Goal: Task Accomplishment & Management: Use online tool/utility

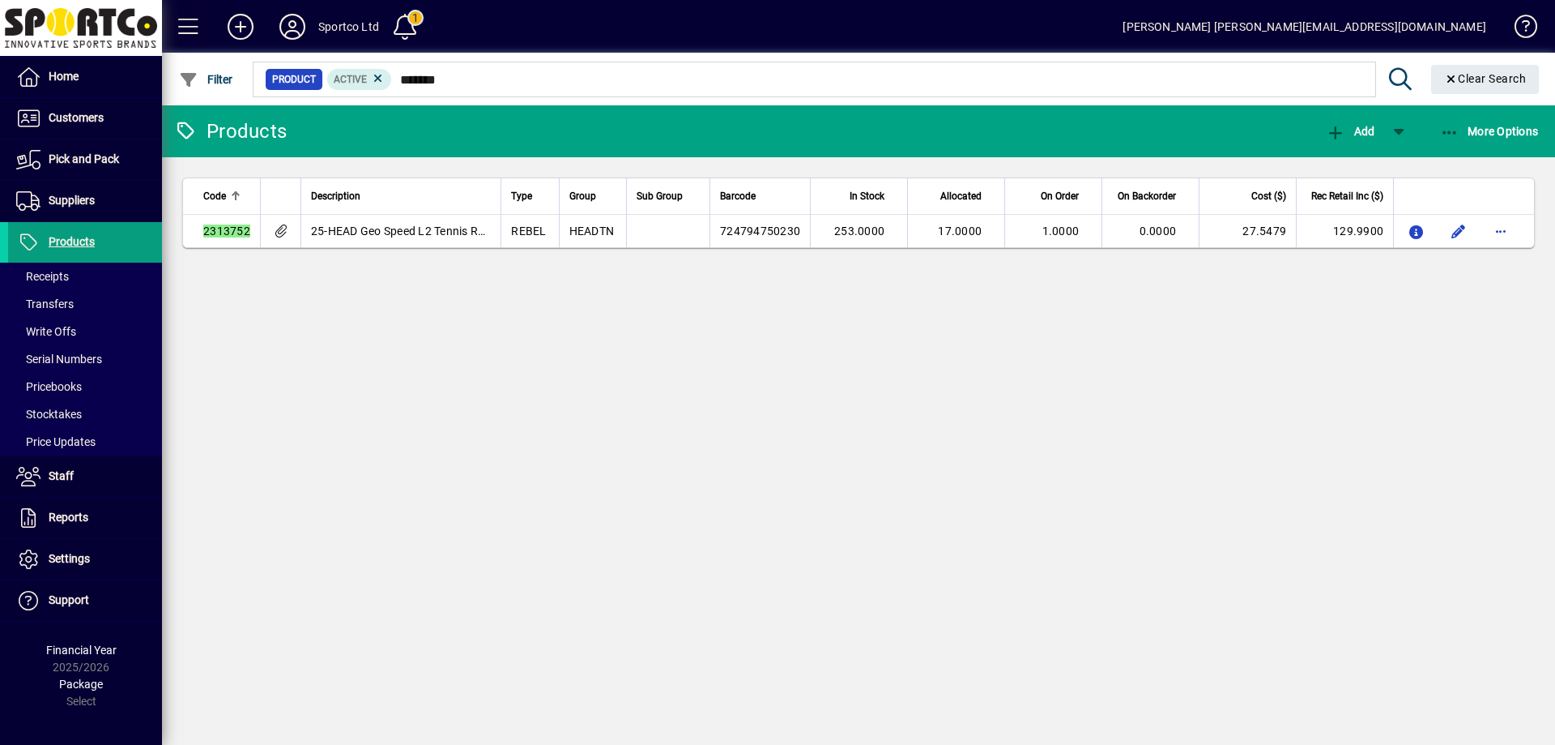
type input "*******"
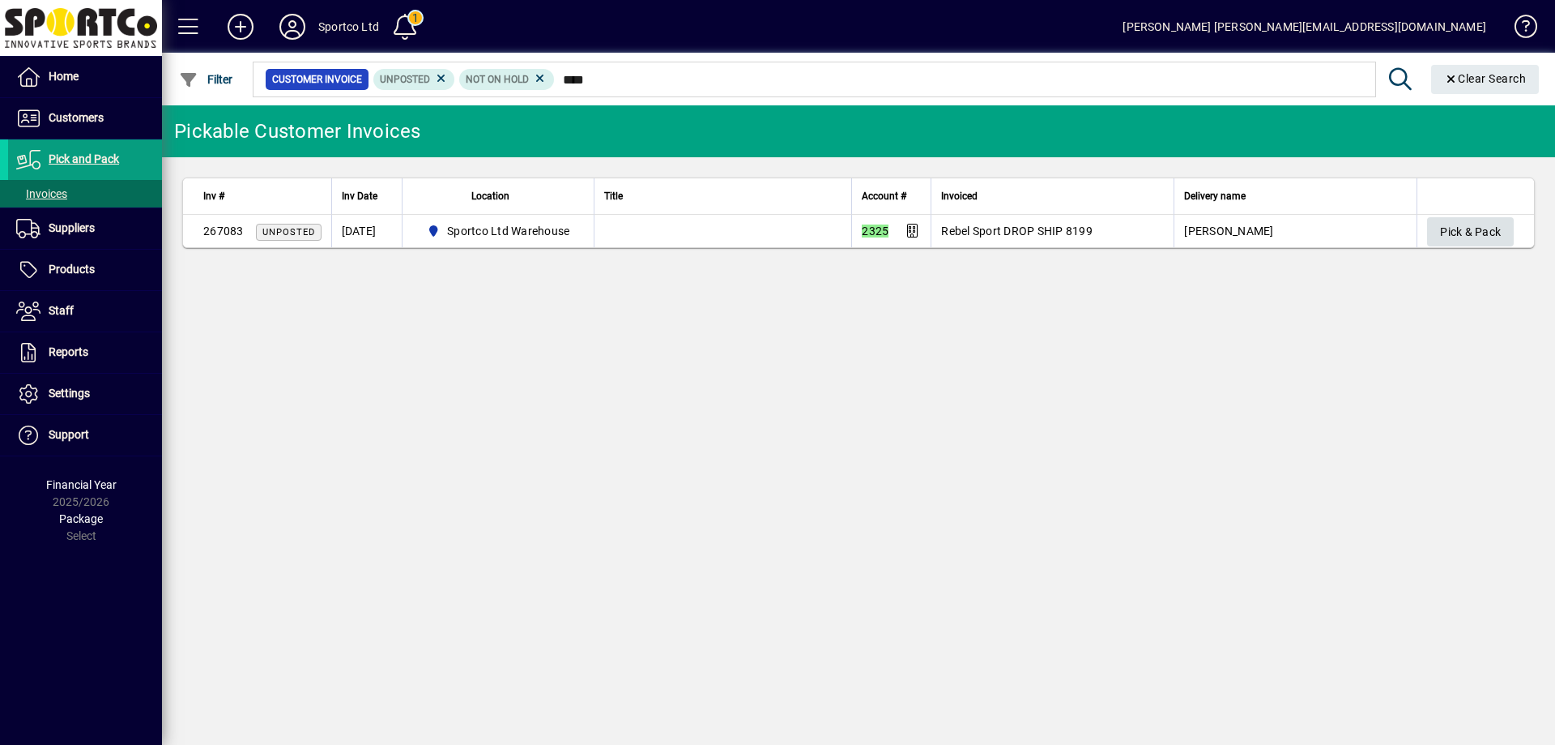
type input "****"
click at [1478, 229] on span "Pick & Pack" at bounding box center [1470, 232] width 61 height 27
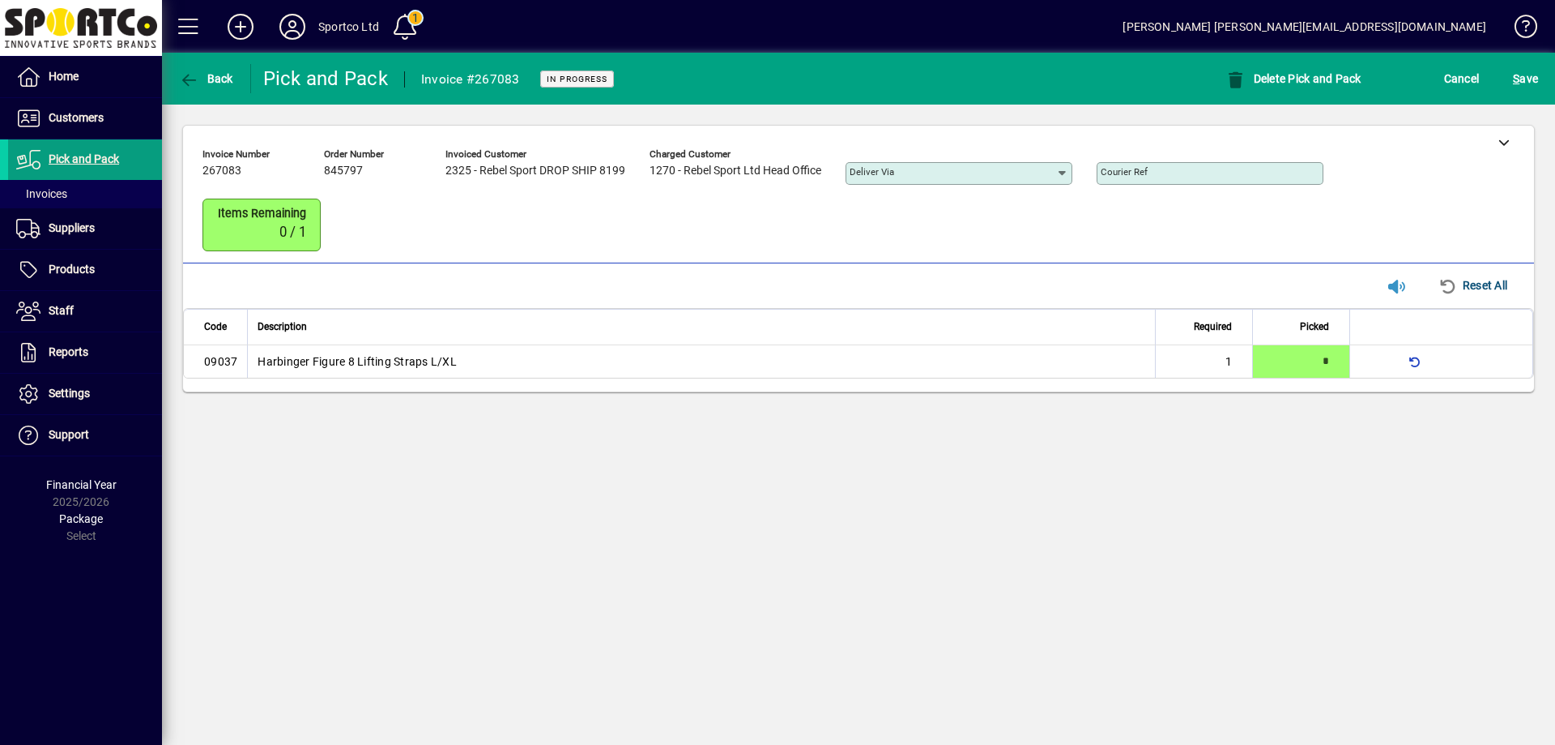
type input "*"
click at [1505, 139] on icon at bounding box center [1504, 141] width 11 height 11
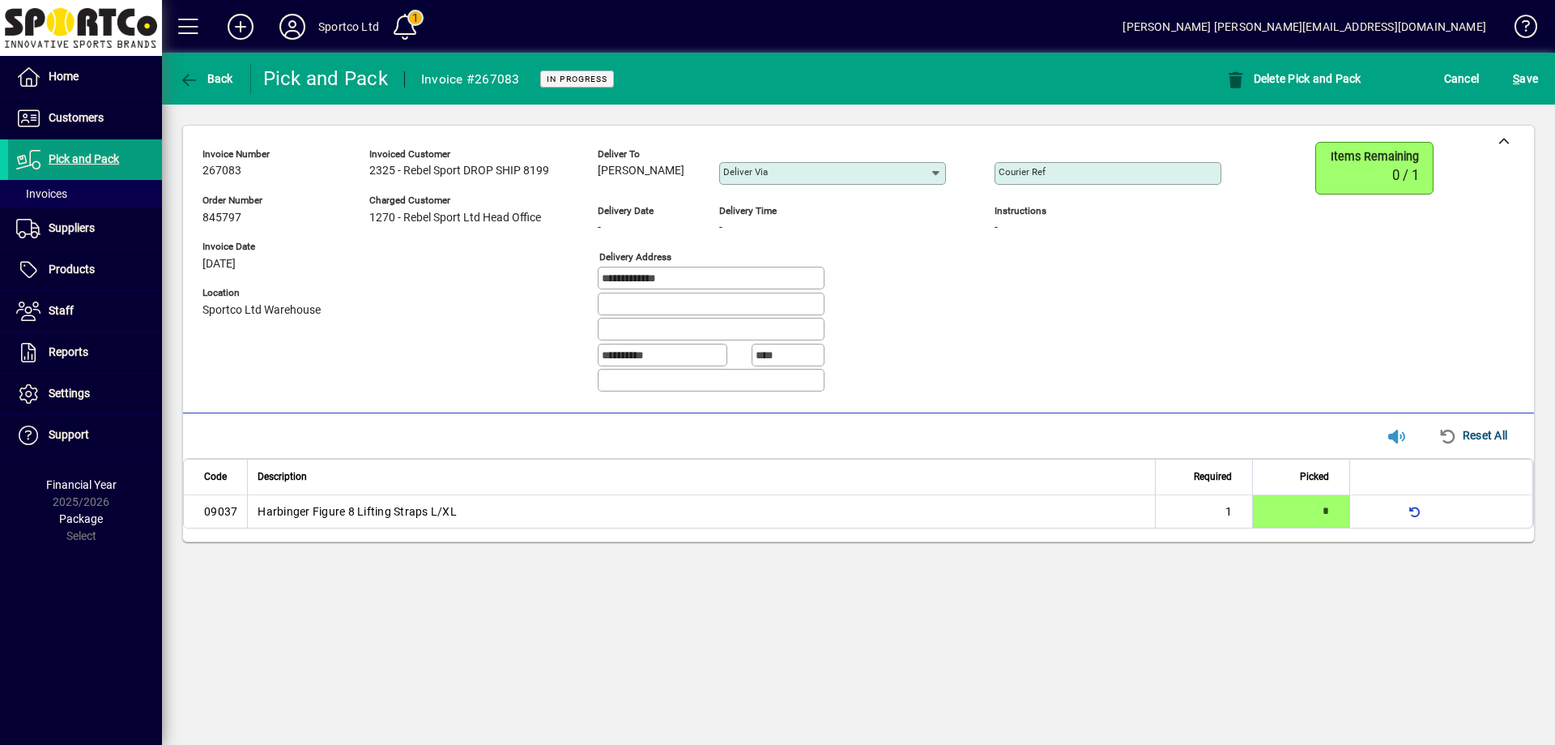
drag, startPoint x: 685, startPoint y: 168, endPoint x: 601, endPoint y: 172, distance: 84.4
click at [601, 172] on div "Megan Gardiner" at bounding box center [646, 171] width 97 height 18
copy span "Megan Gardiner"
drag, startPoint x: 707, startPoint y: 273, endPoint x: 594, endPoint y: 281, distance: 113.7
click at [594, 281] on div "**********" at bounding box center [724, 273] width 1043 height 263
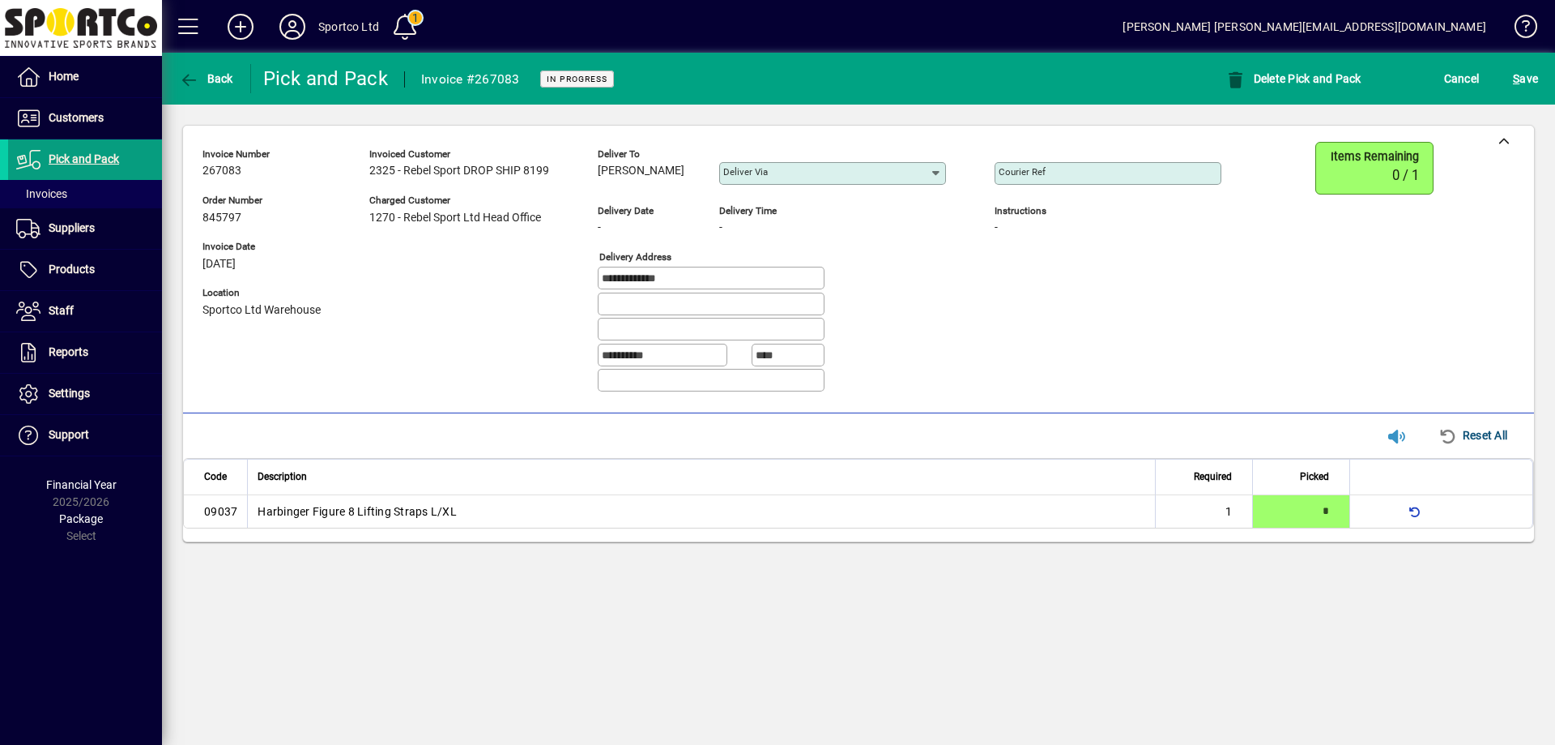
click at [1116, 175] on input "Courier Ref" at bounding box center [1110, 173] width 222 height 13
paste input "**********"
type input "**********"
click at [1529, 70] on span "S ave" at bounding box center [1525, 79] width 25 height 26
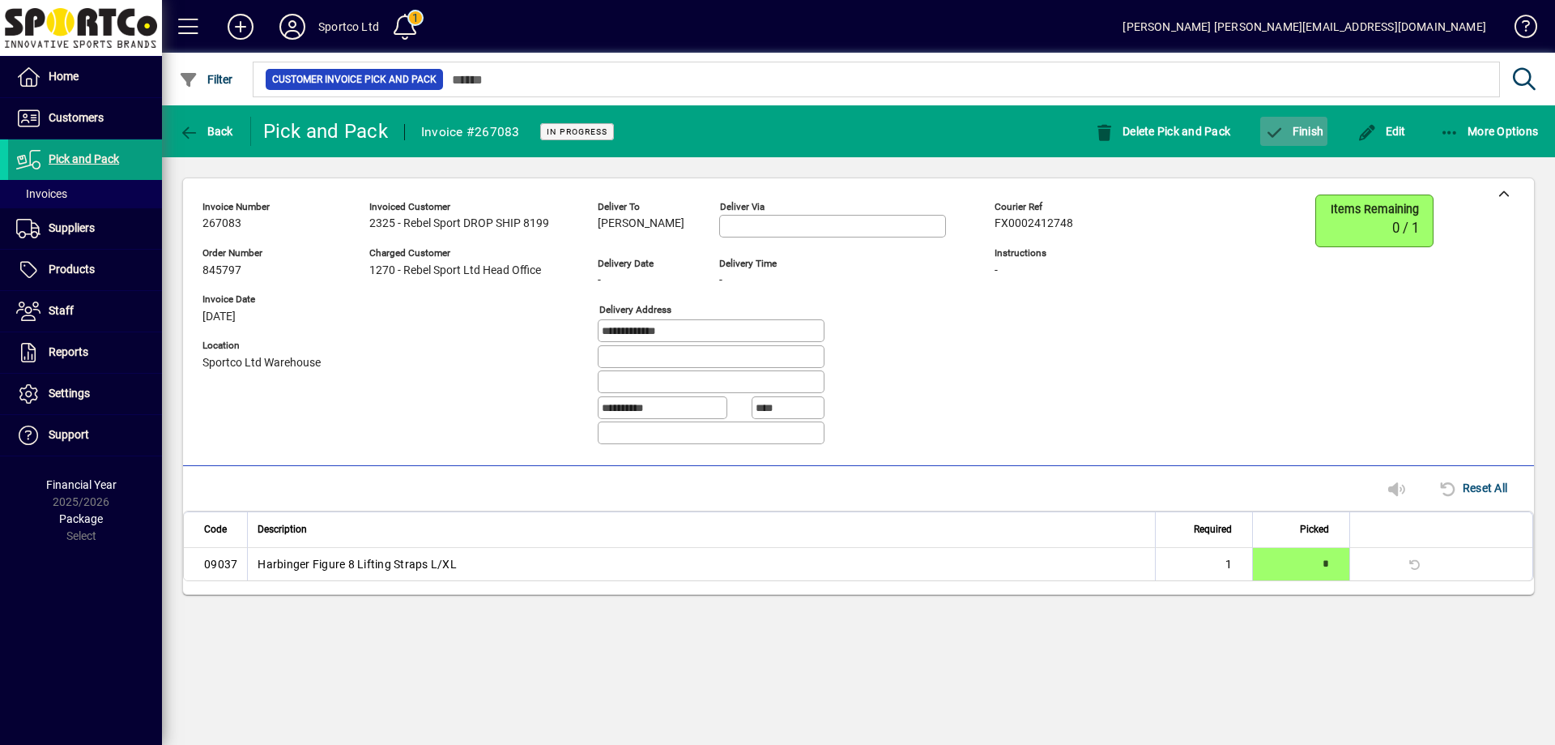
click at [1298, 132] on span "Finish" at bounding box center [1294, 131] width 59 height 13
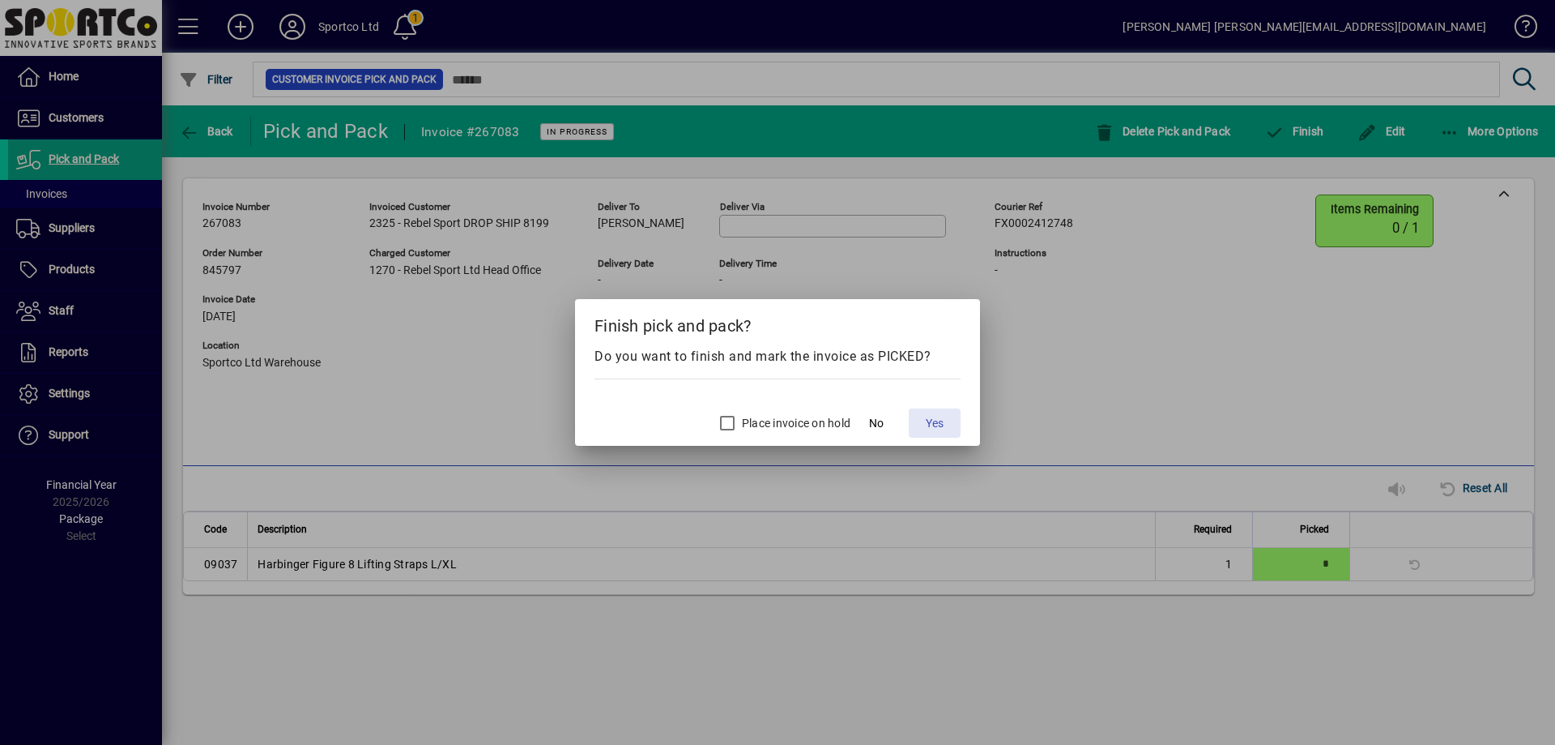
click at [930, 418] on span "Yes" at bounding box center [935, 423] width 18 height 17
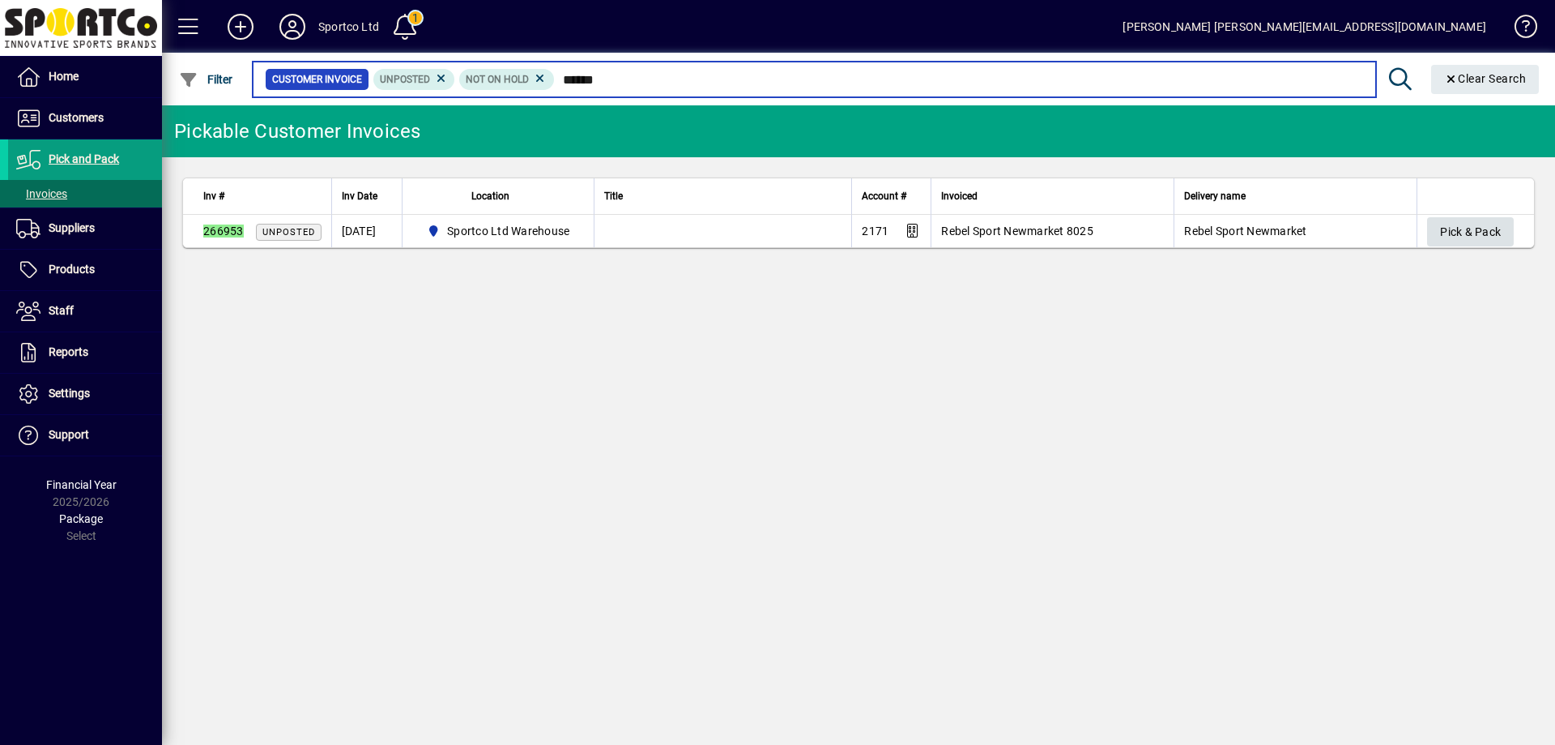
type input "******"
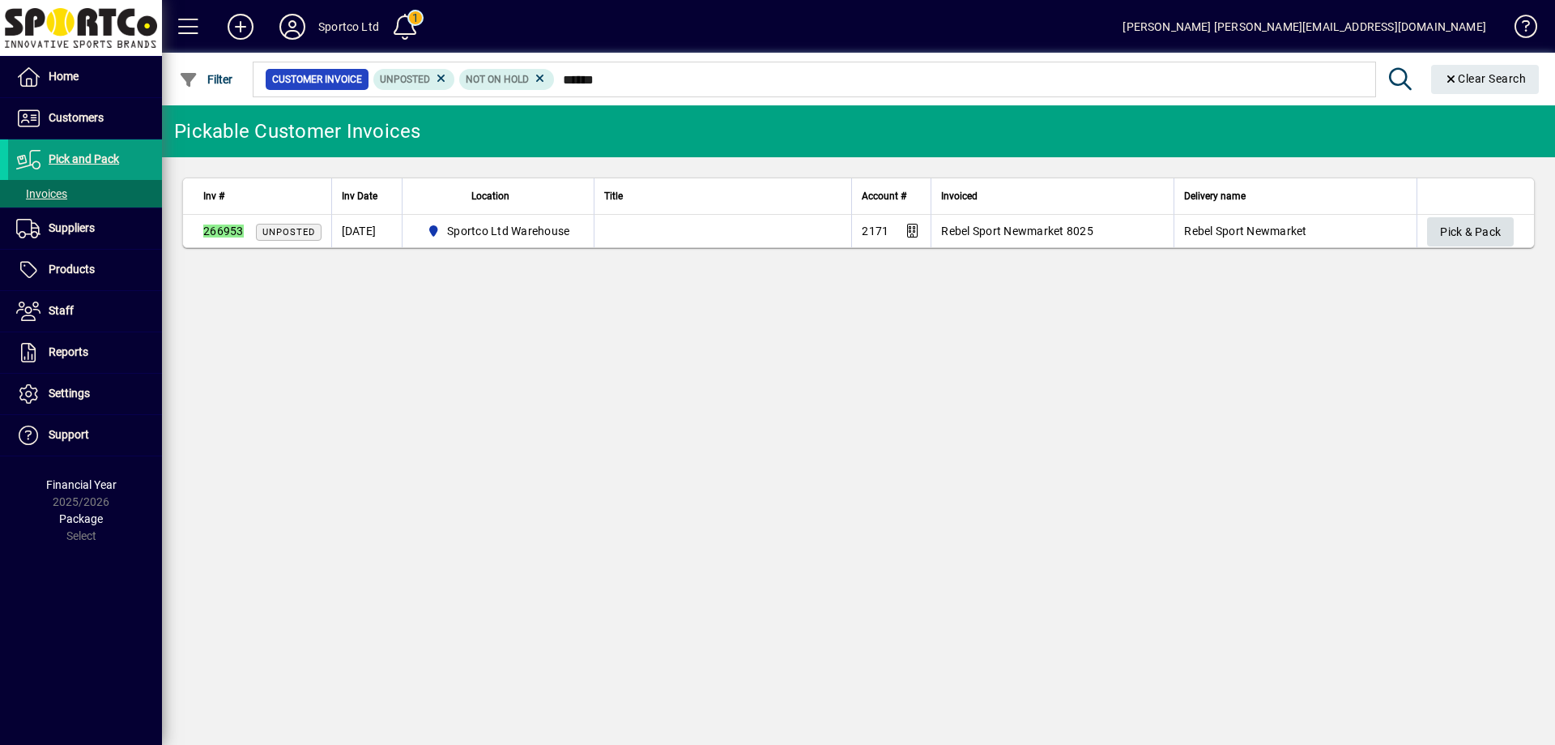
click at [1475, 228] on span "Pick & Pack" at bounding box center [1470, 232] width 61 height 27
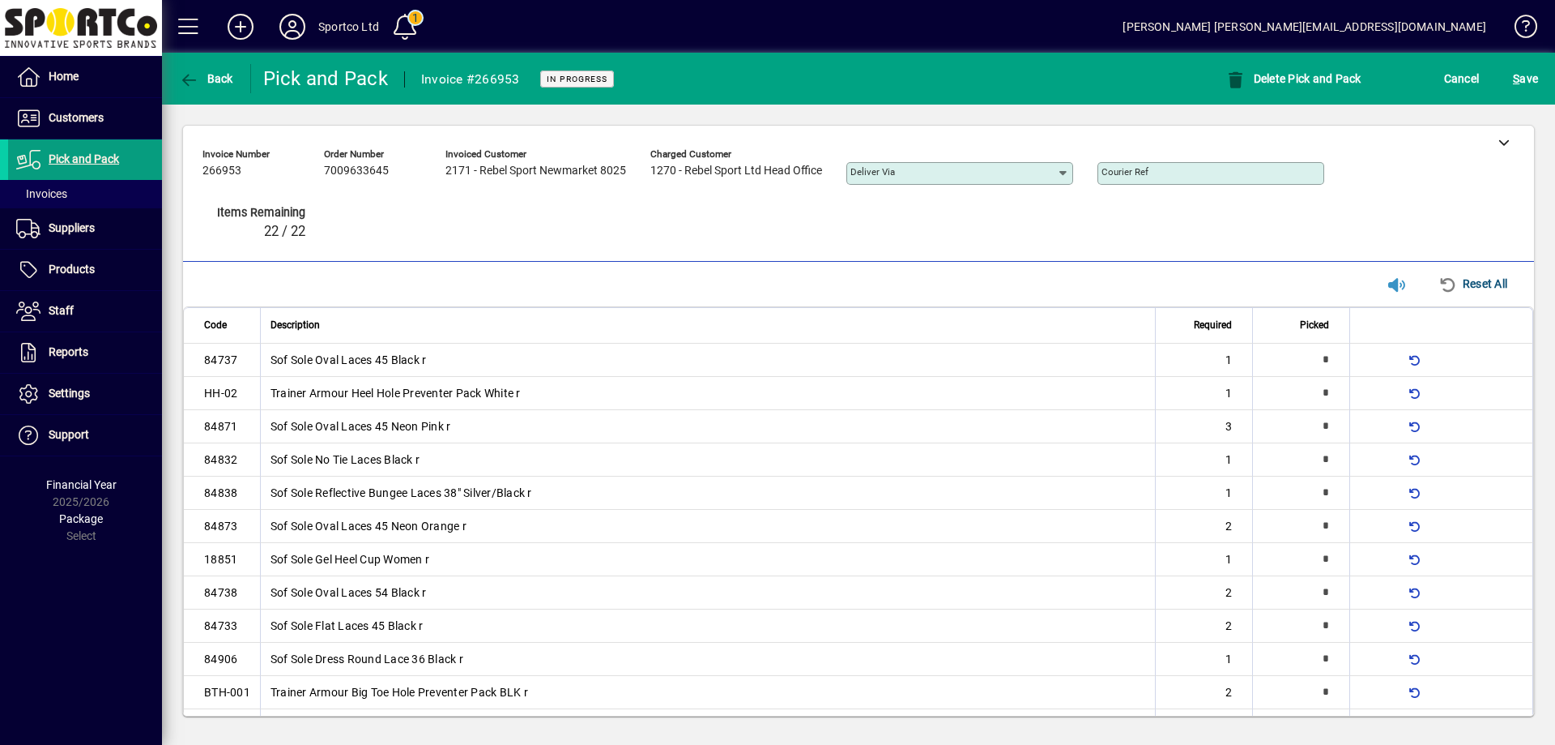
type input "*"
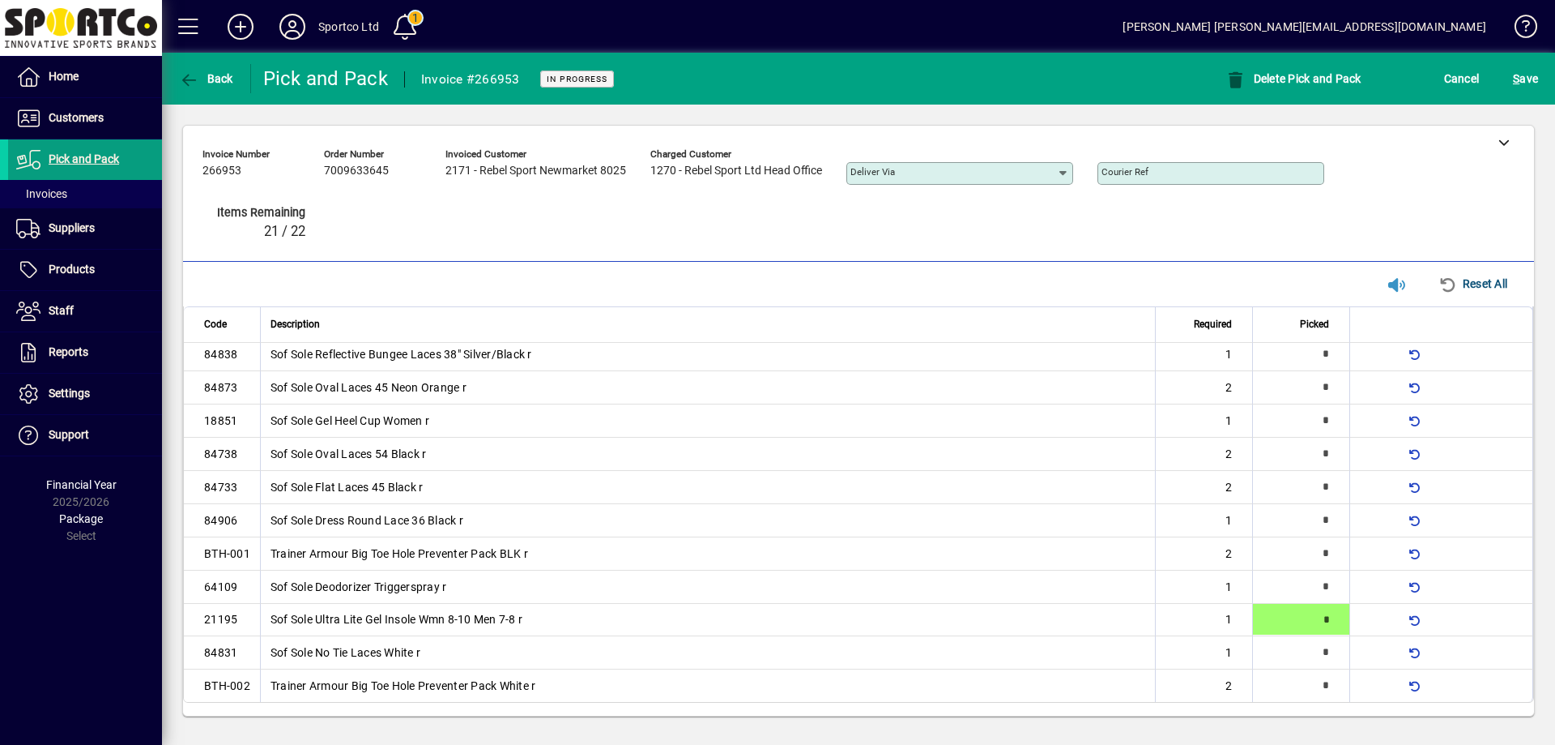
type input "*"
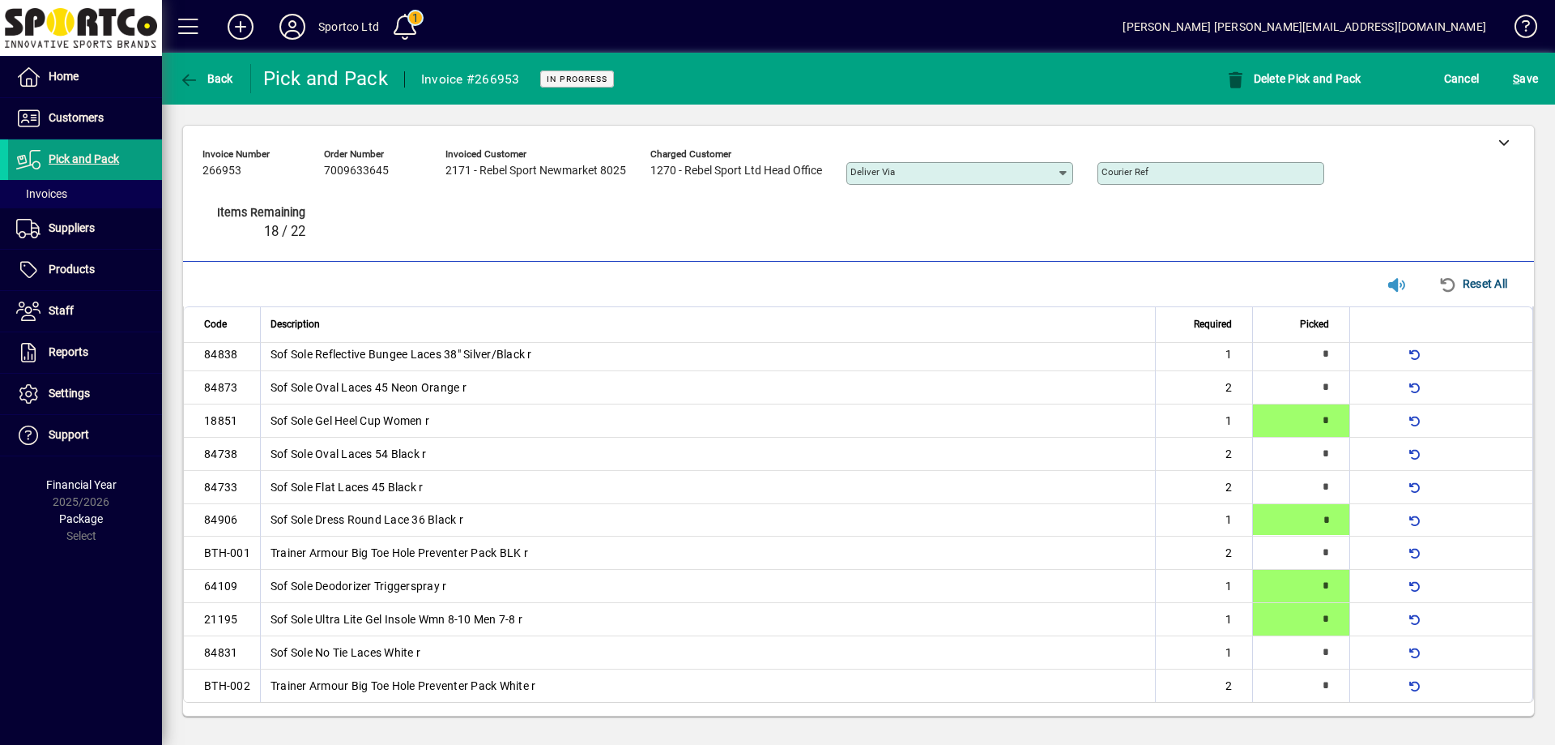
type input "*"
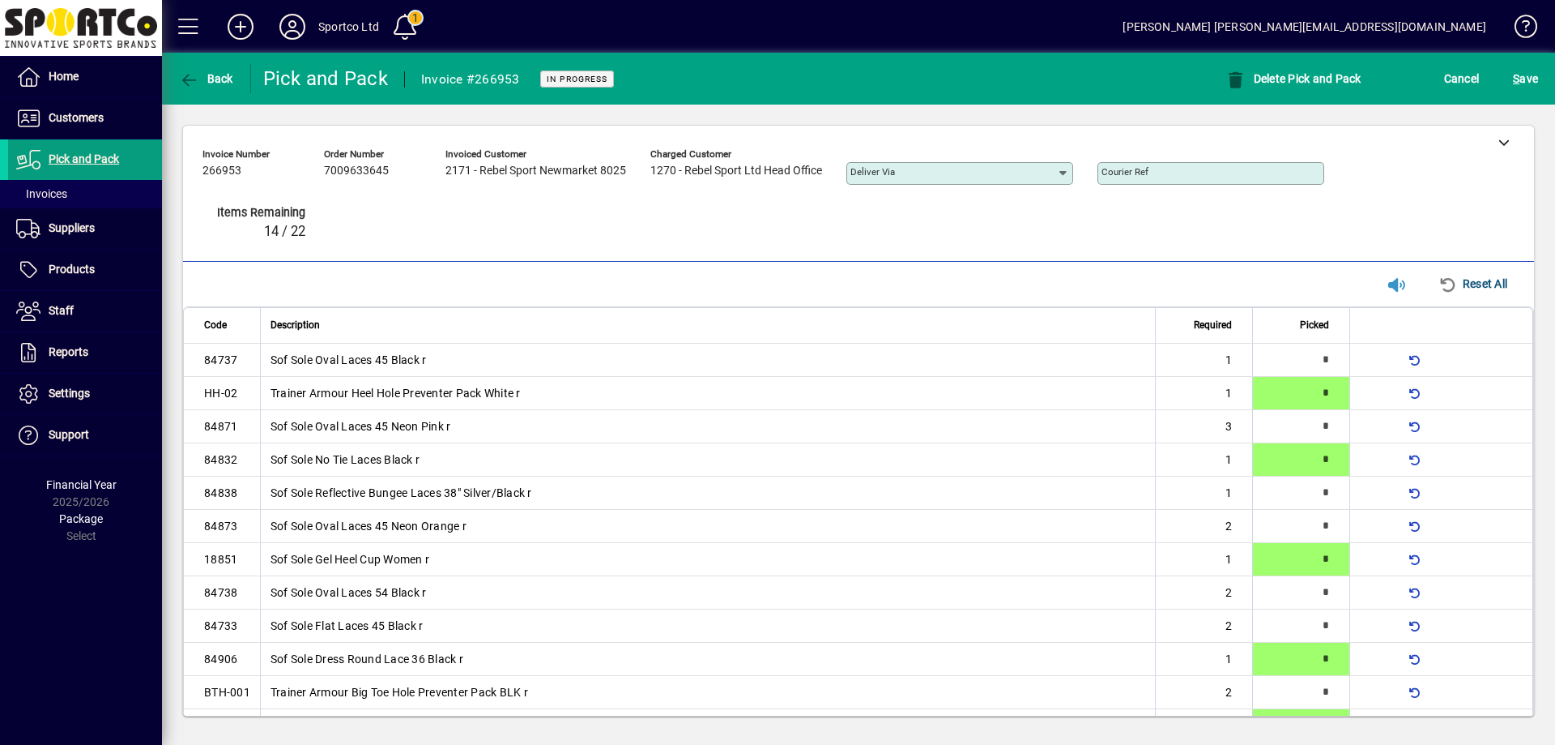
scroll to position [139, 0]
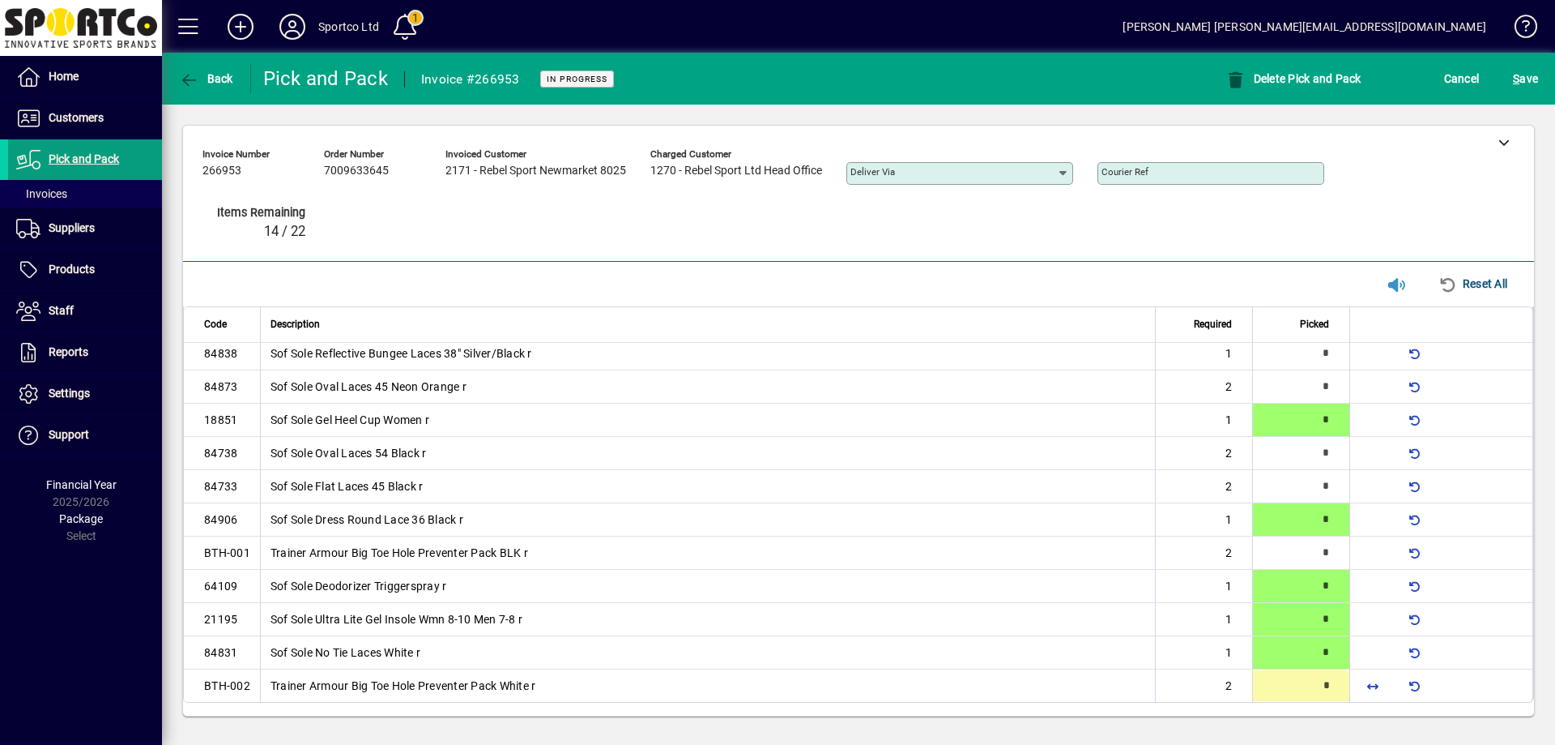
type input "*"
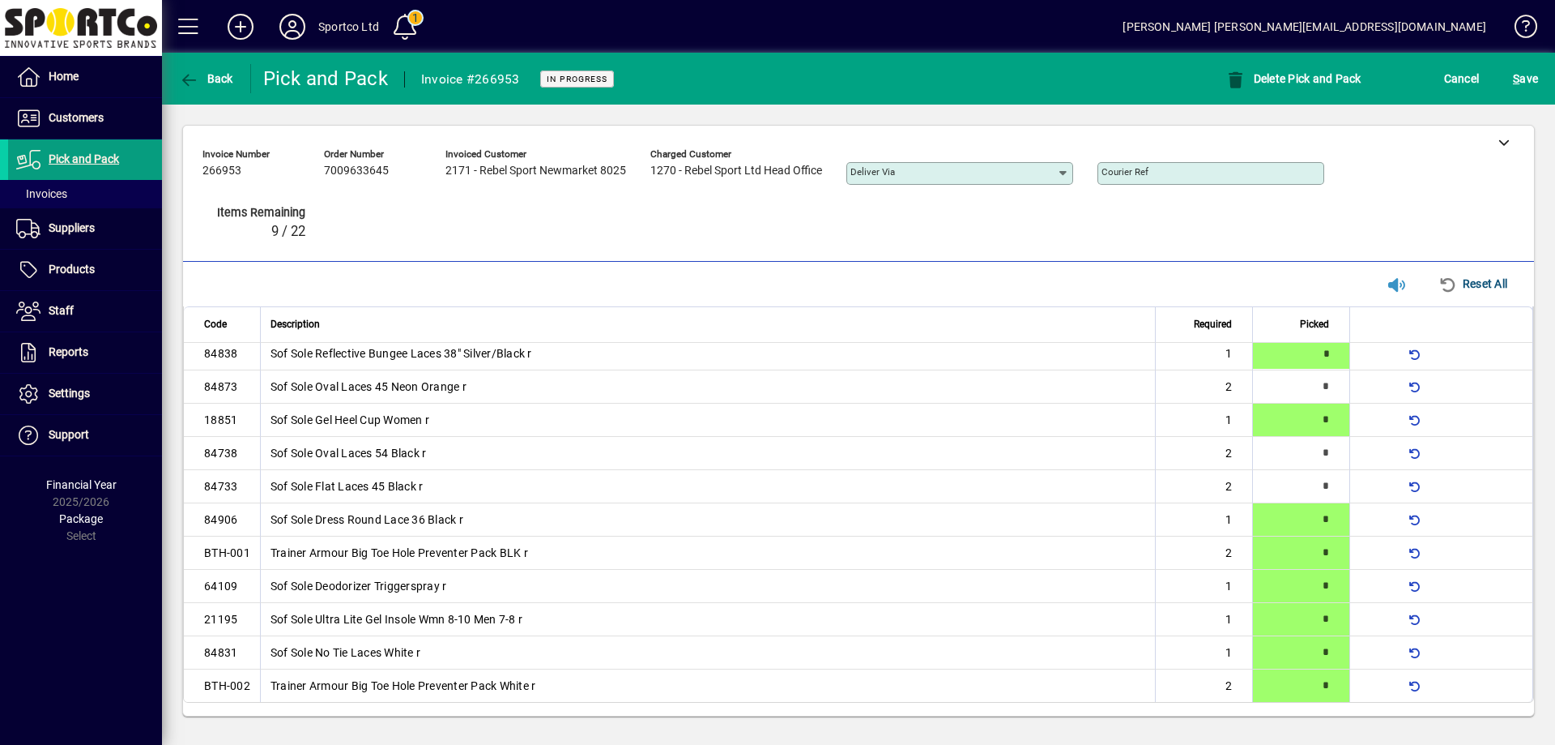
type input "*"
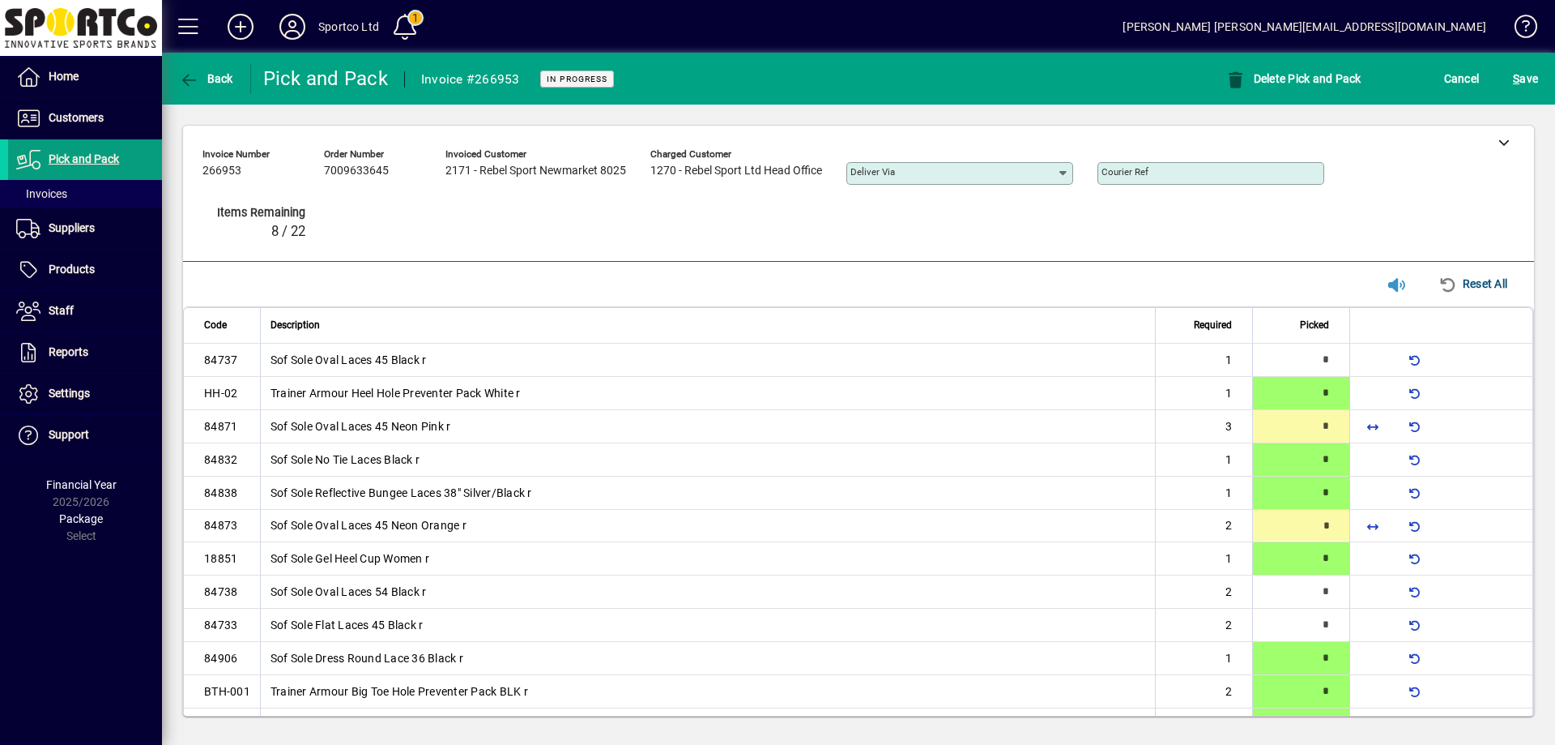
type input "*"
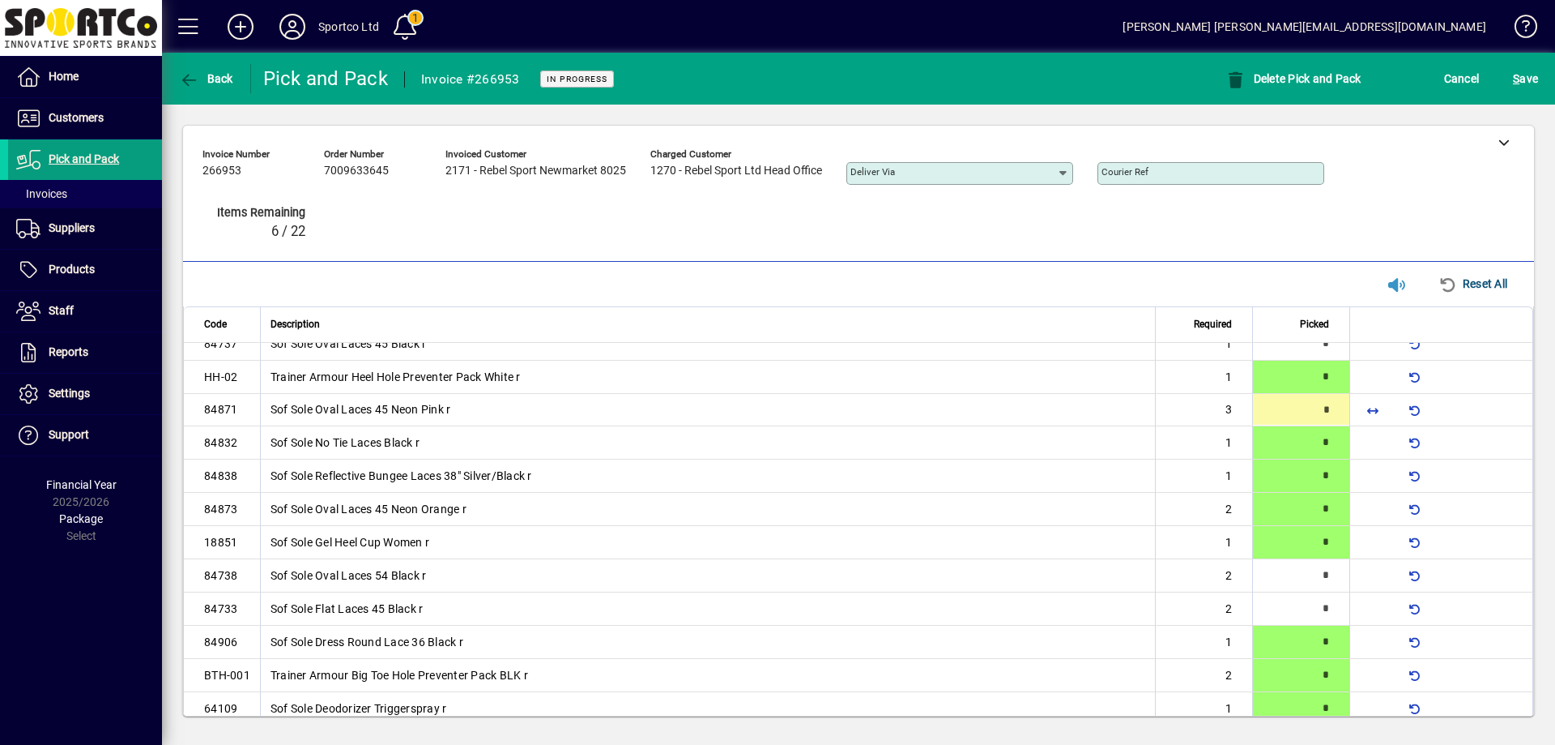
type input "*"
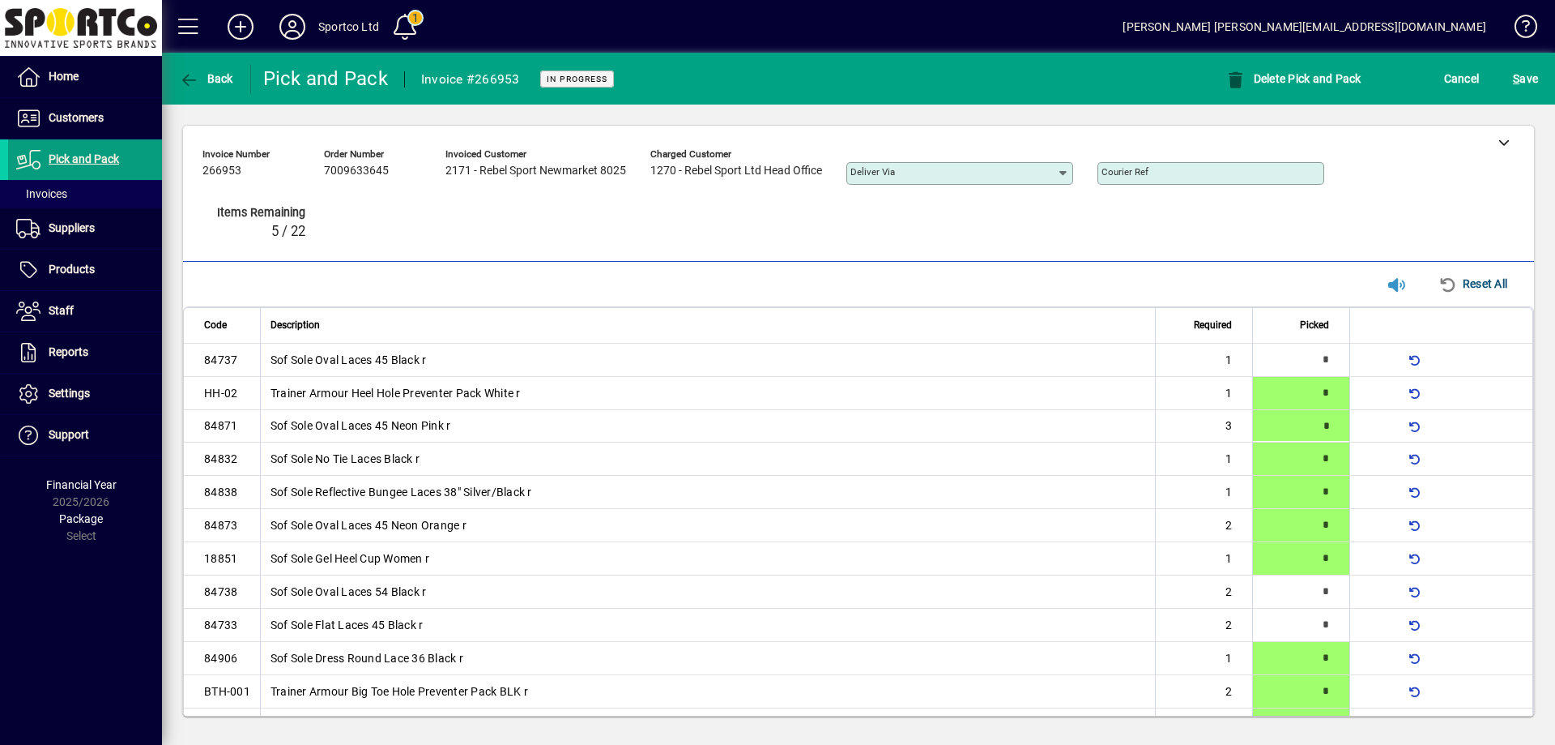
type input "*"
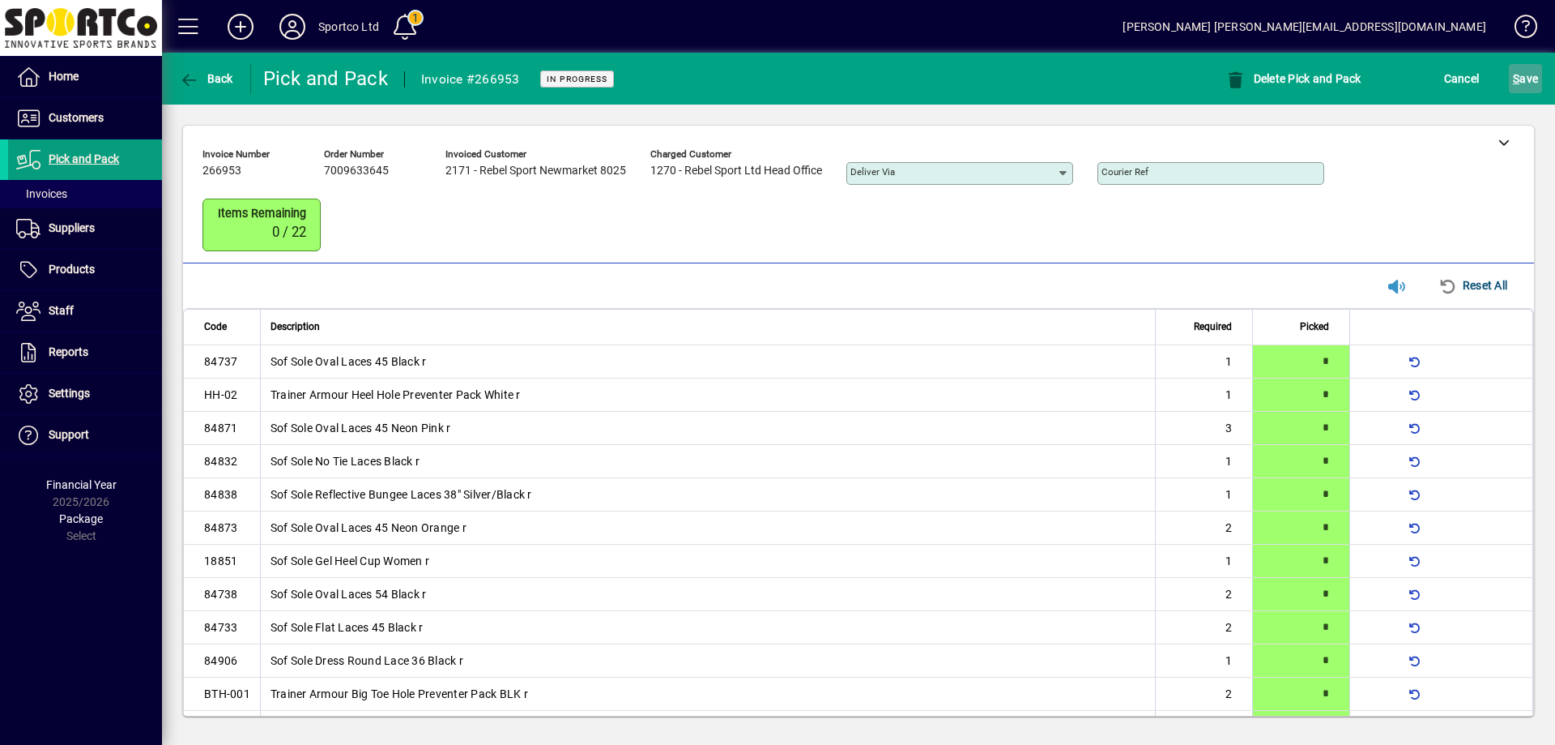
click at [1527, 79] on span "S ave" at bounding box center [1525, 79] width 25 height 26
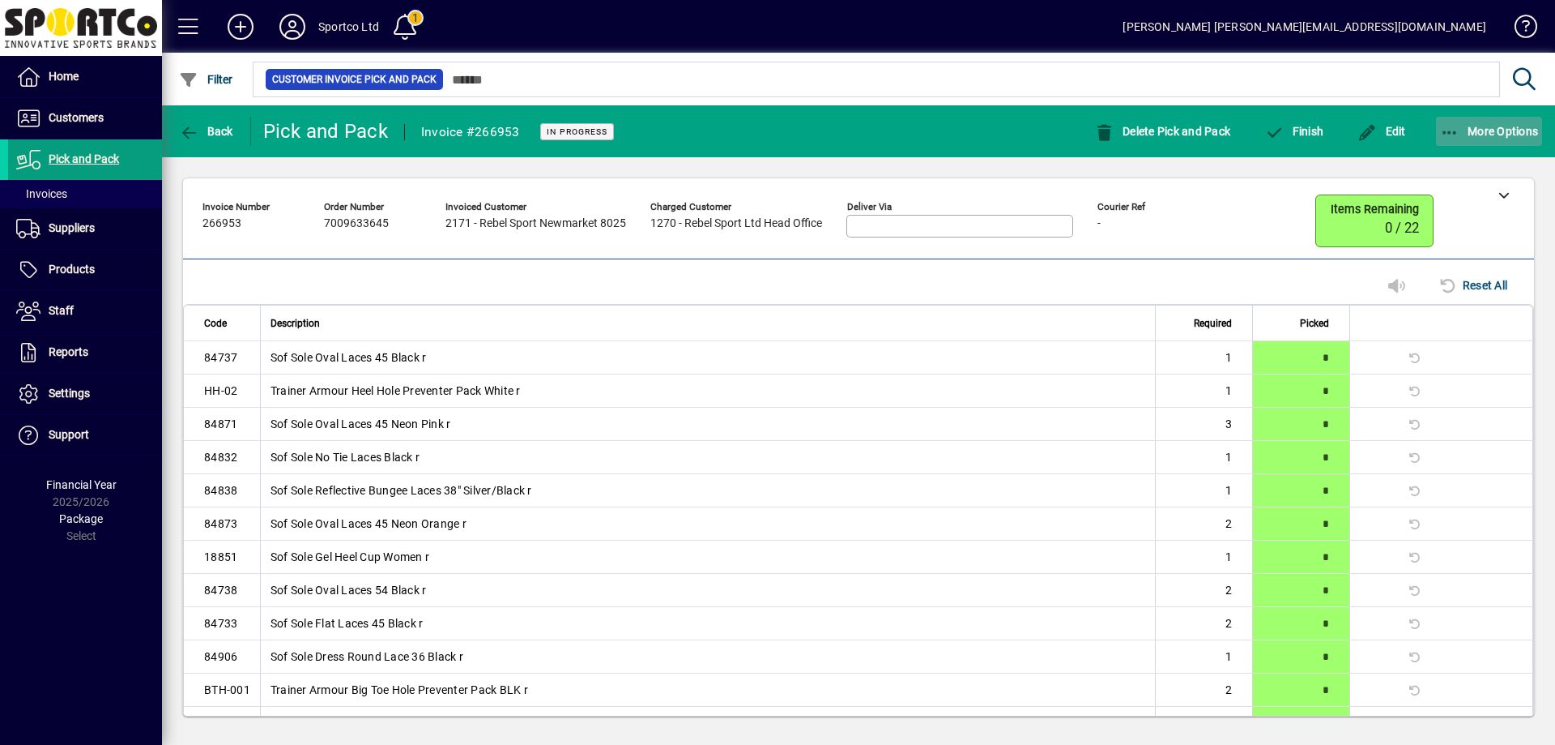
click at [1457, 127] on icon "button" at bounding box center [1450, 133] width 20 height 16
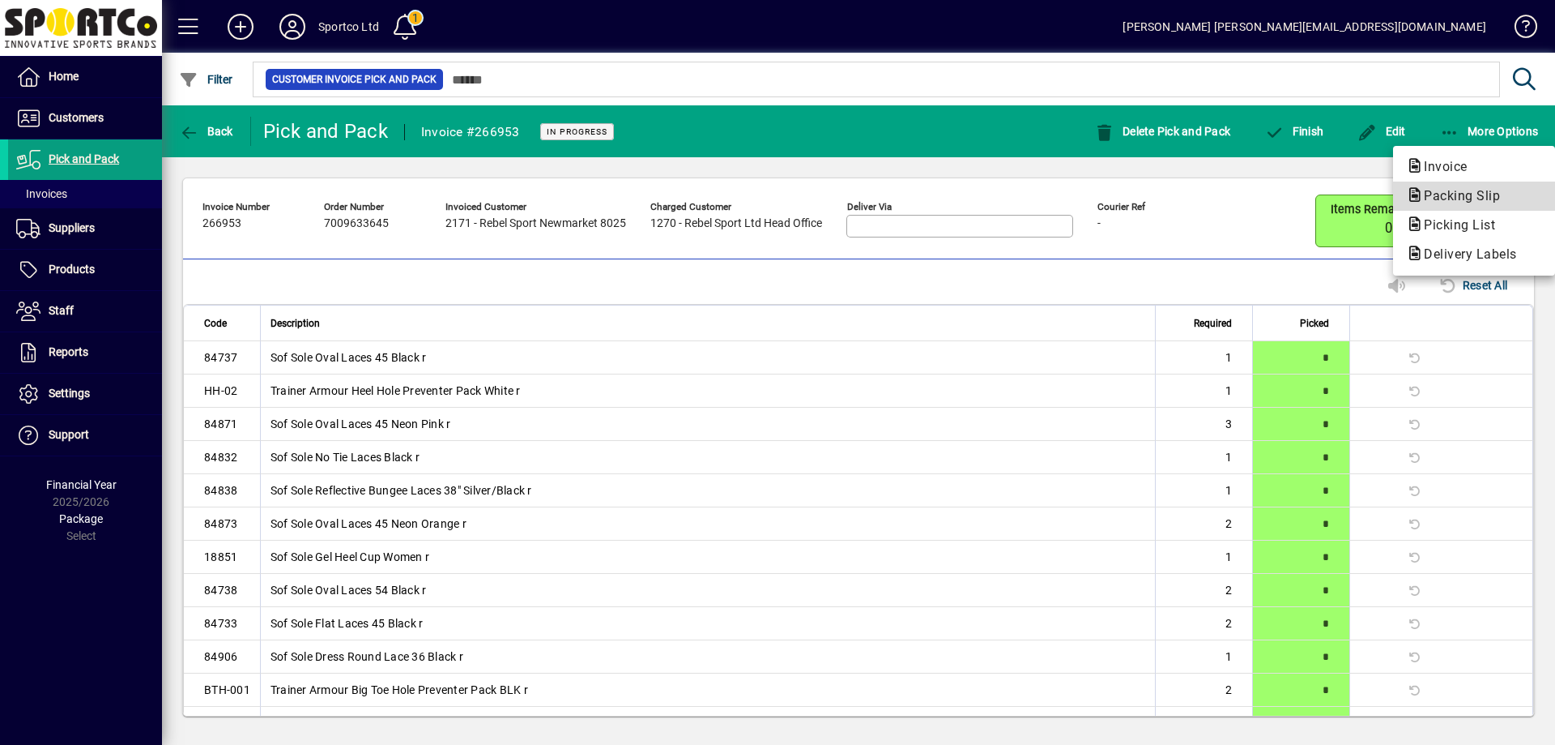
click at [1456, 193] on span "Packing Slip" at bounding box center [1457, 195] width 102 height 15
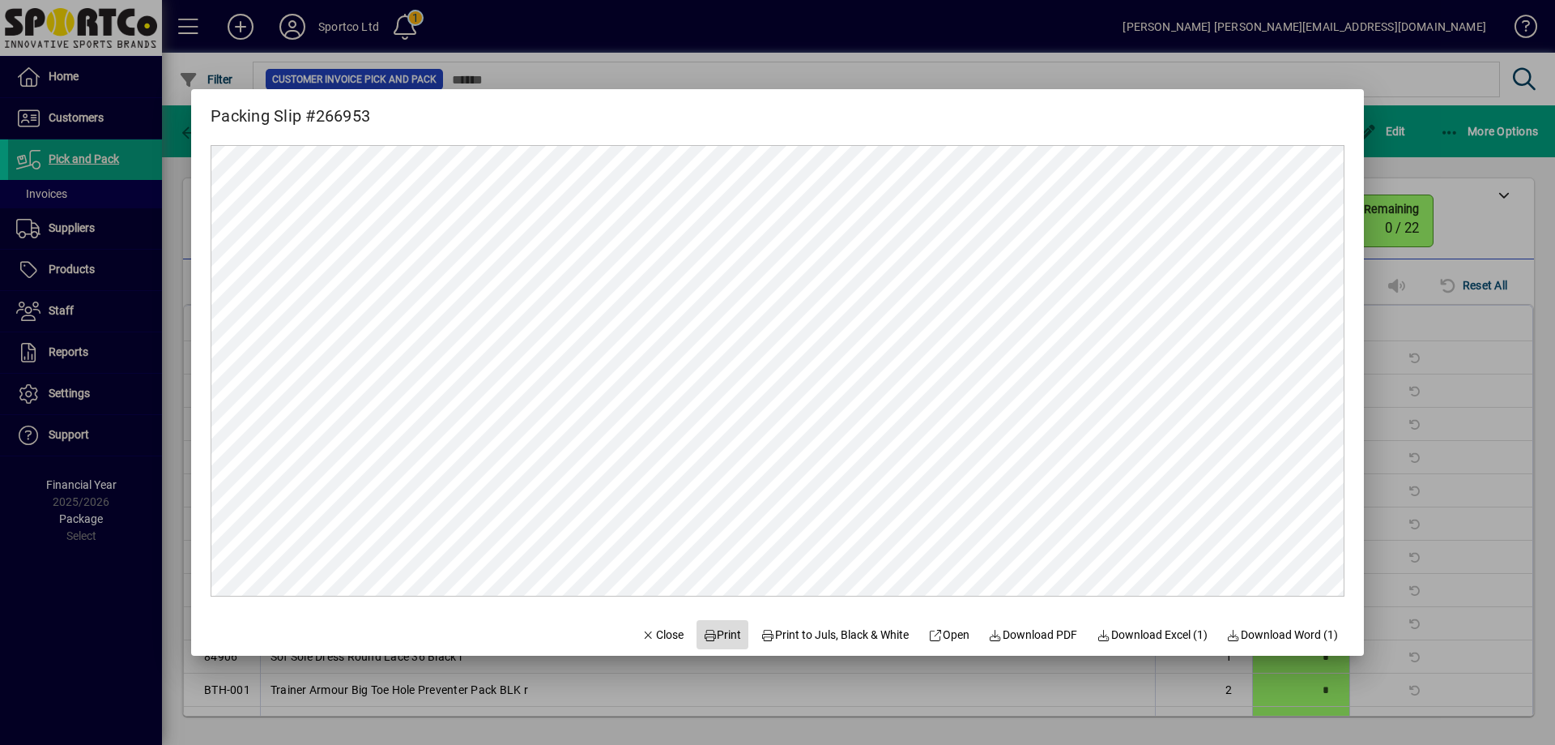
click at [712, 638] on span "Print" at bounding box center [722, 634] width 39 height 17
click at [656, 627] on span "Close" at bounding box center [663, 634] width 42 height 17
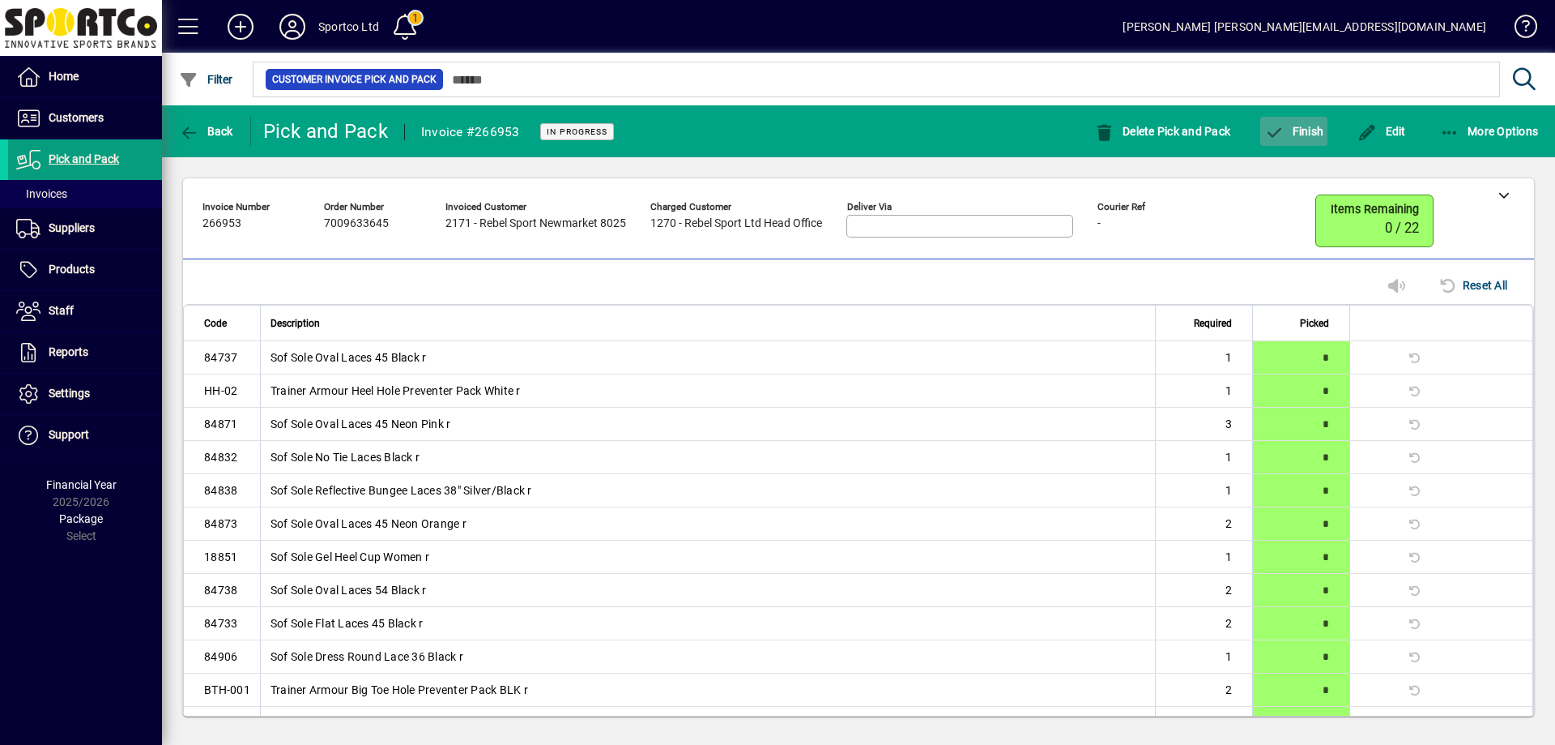
click at [1313, 131] on span "Finish" at bounding box center [1294, 131] width 59 height 13
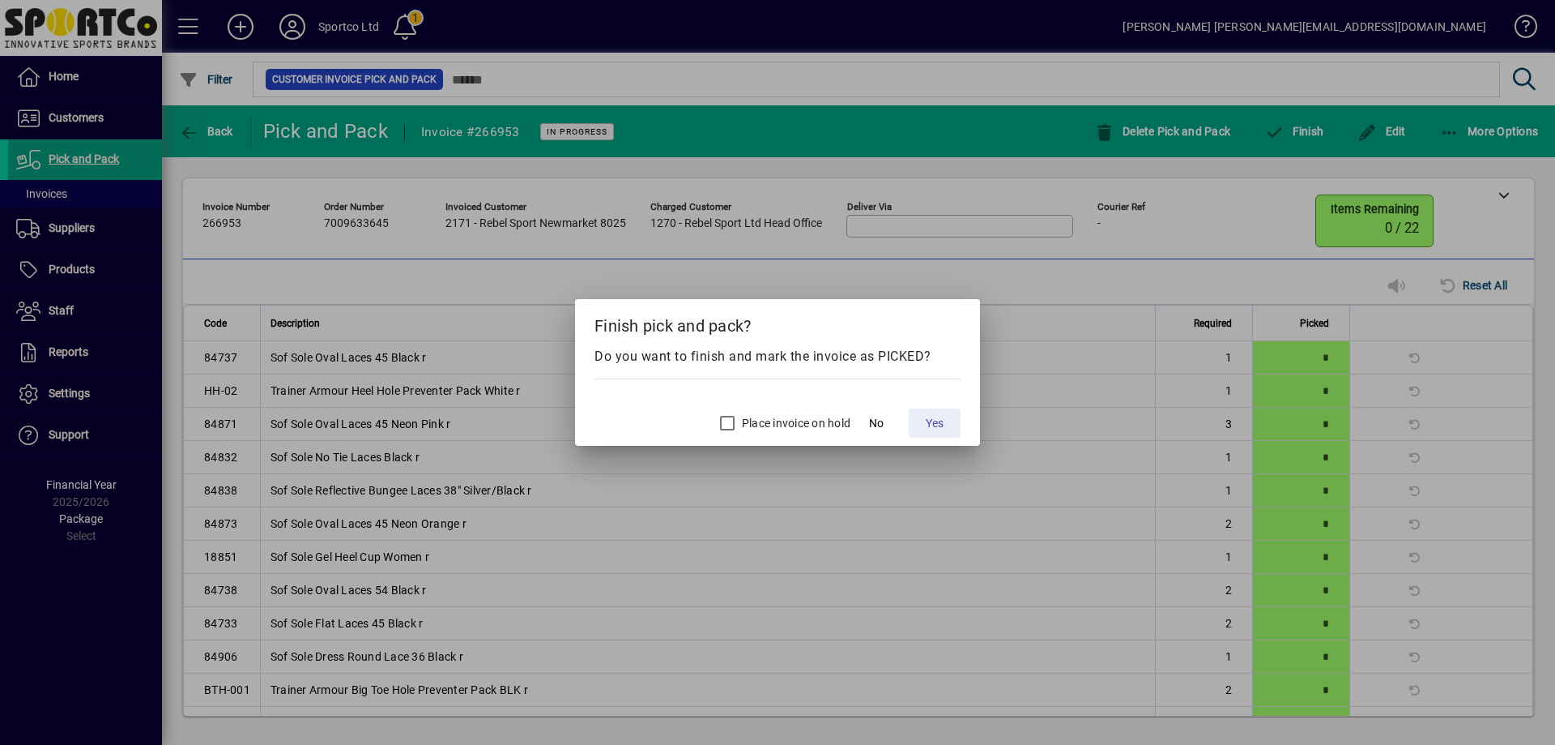
click at [934, 425] on span "Yes" at bounding box center [935, 423] width 18 height 17
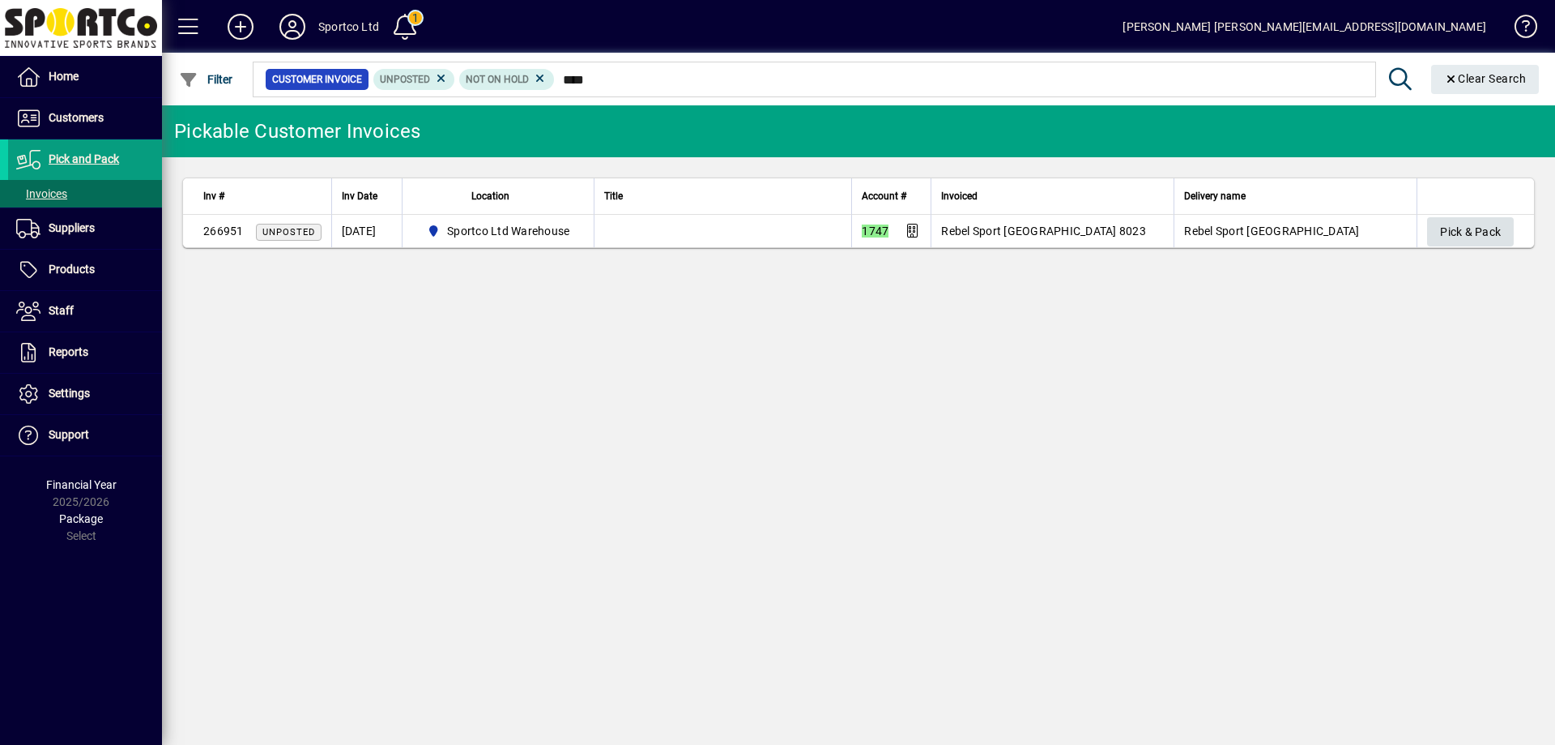
type input "****"
click at [1489, 231] on span "Pick & Pack" at bounding box center [1470, 232] width 61 height 27
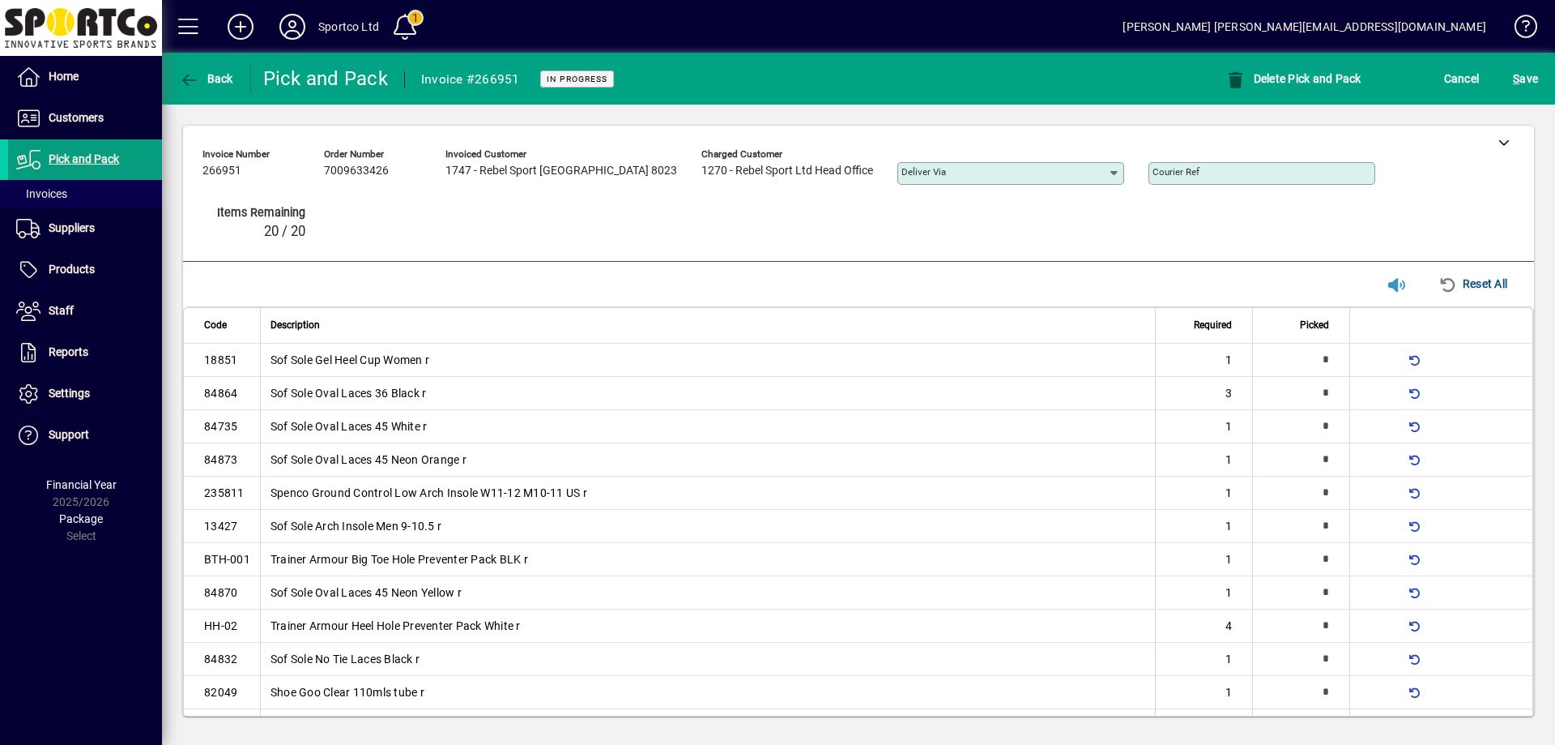
type input "*"
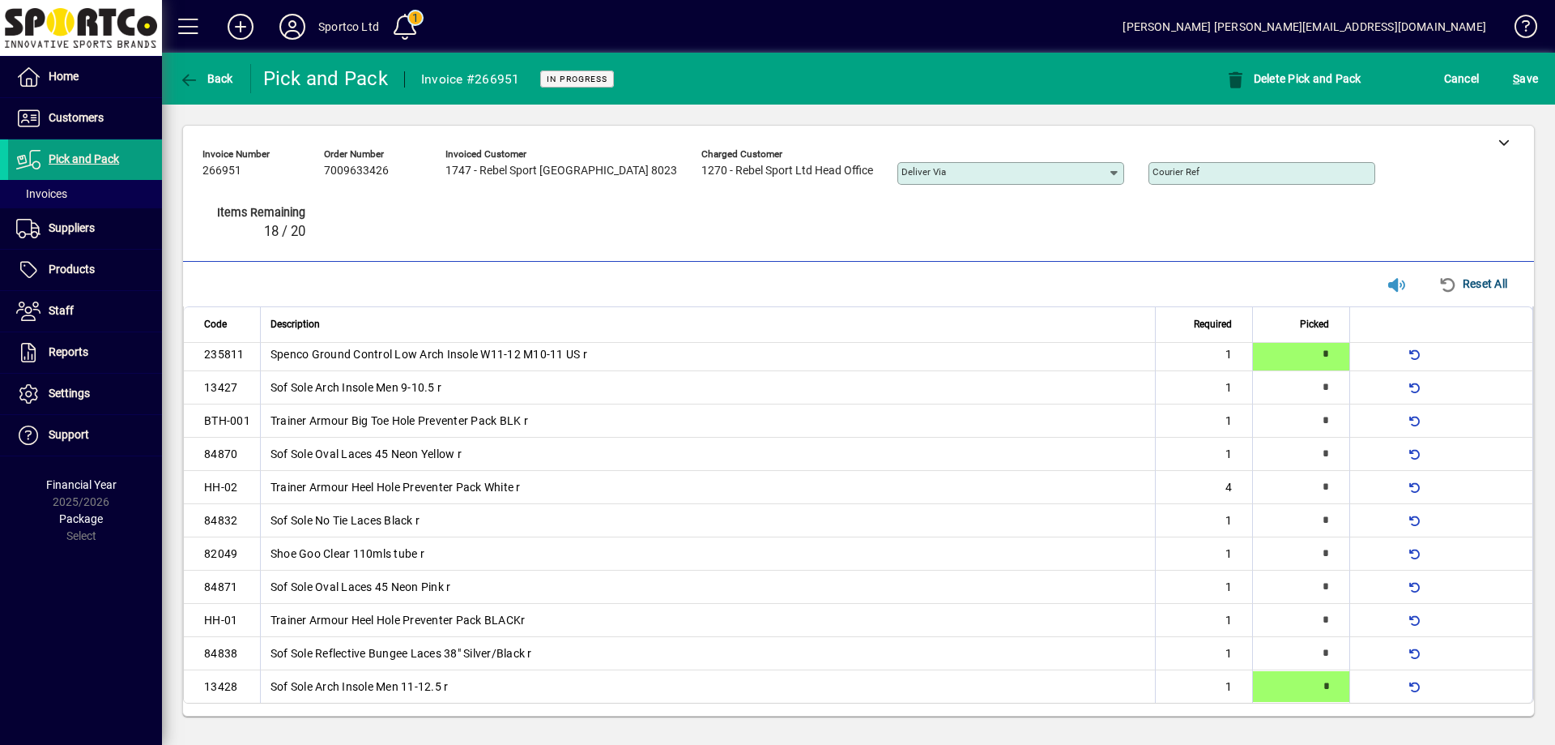
type input "*"
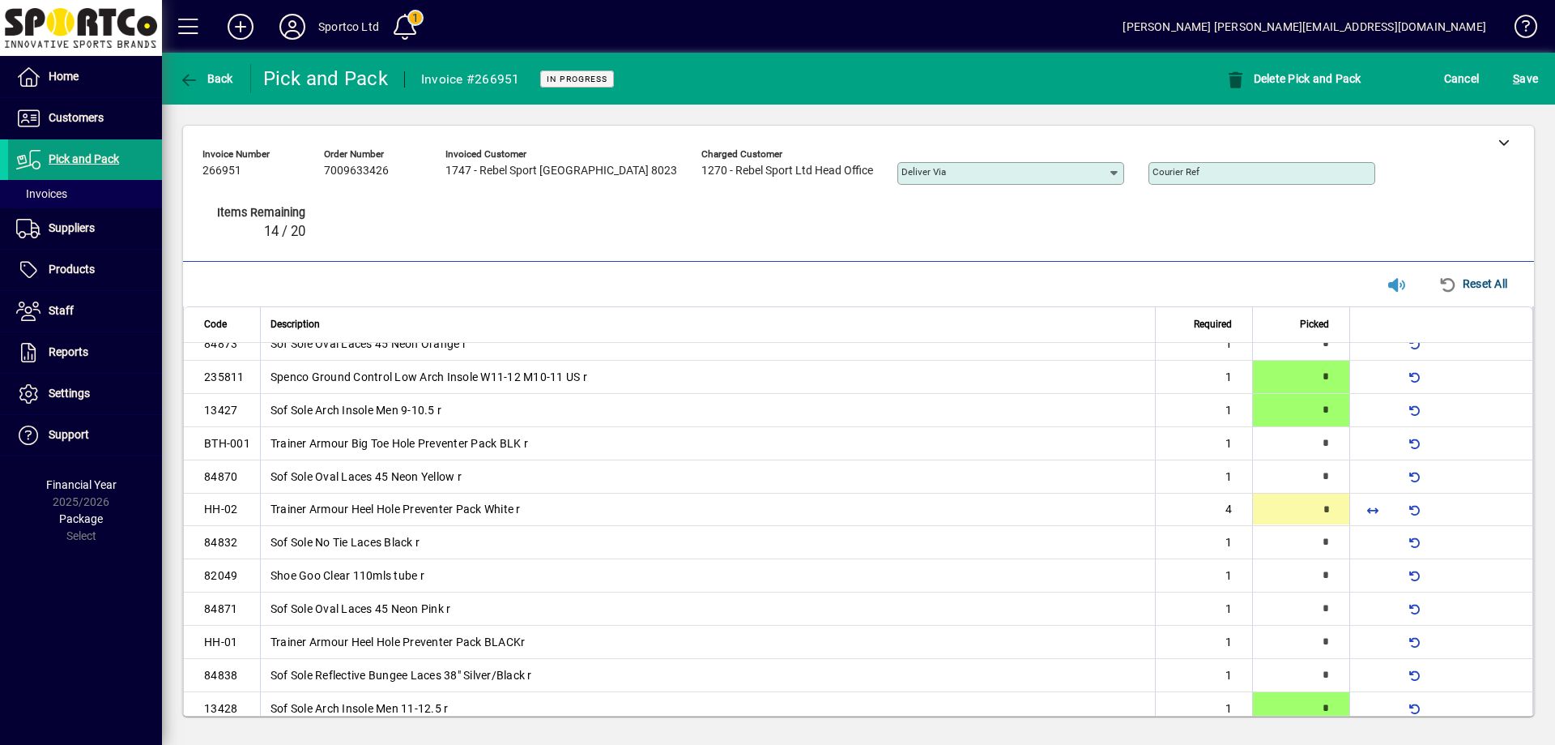
type input "*"
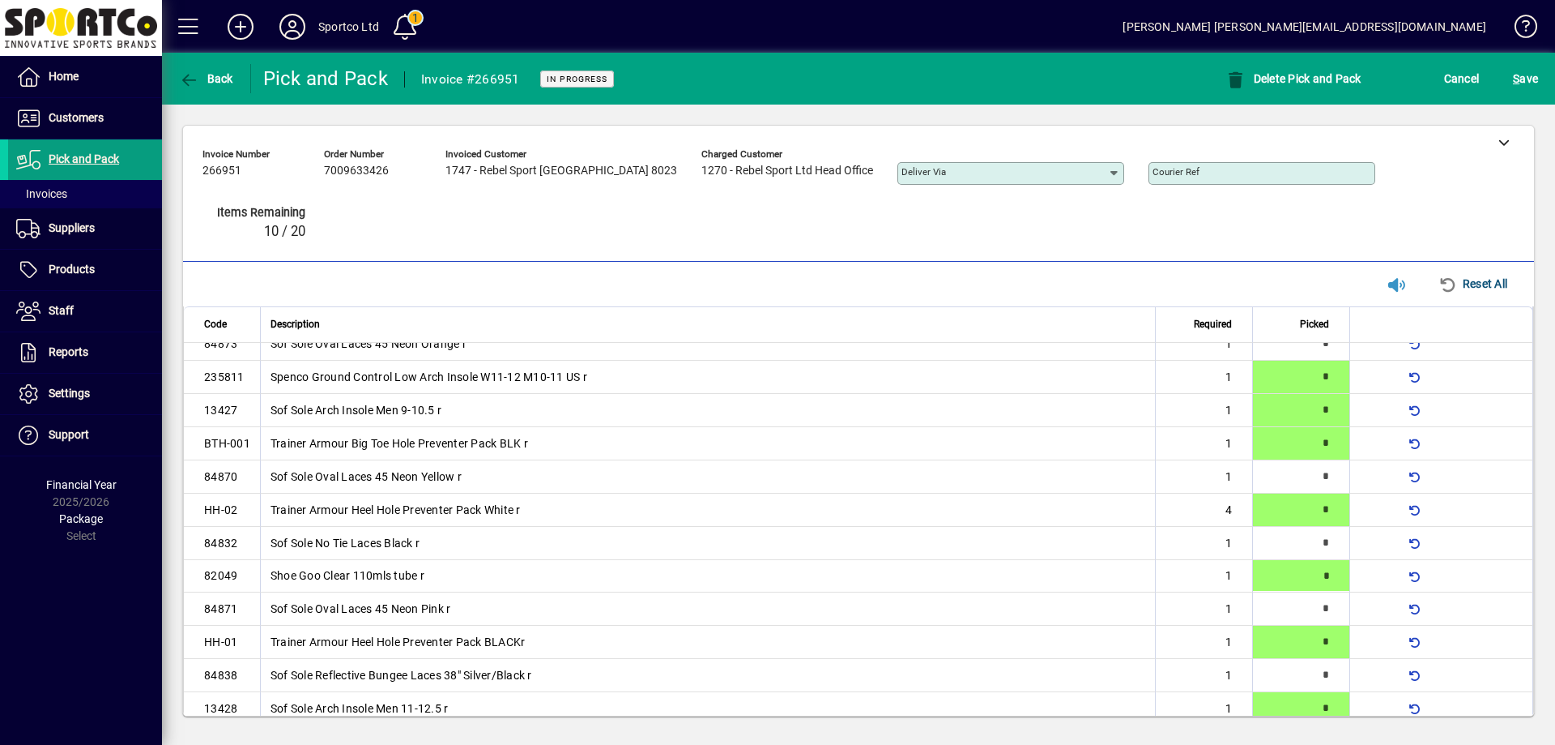
type input "*"
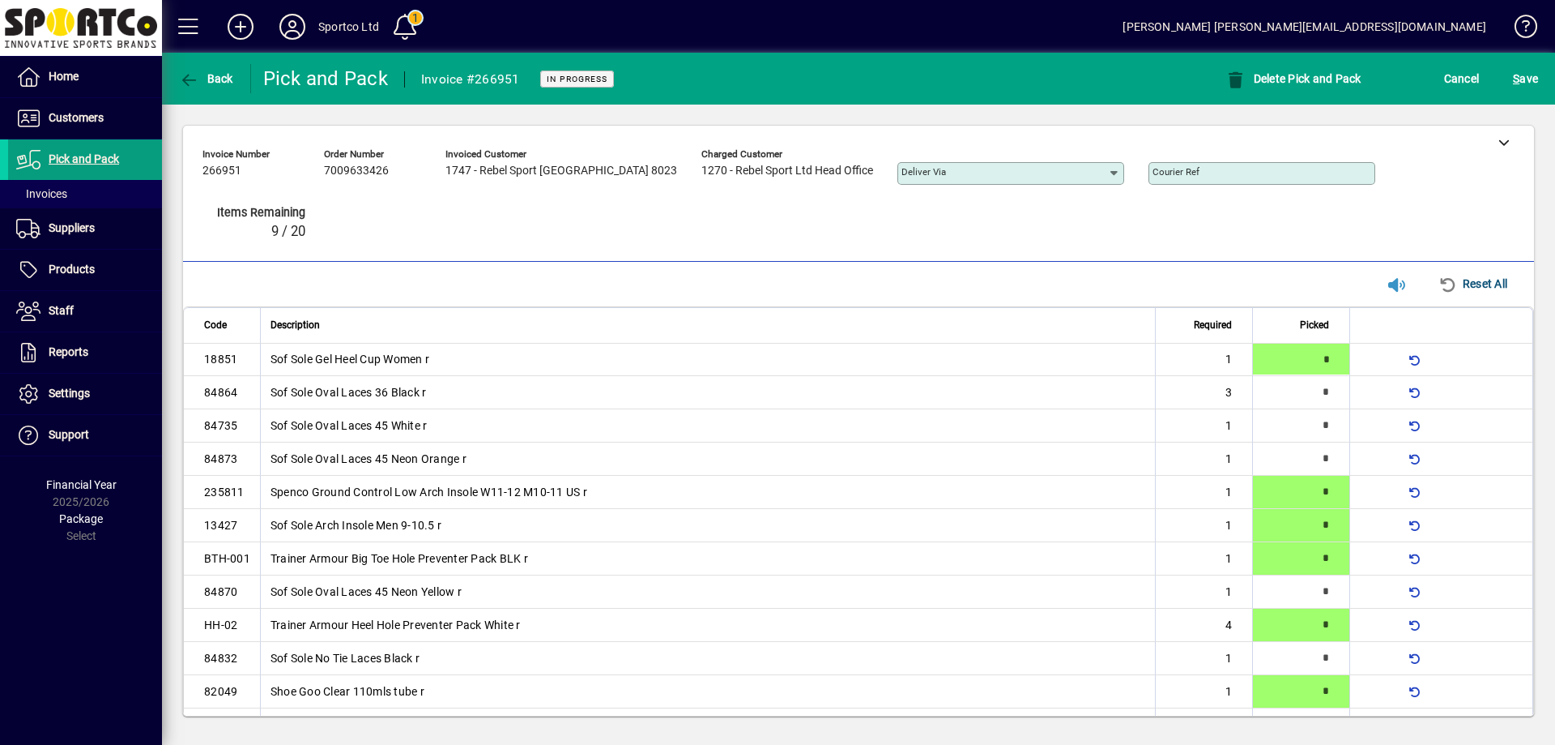
type input "*"
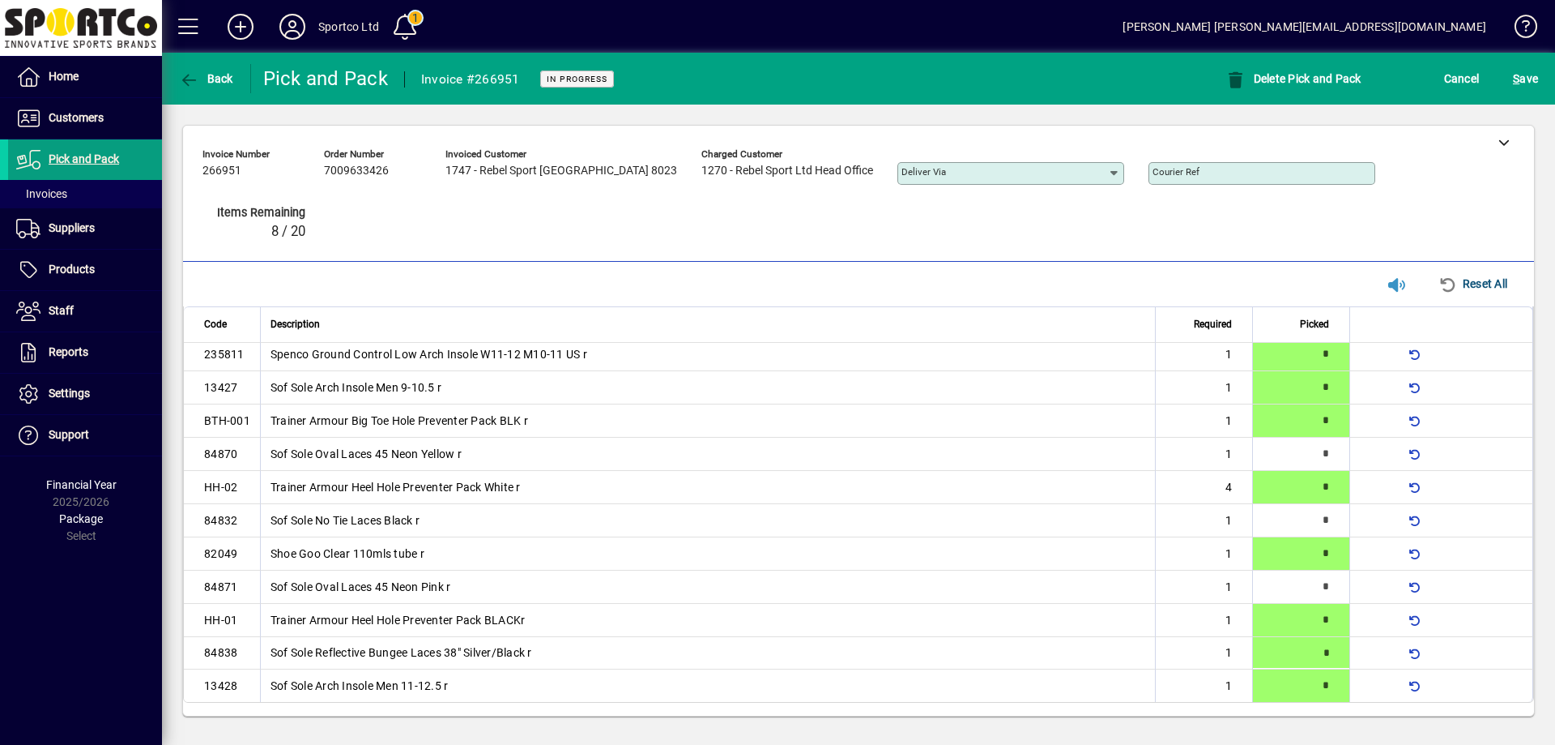
type input "*"
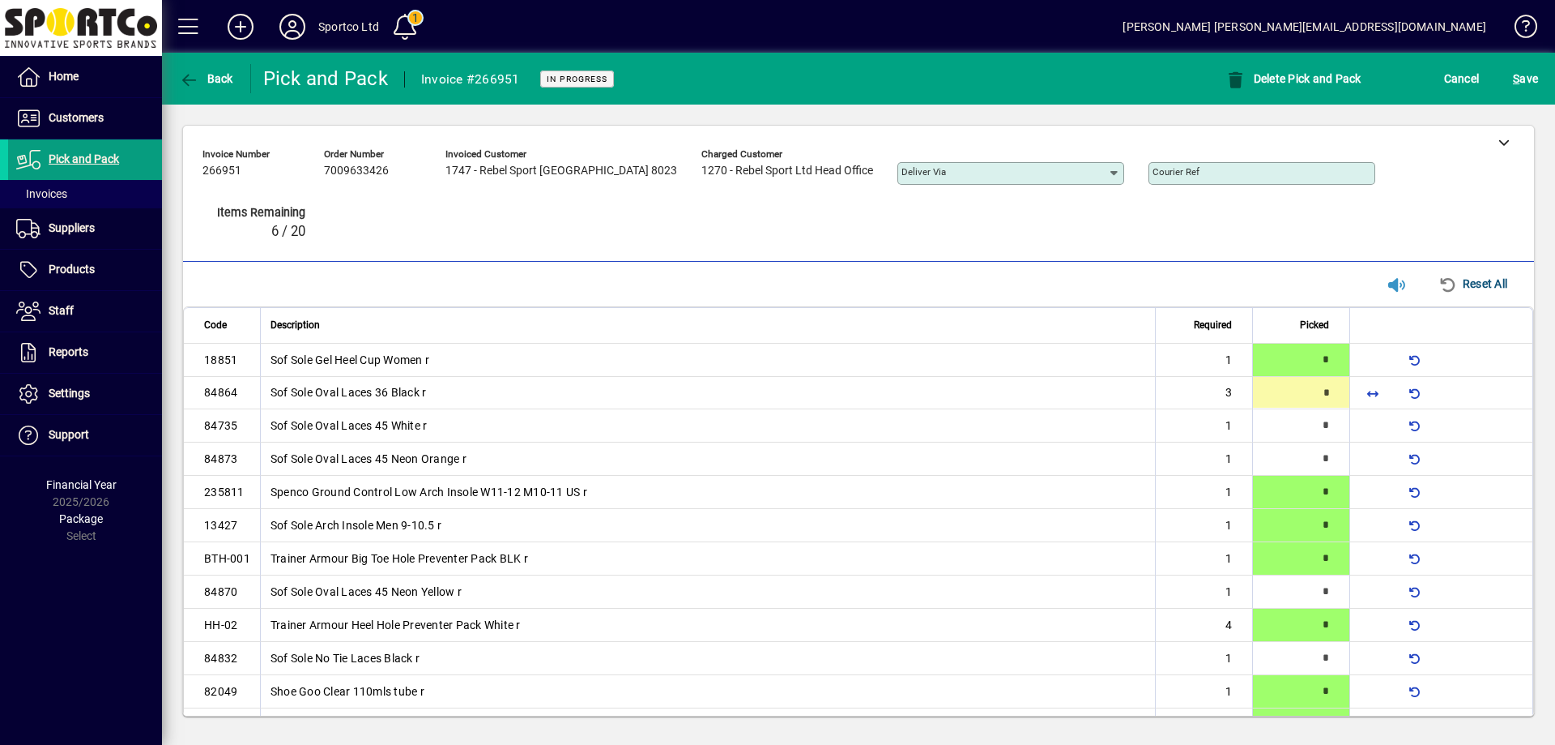
type input "*"
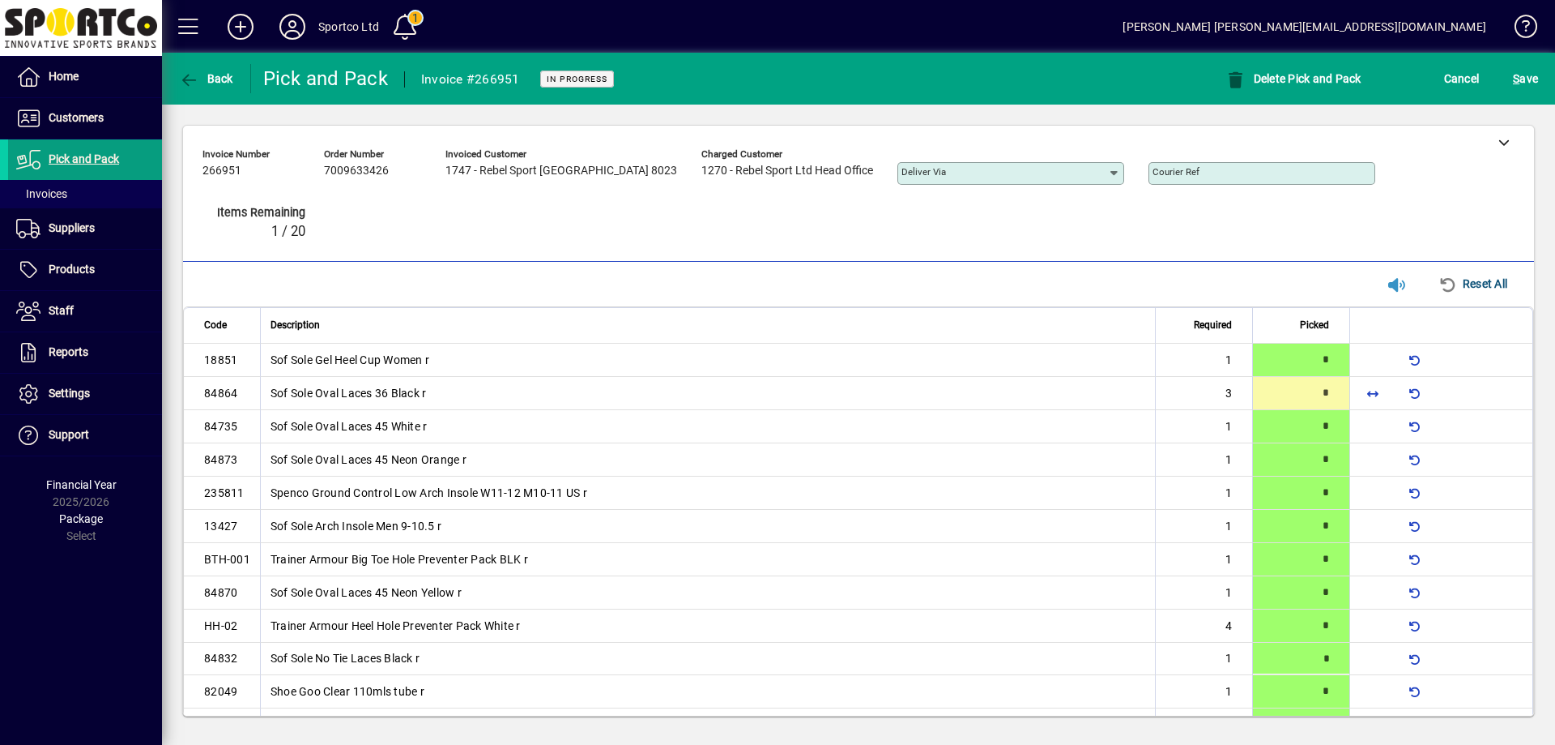
type input "*"
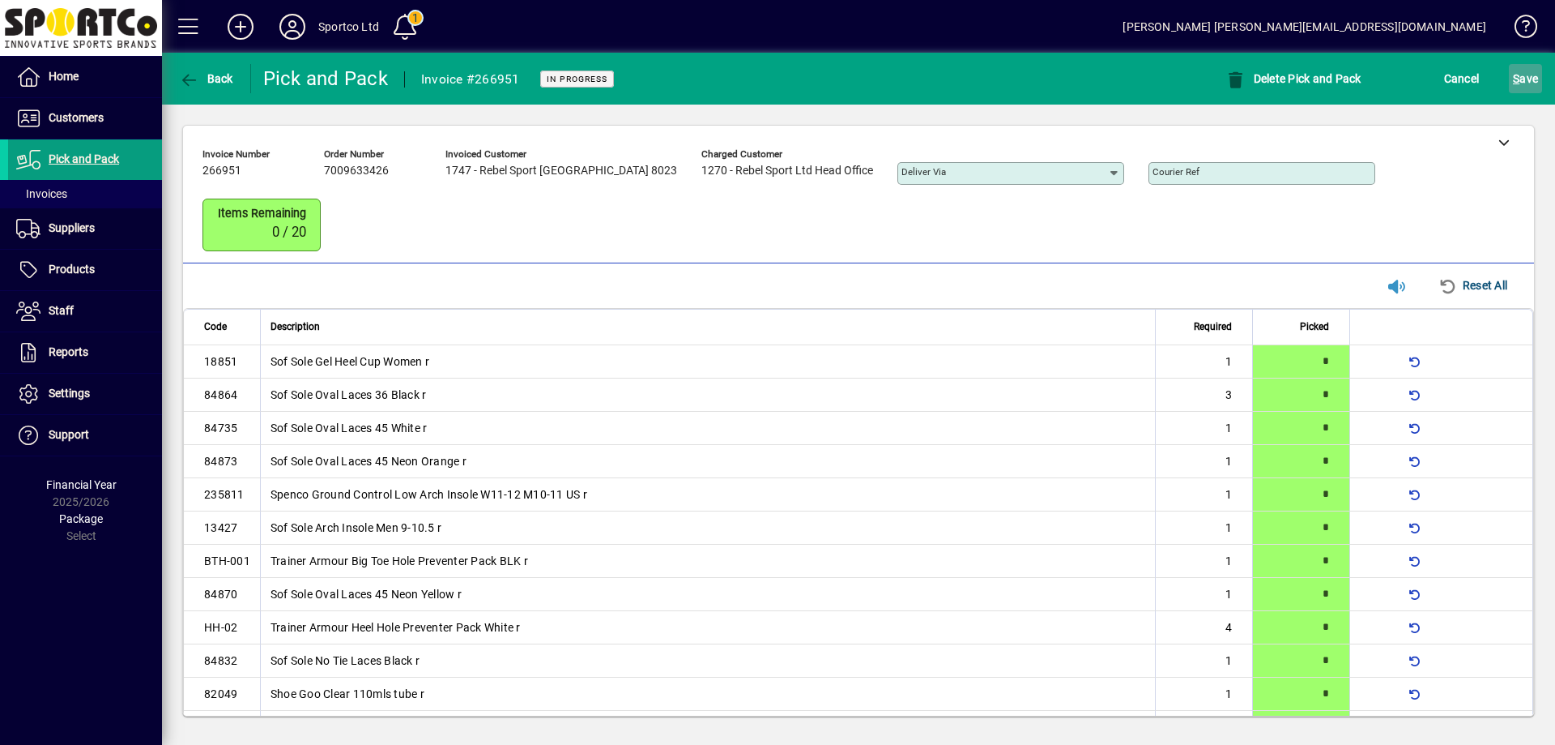
click at [1532, 86] on span "S ave" at bounding box center [1525, 79] width 25 height 26
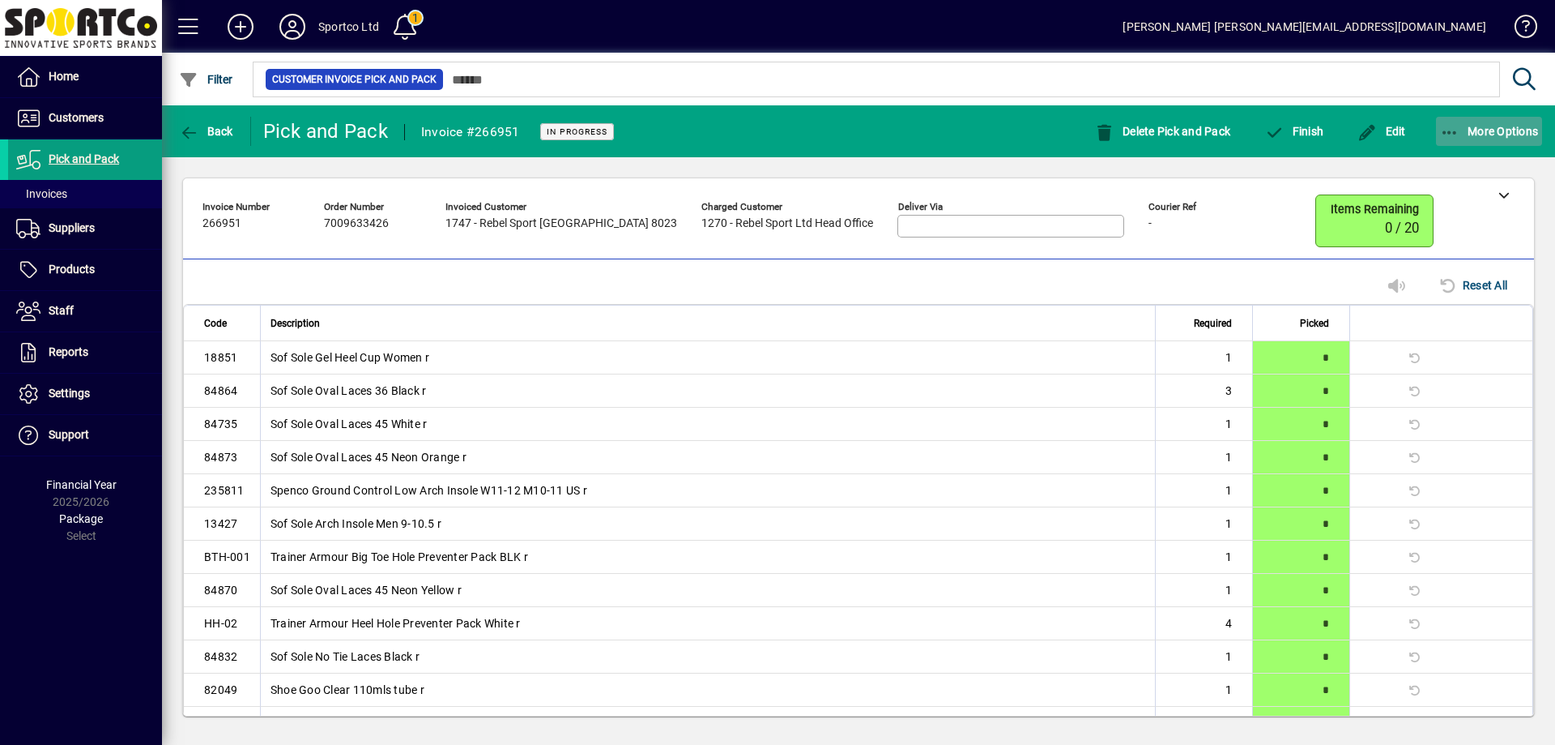
click at [1447, 125] on icon "button" at bounding box center [1450, 133] width 20 height 16
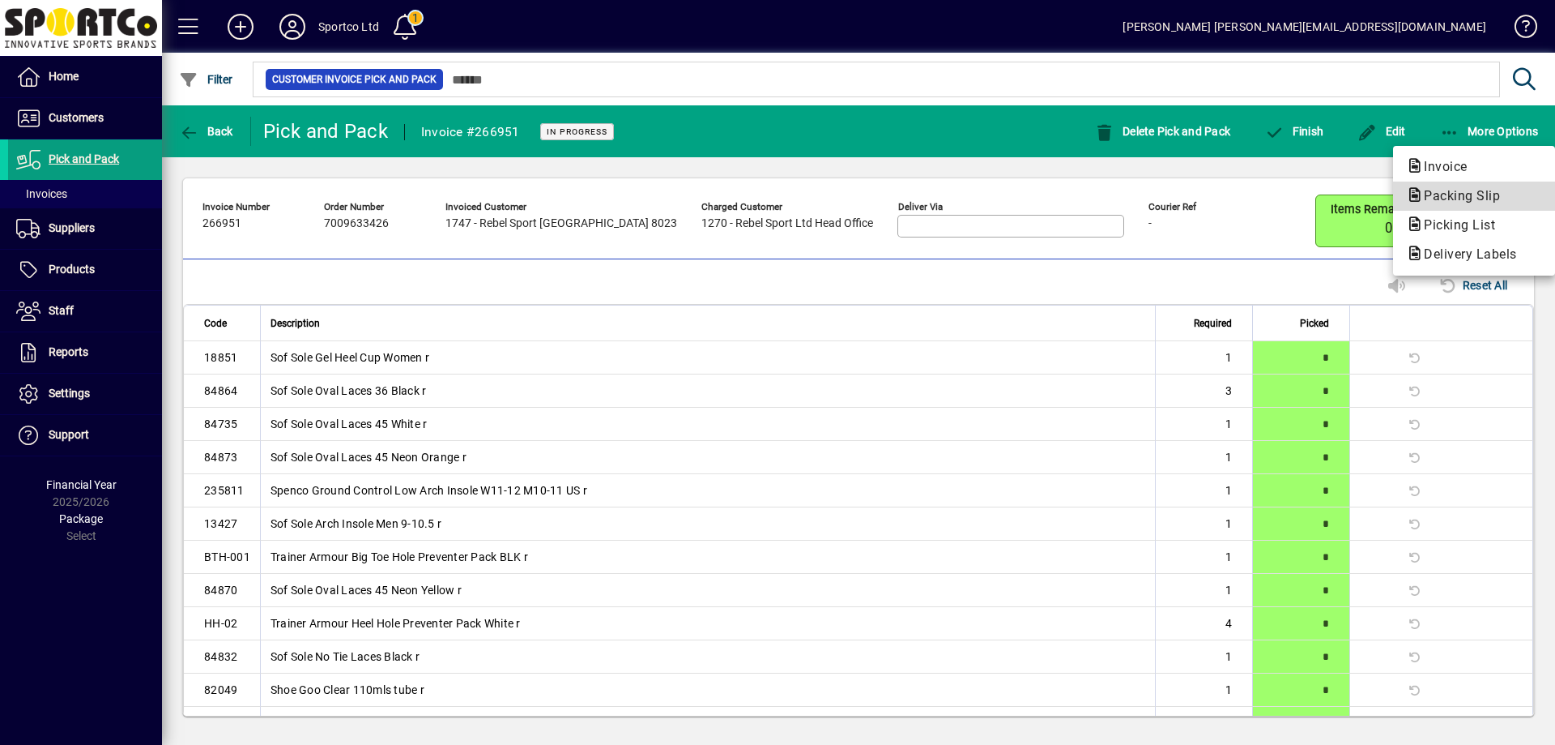
click at [1453, 194] on span "Packing Slip" at bounding box center [1457, 195] width 102 height 15
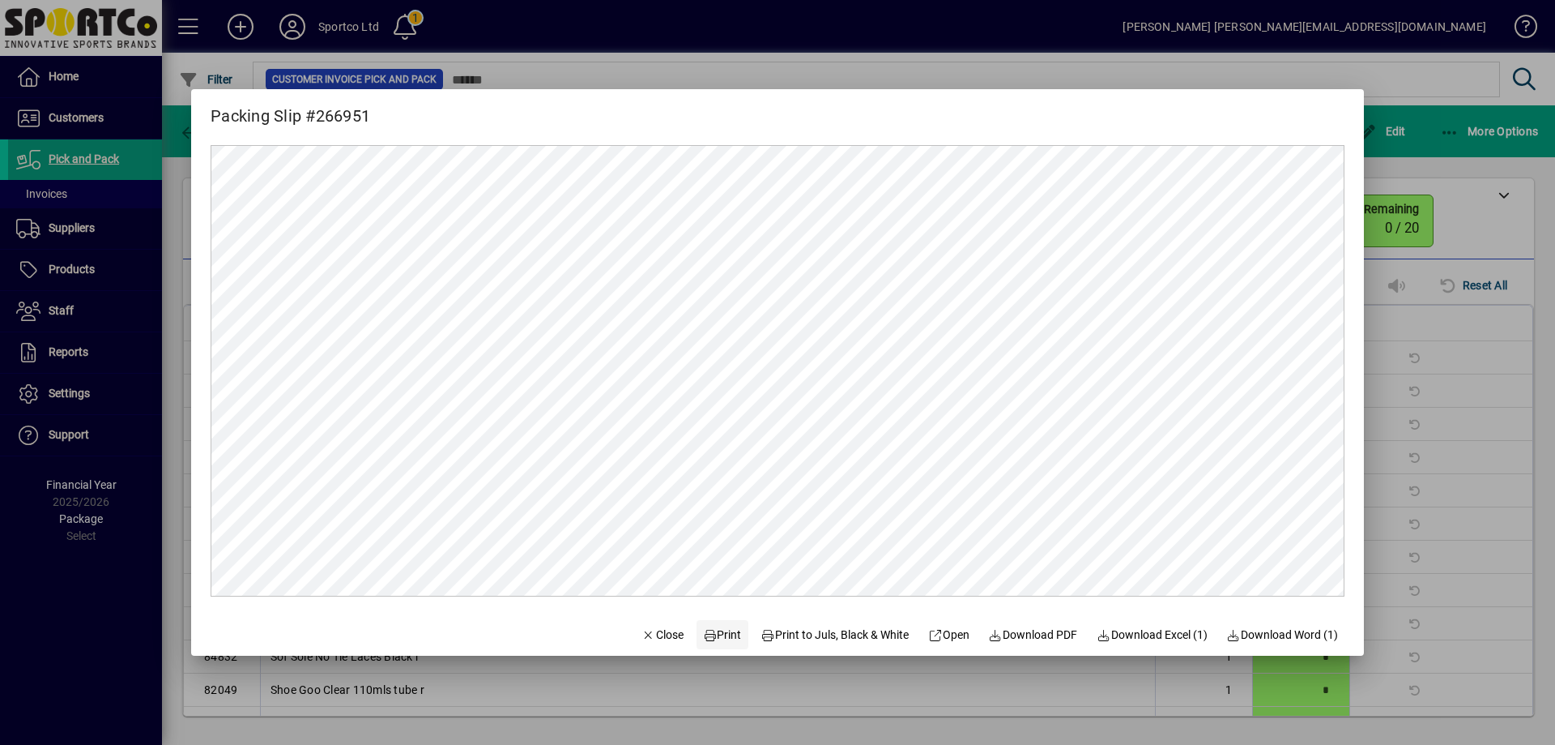
click at [715, 627] on span "Print" at bounding box center [722, 634] width 39 height 17
click at [638, 624] on span "button" at bounding box center [662, 634] width 55 height 39
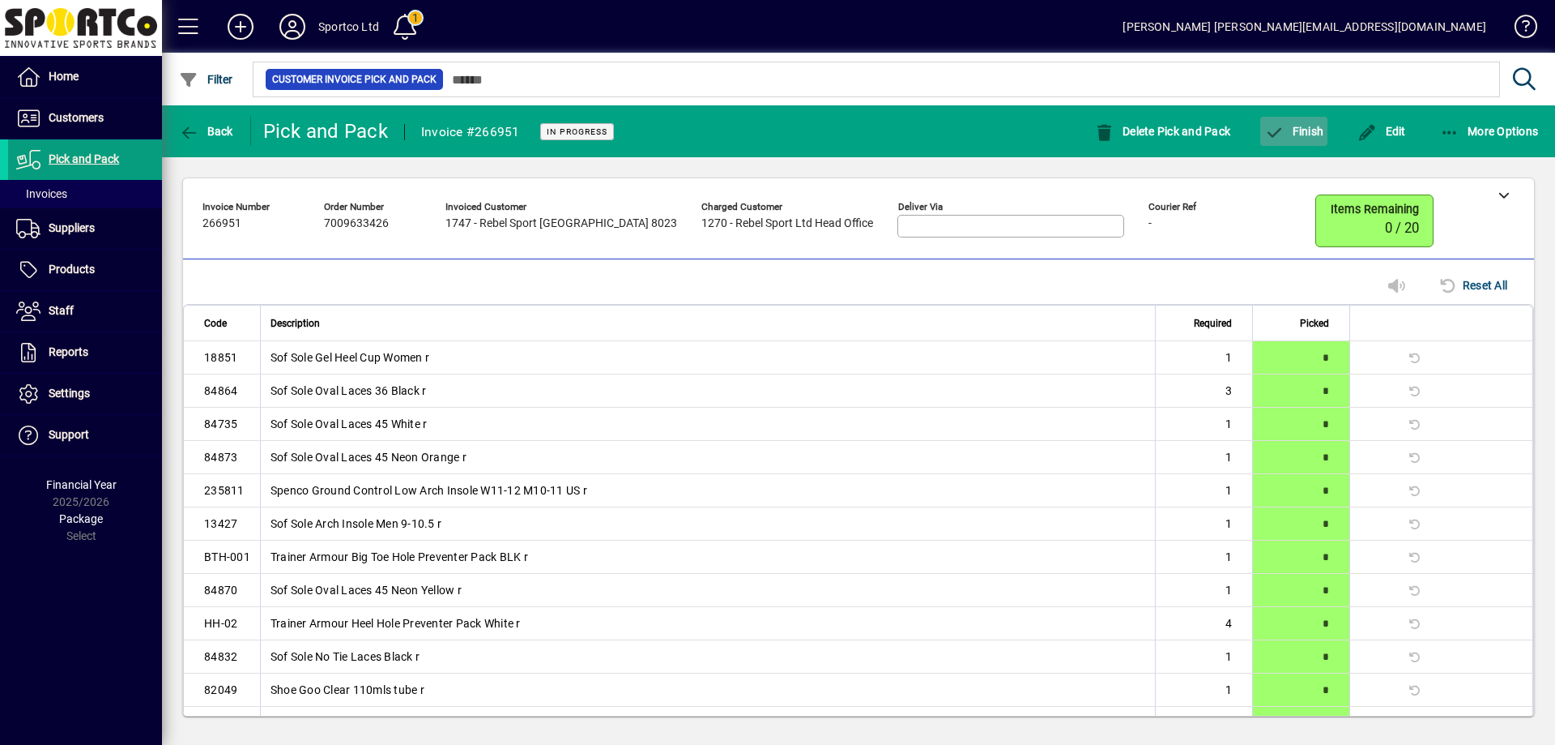
click at [1287, 122] on span "button" at bounding box center [1294, 131] width 67 height 39
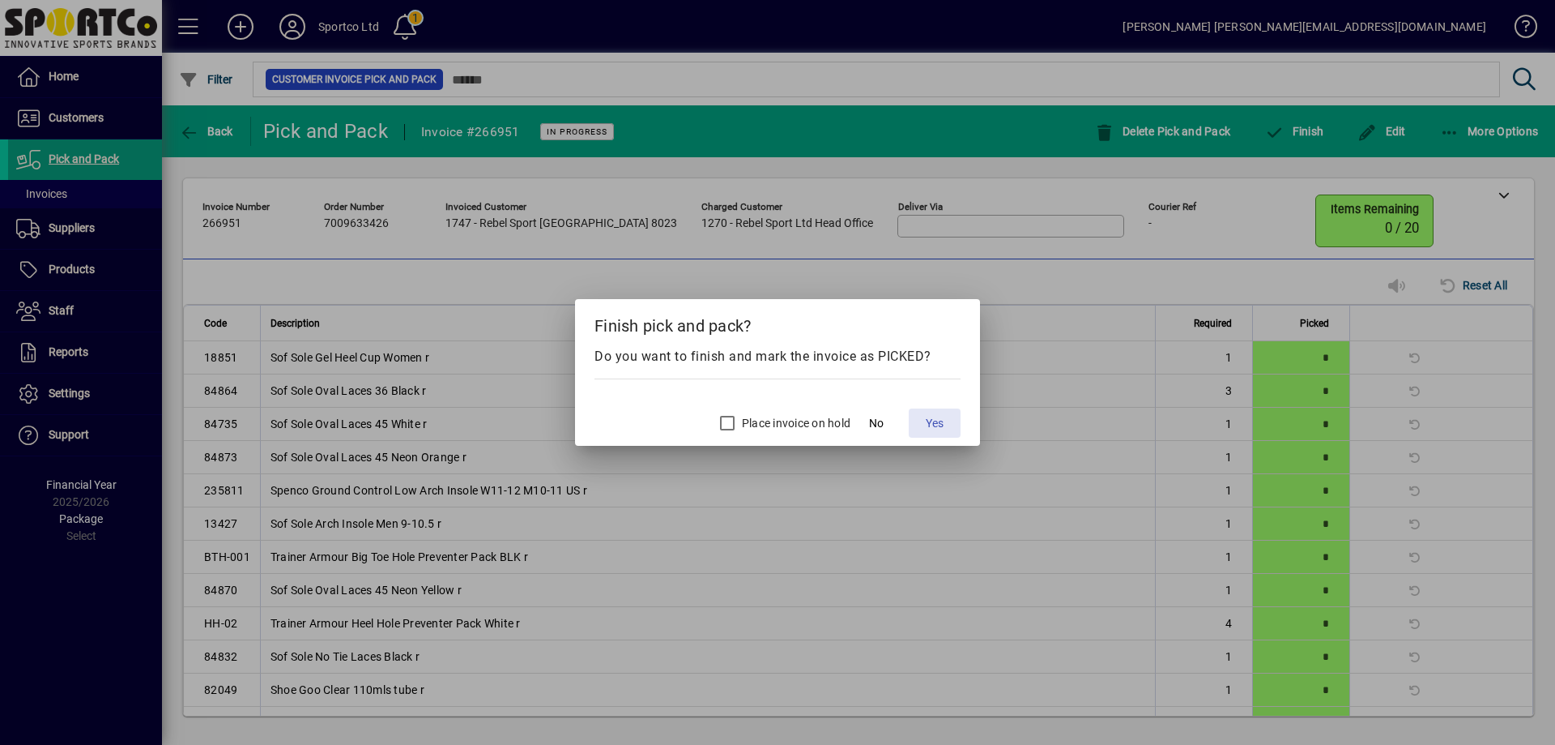
click at [939, 420] on span "Yes" at bounding box center [935, 423] width 18 height 17
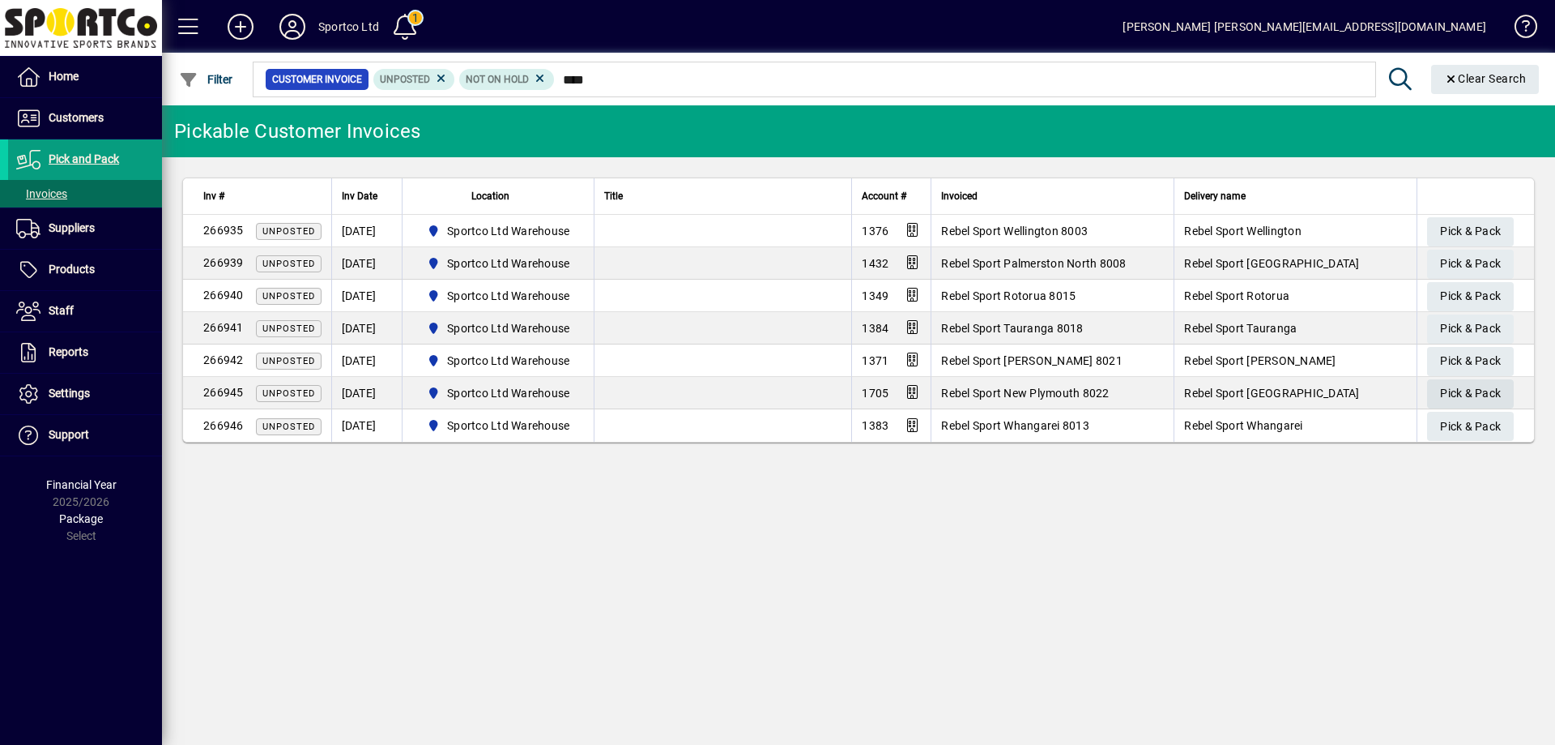
type input "****"
click at [1488, 388] on span "Pick & Pack" at bounding box center [1470, 393] width 61 height 27
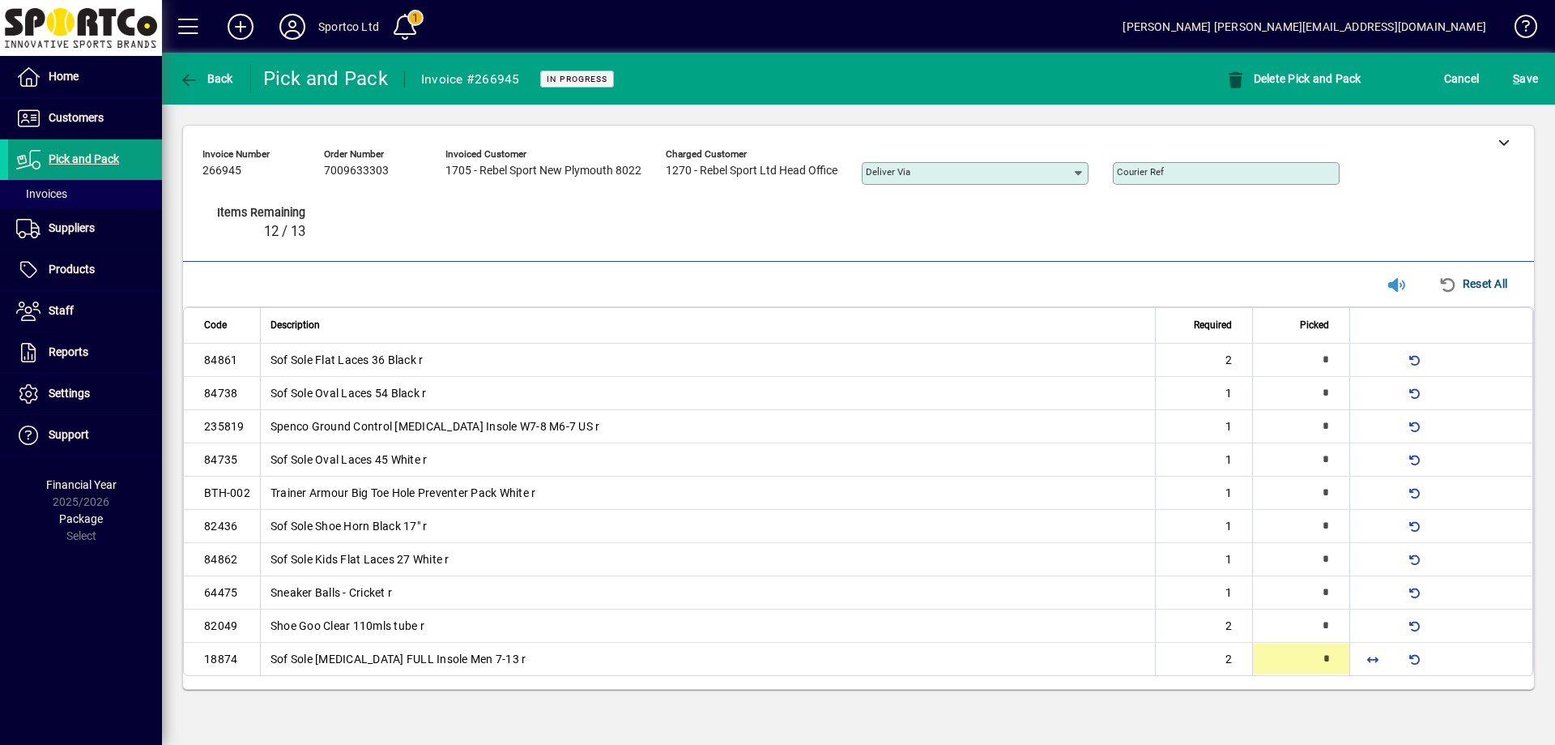
type input "*"
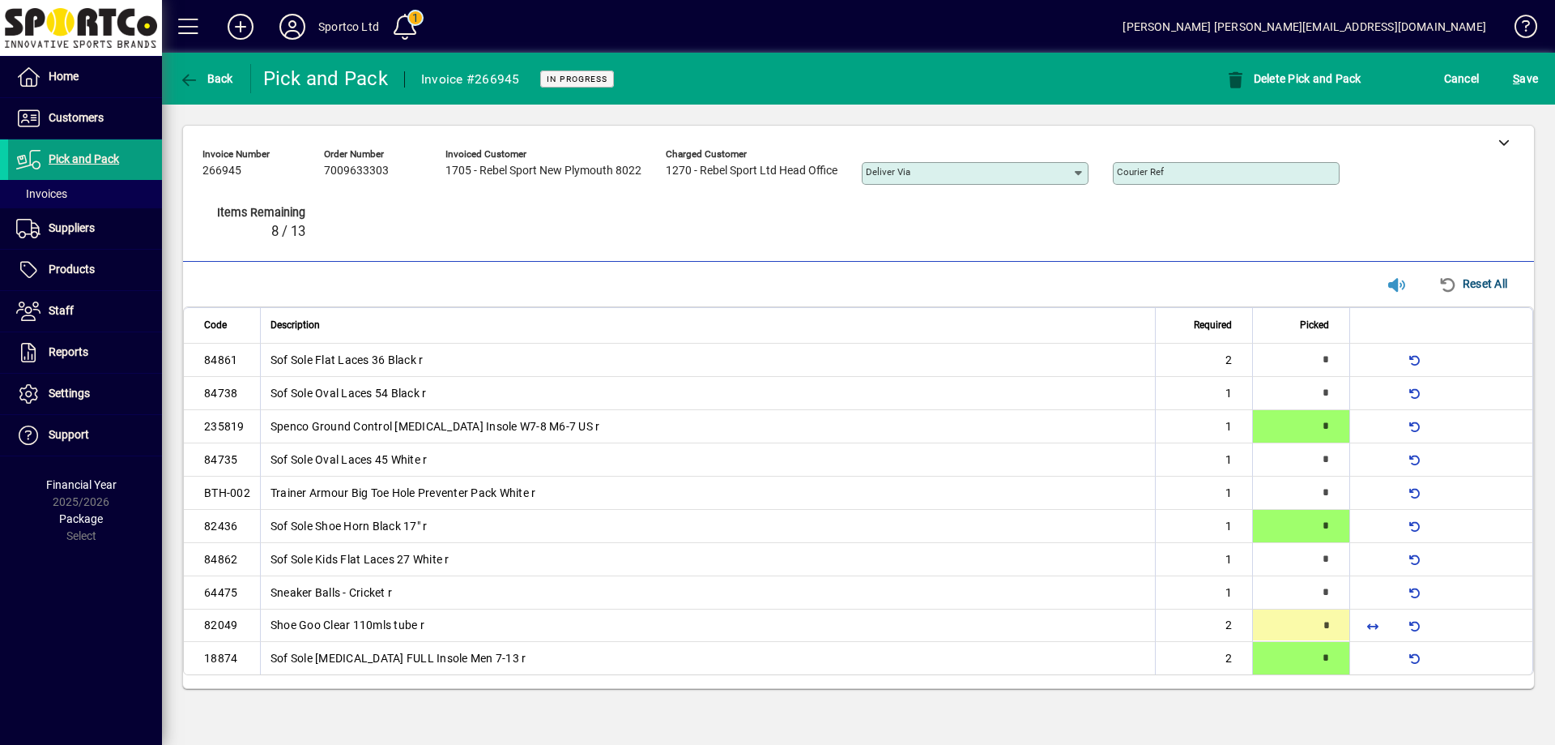
type input "*"
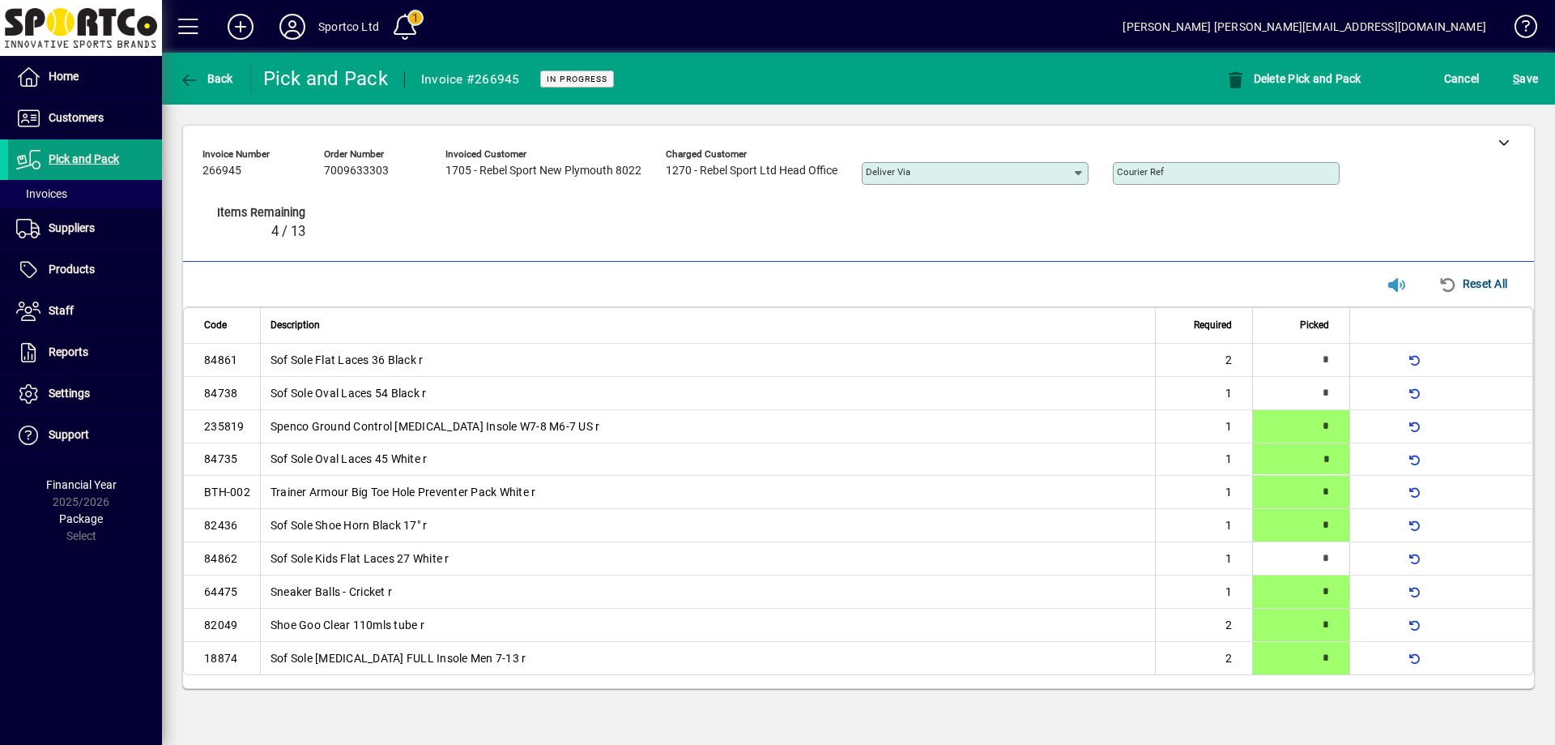
type input "*"
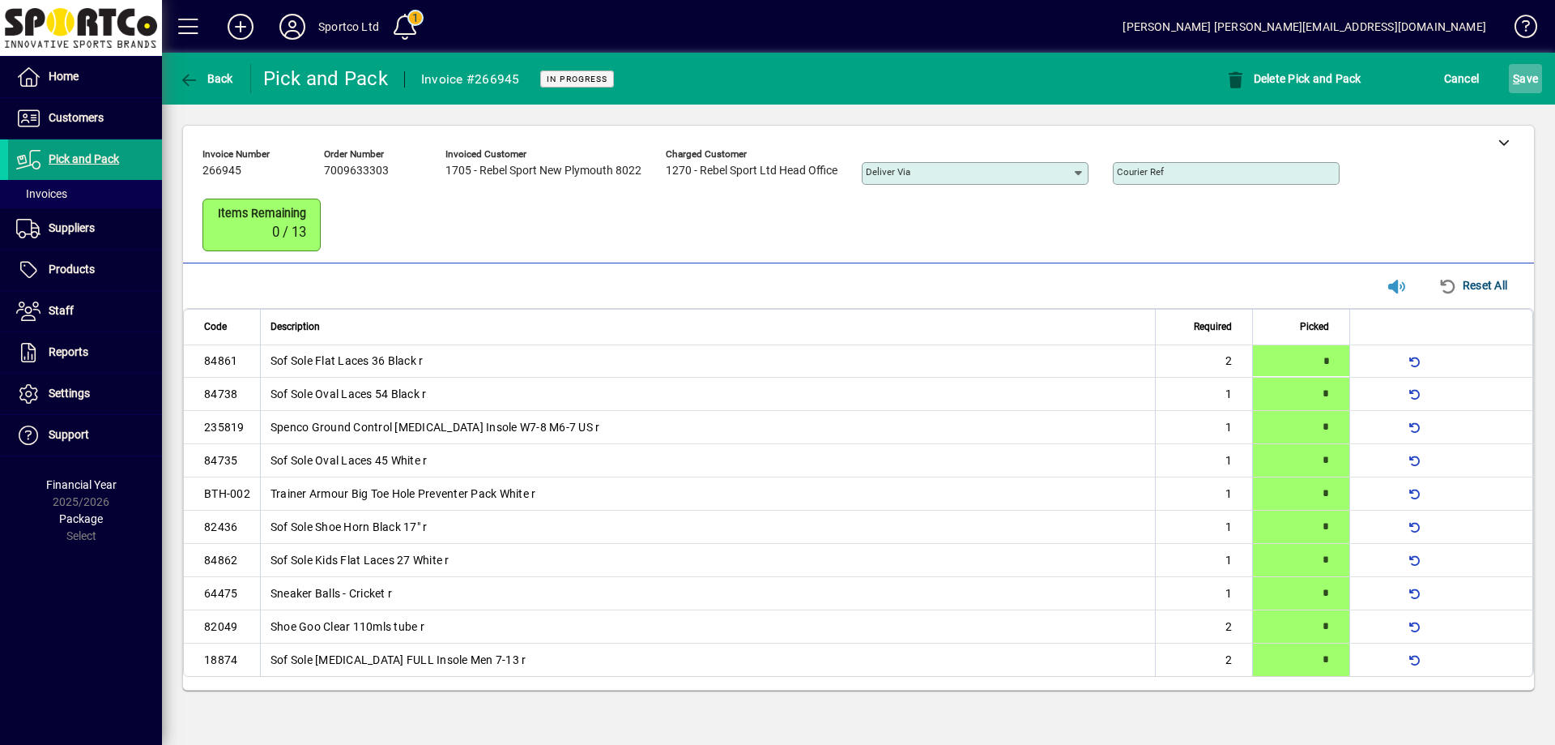
click at [1537, 70] on span "S ave" at bounding box center [1525, 79] width 25 height 26
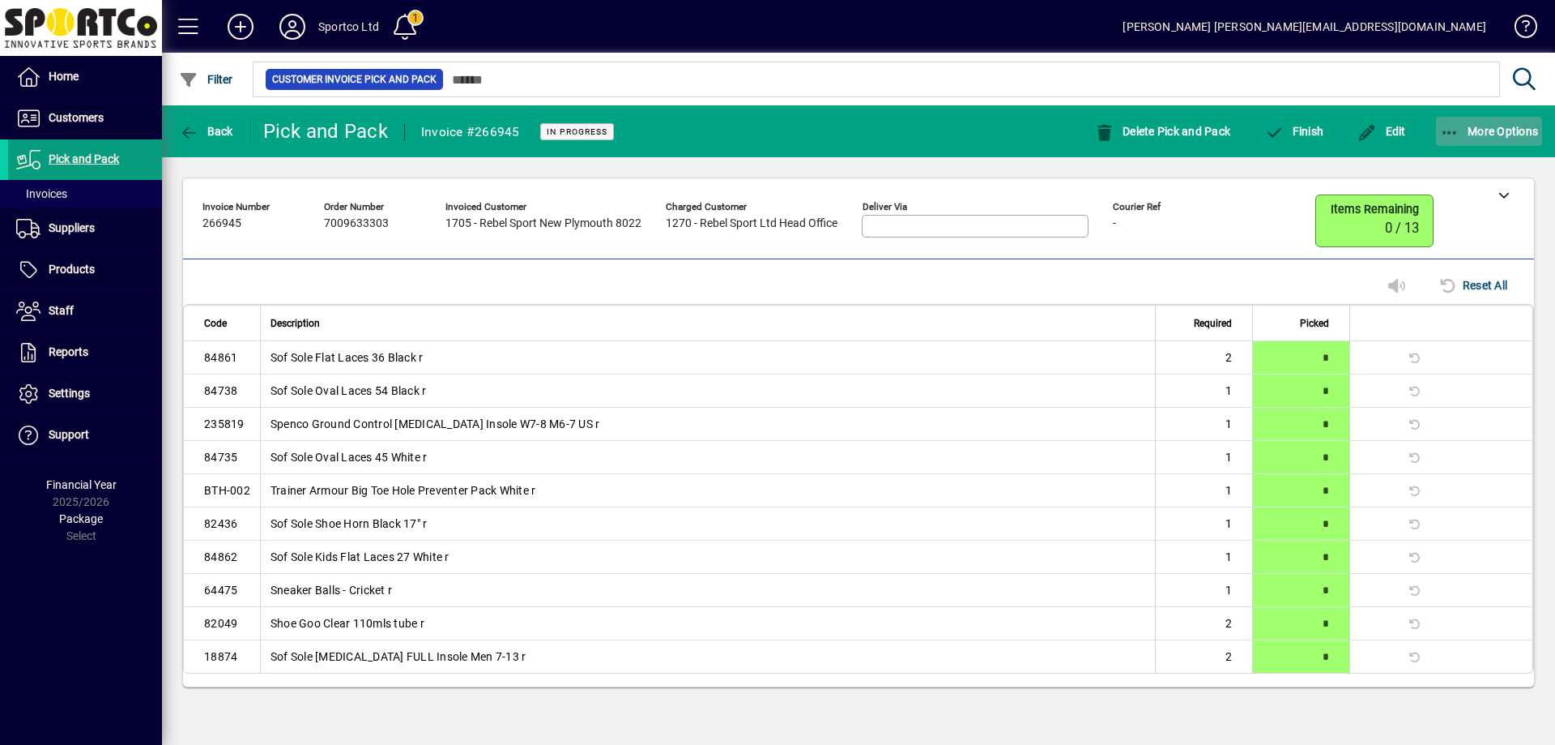
click at [1452, 122] on span "button" at bounding box center [1489, 131] width 107 height 39
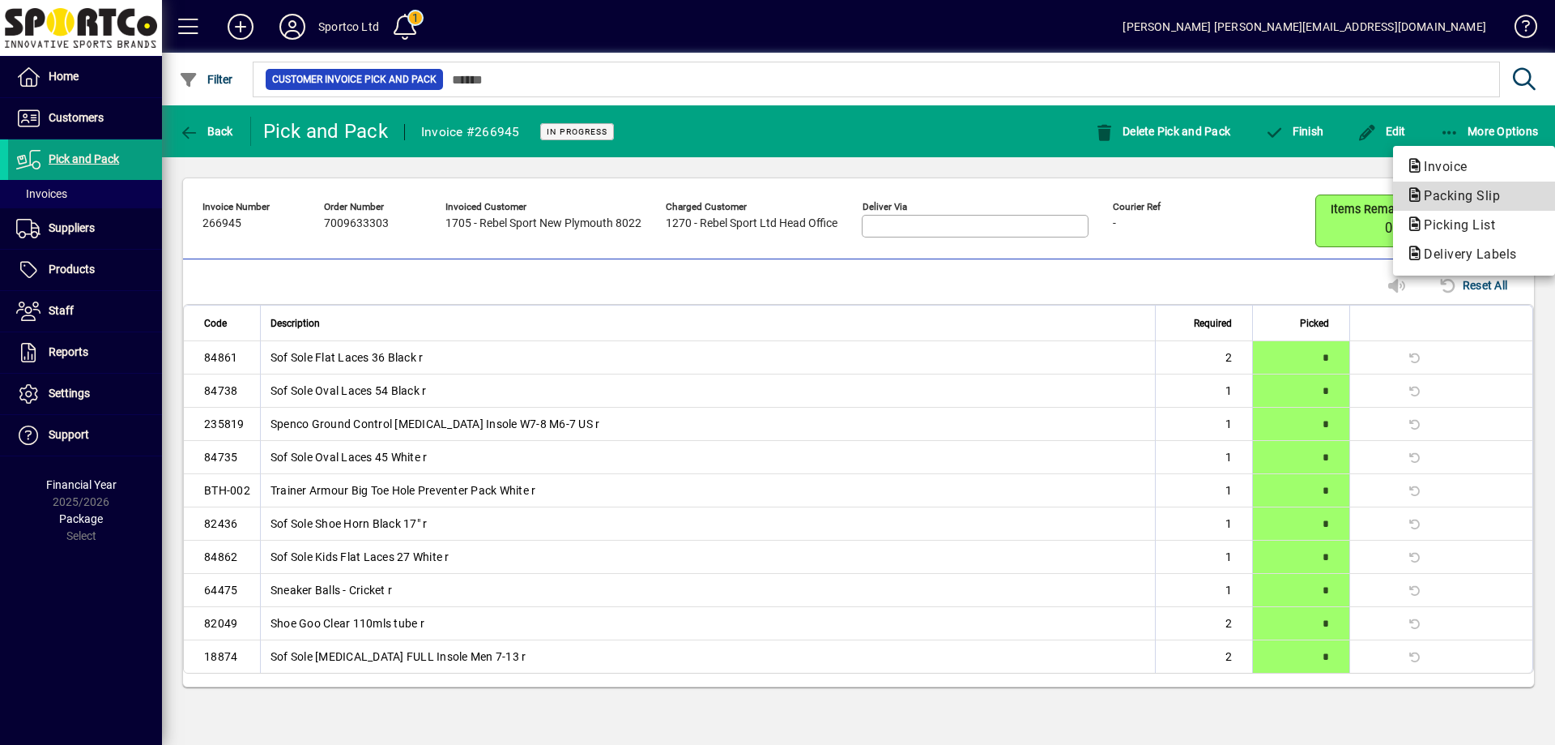
click at [1460, 186] on span "Packing Slip" at bounding box center [1474, 195] width 136 height 19
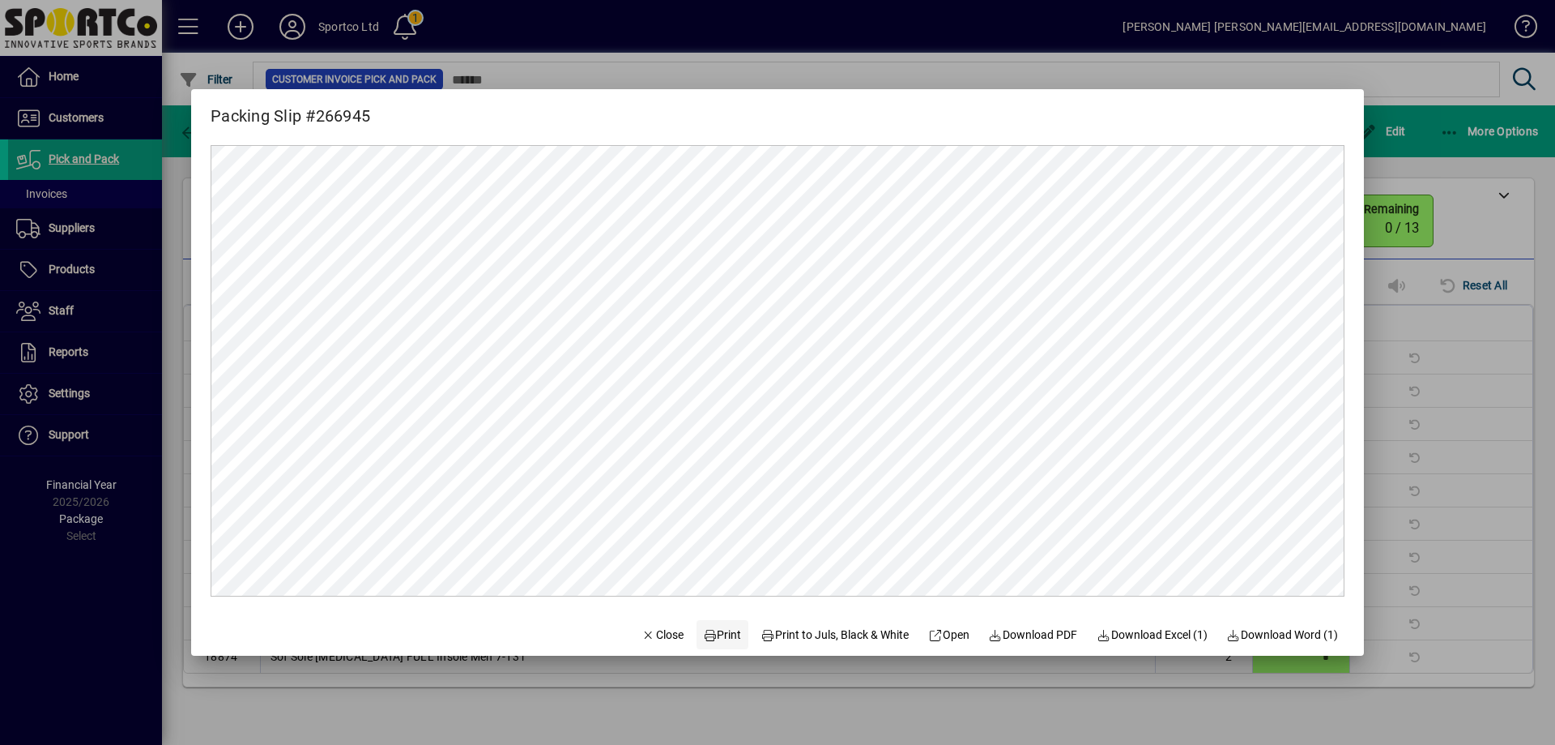
click at [709, 631] on span "Print" at bounding box center [722, 634] width 39 height 17
click at [656, 626] on span "Close" at bounding box center [663, 634] width 42 height 17
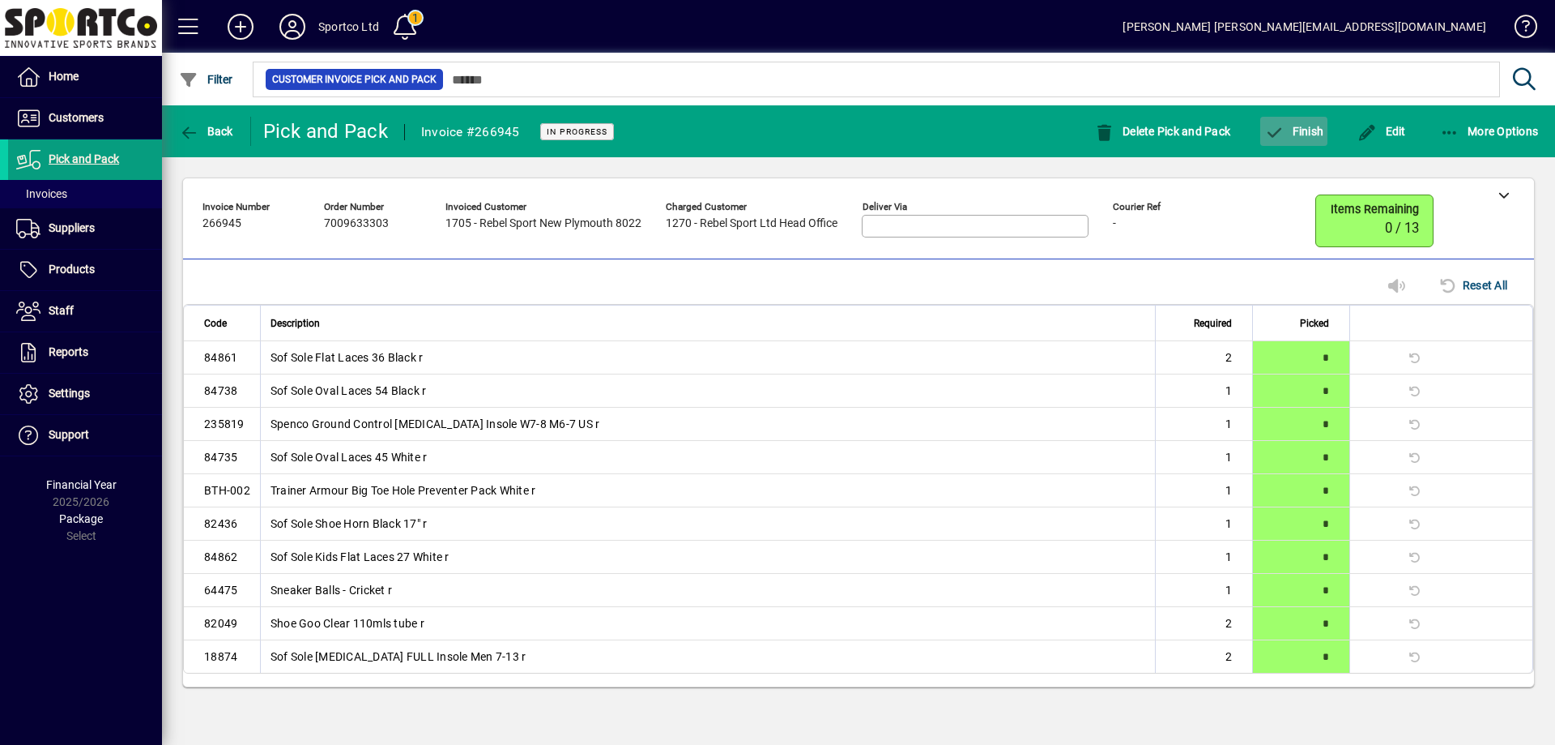
click at [1303, 114] on span "button" at bounding box center [1294, 131] width 67 height 39
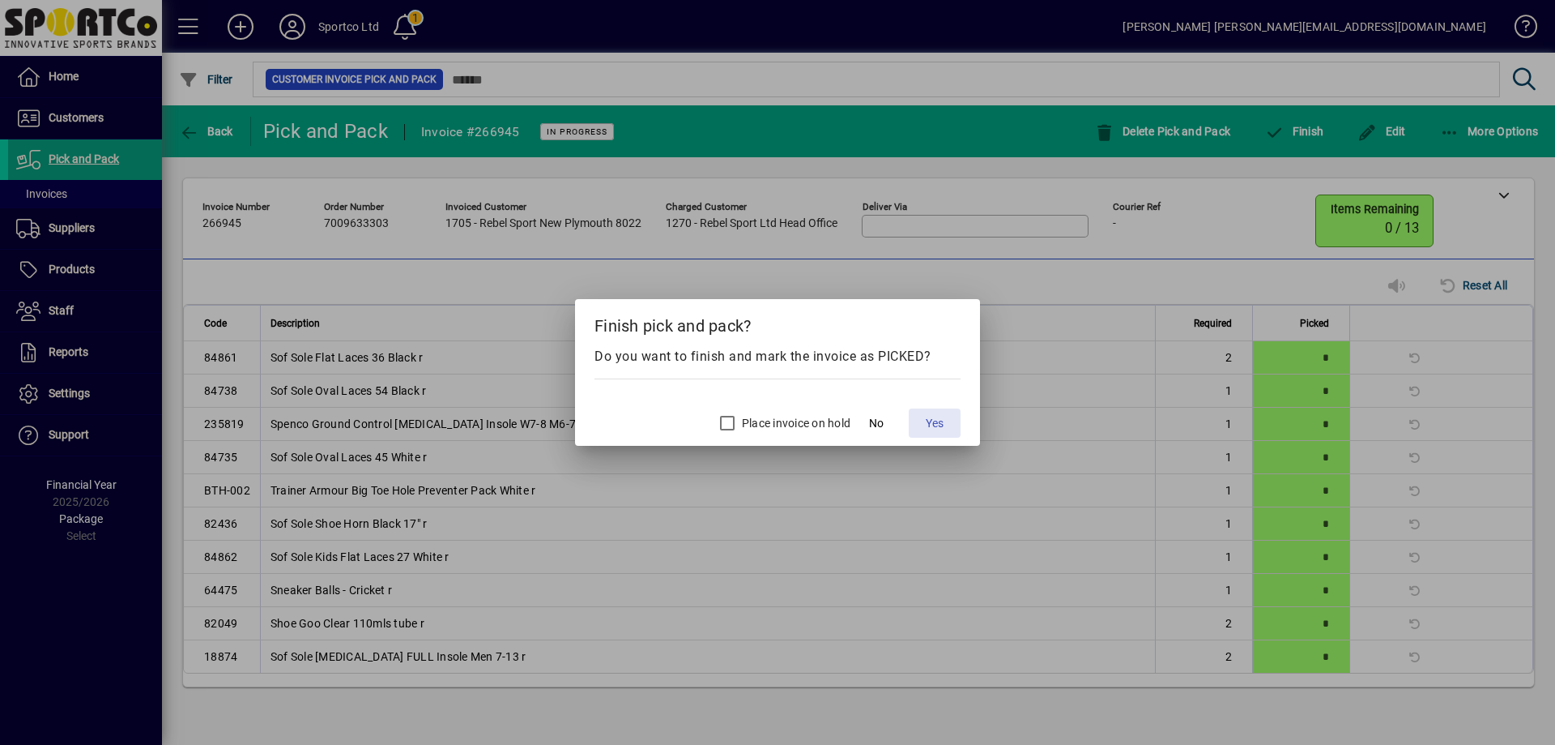
click at [944, 433] on span at bounding box center [935, 422] width 52 height 39
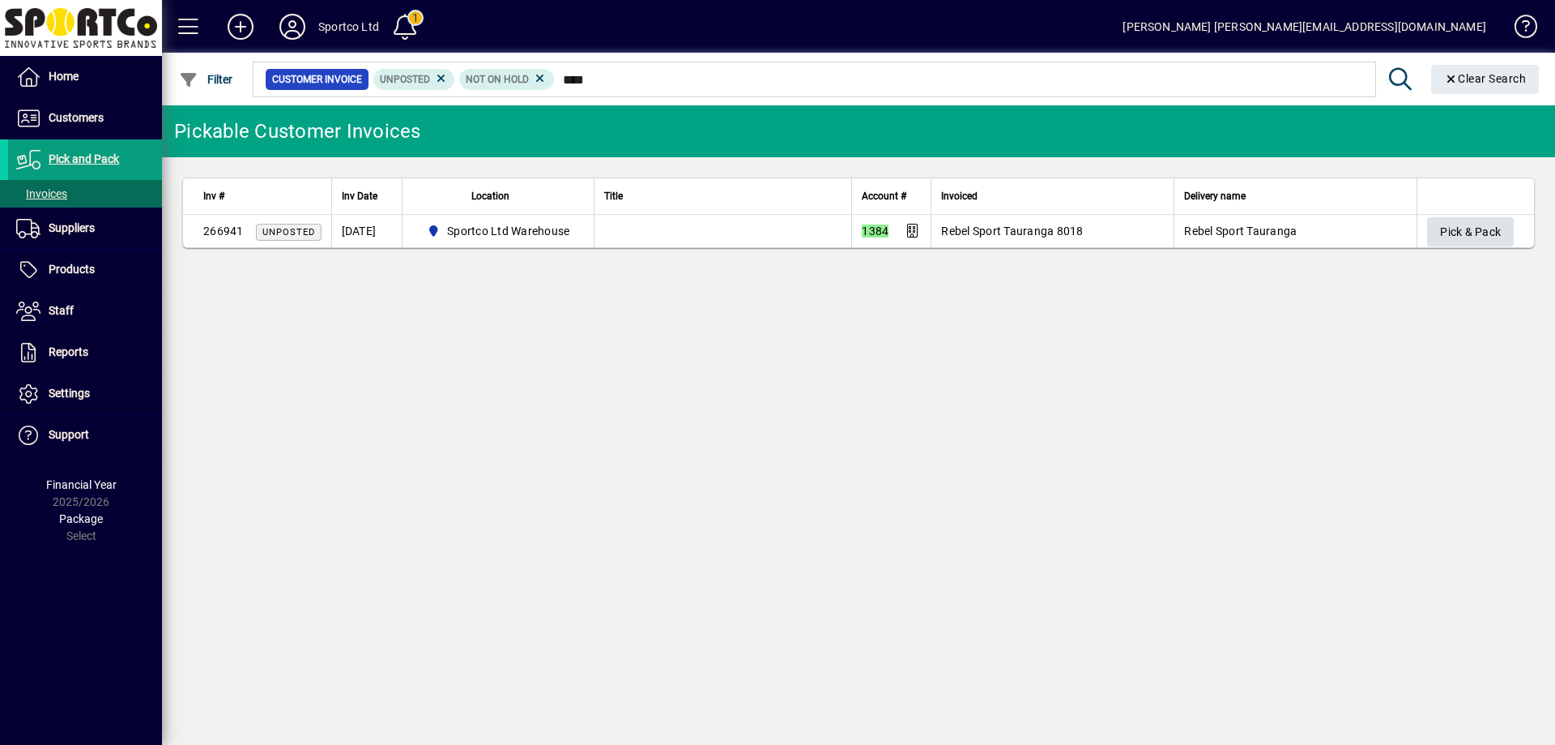
type input "****"
drag, startPoint x: 1477, startPoint y: 226, endPoint x: 1458, endPoint y: 225, distance: 18.7
click at [1474, 226] on span "Pick & Pack" at bounding box center [1470, 232] width 61 height 27
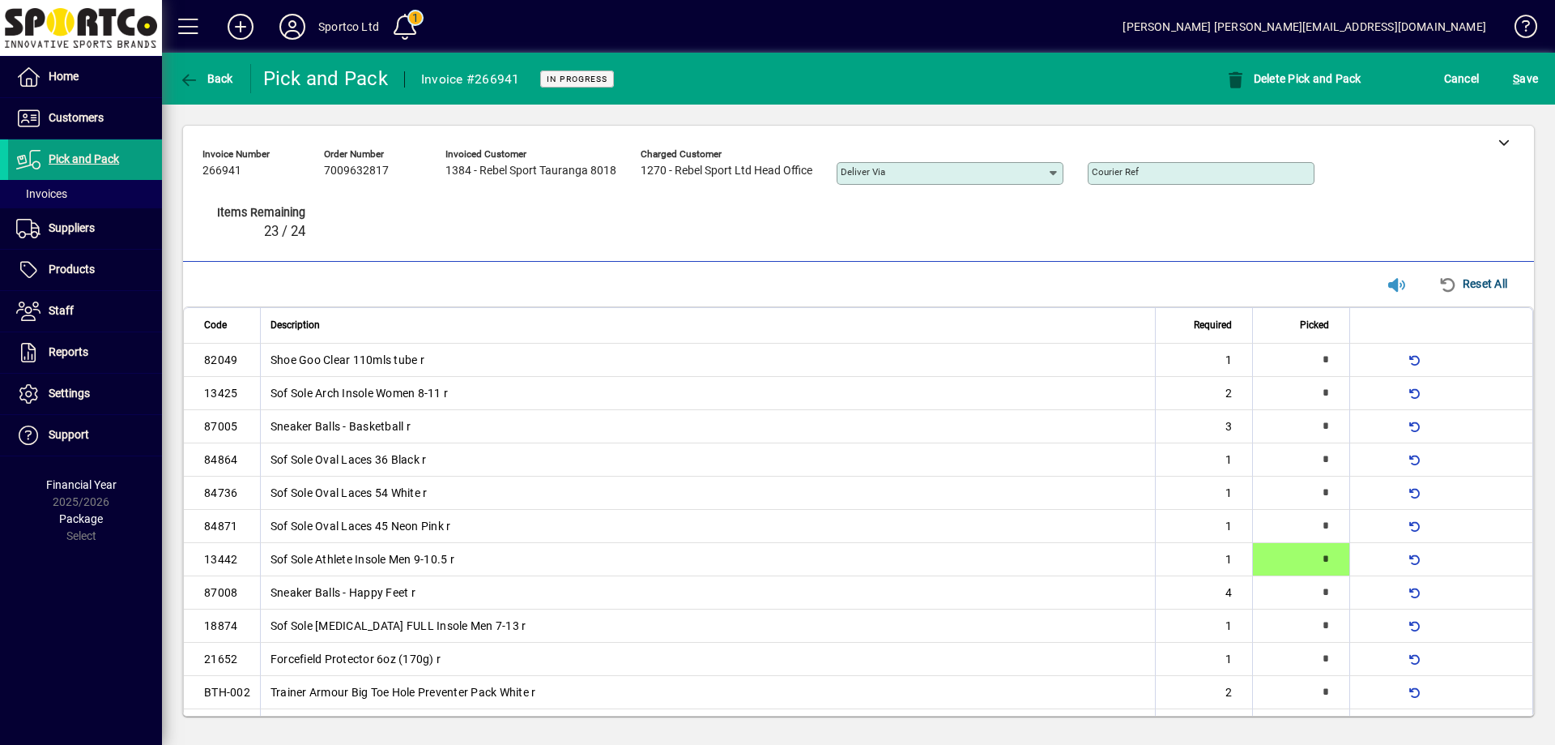
type input "*"
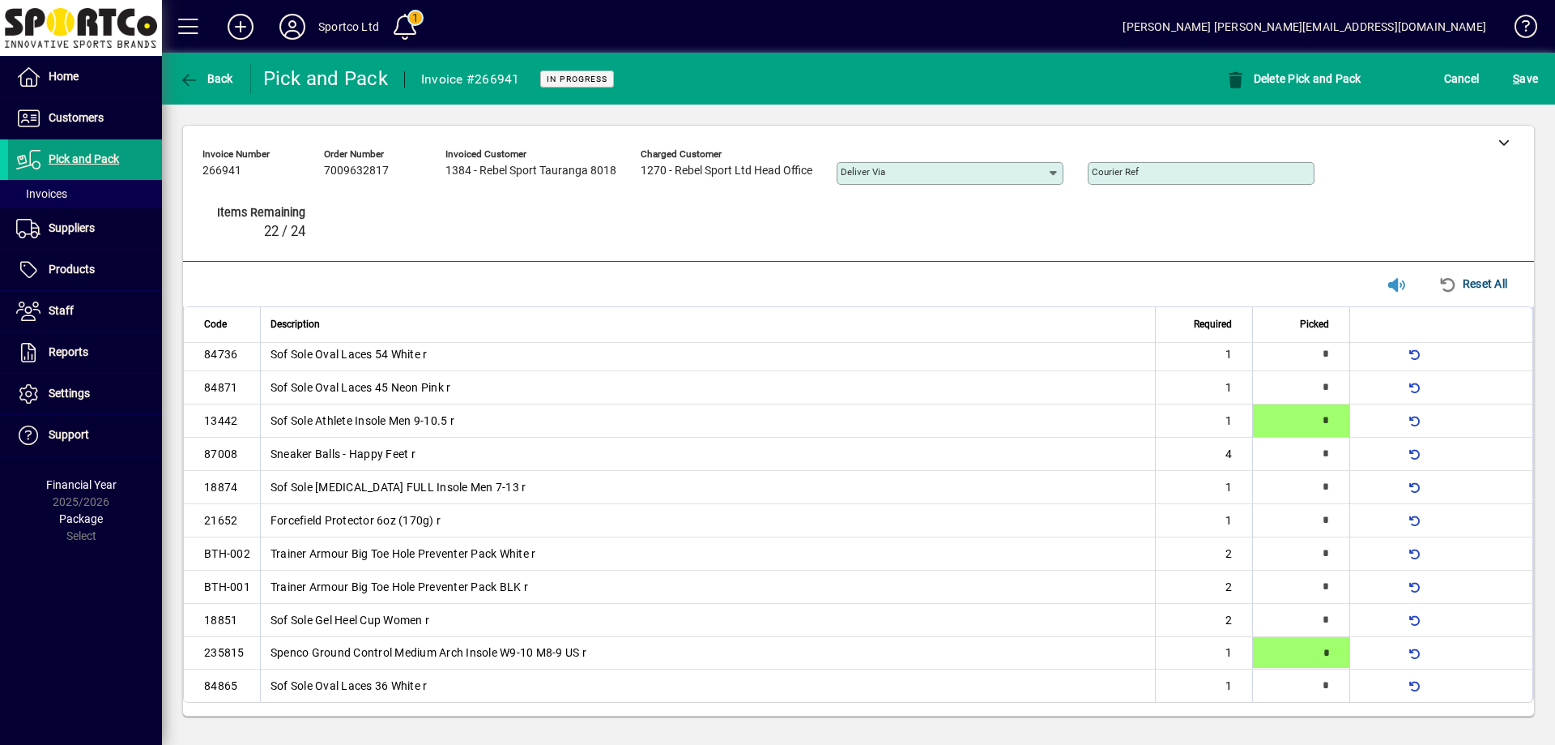
type input "*"
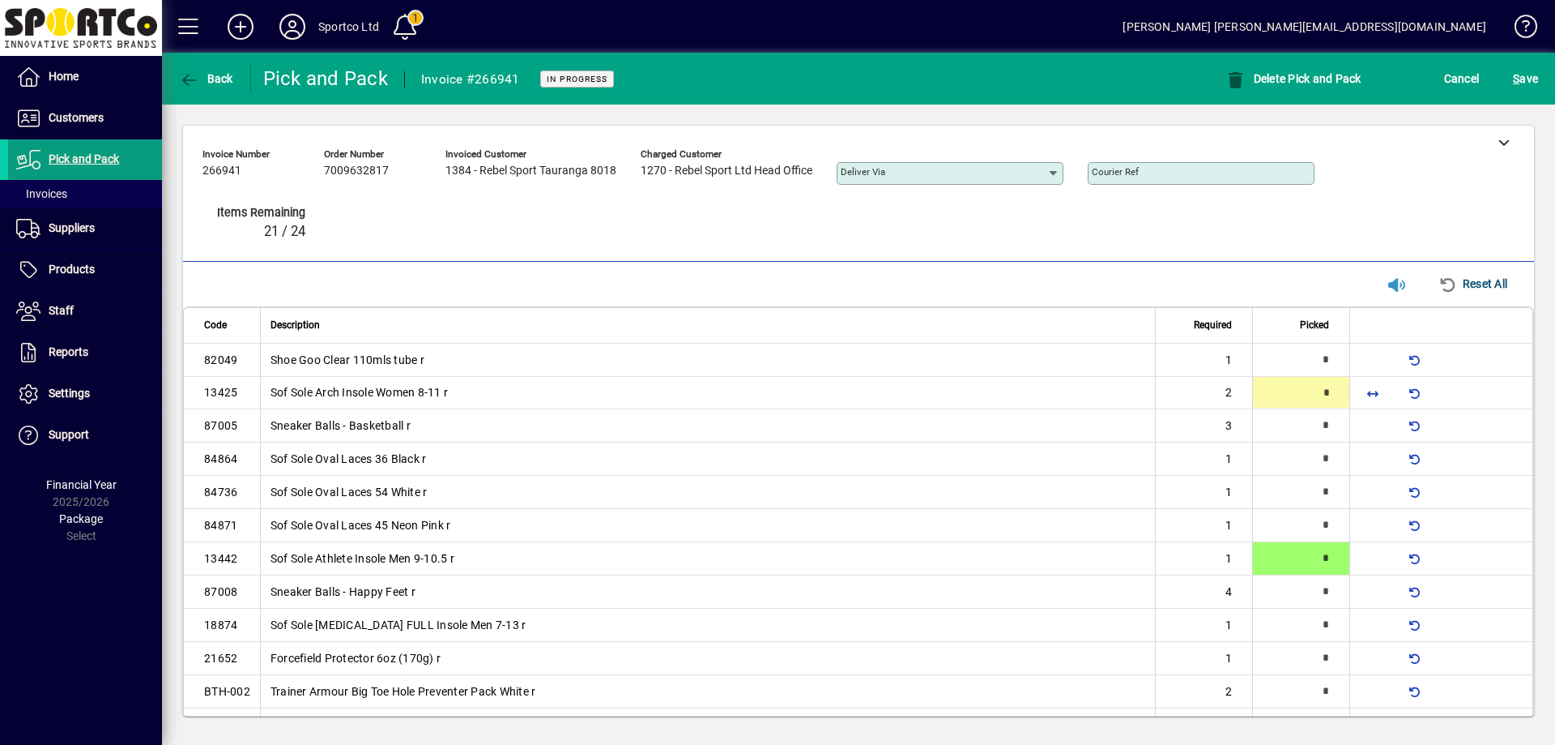
type input "*"
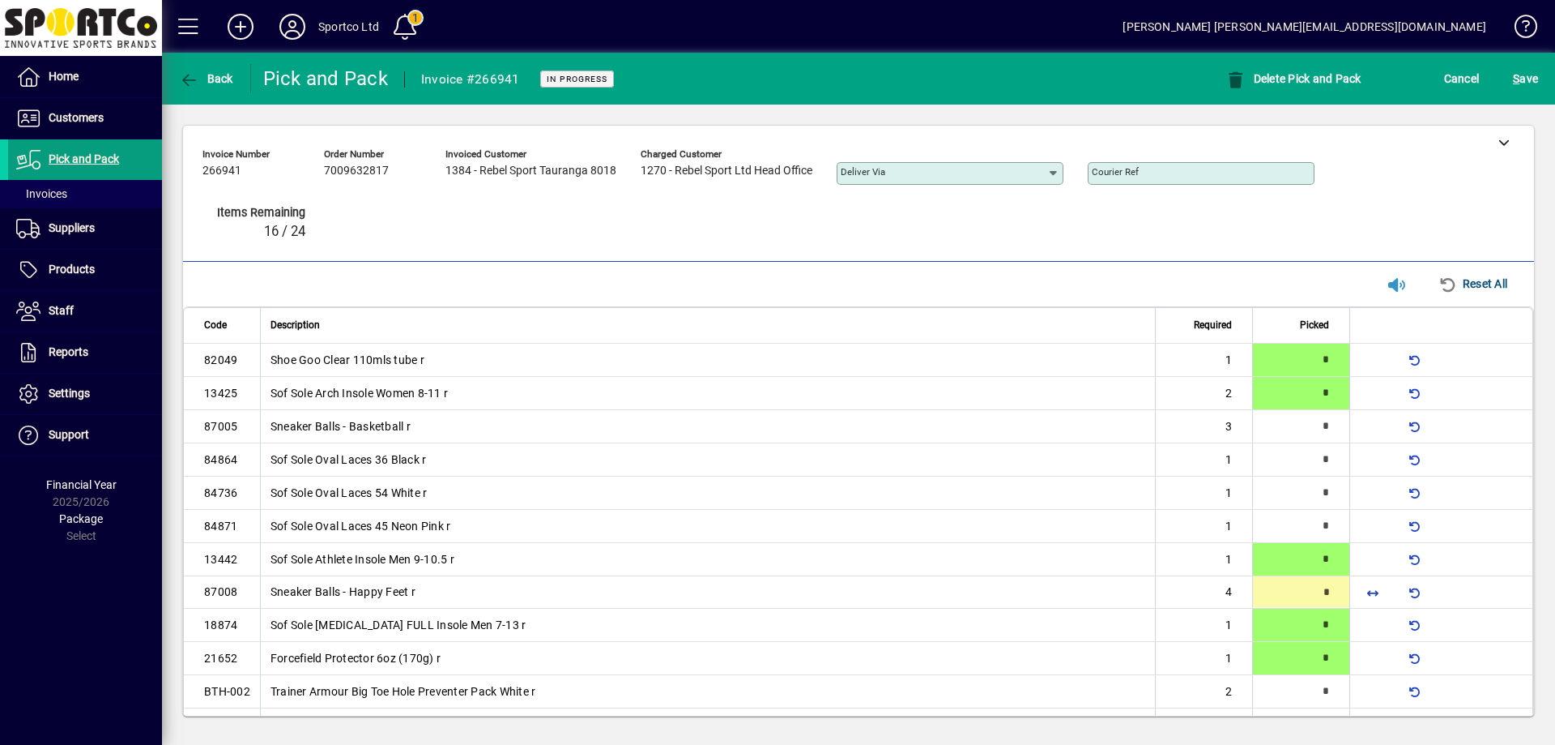
type input "*"
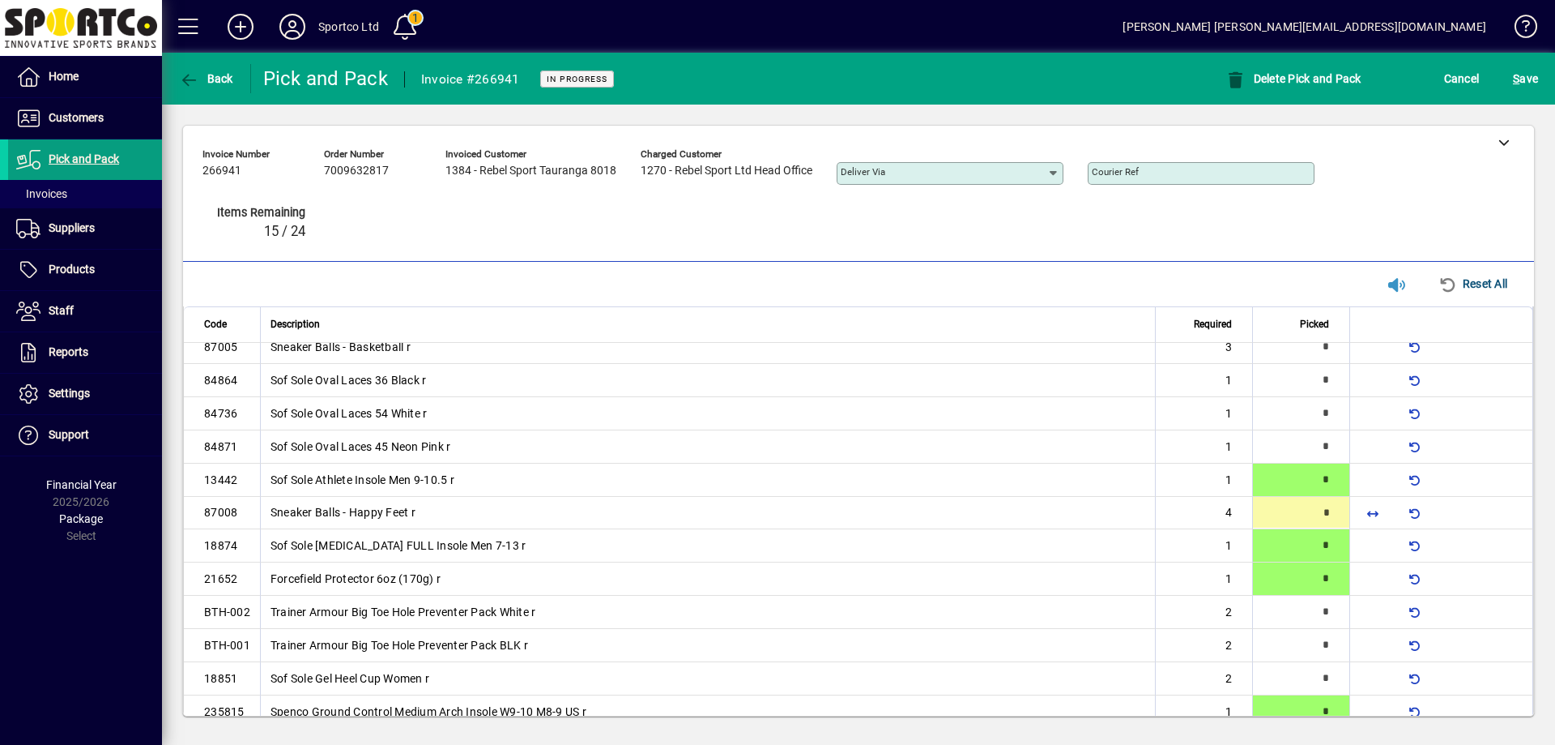
scroll to position [83, 0]
type input "*"
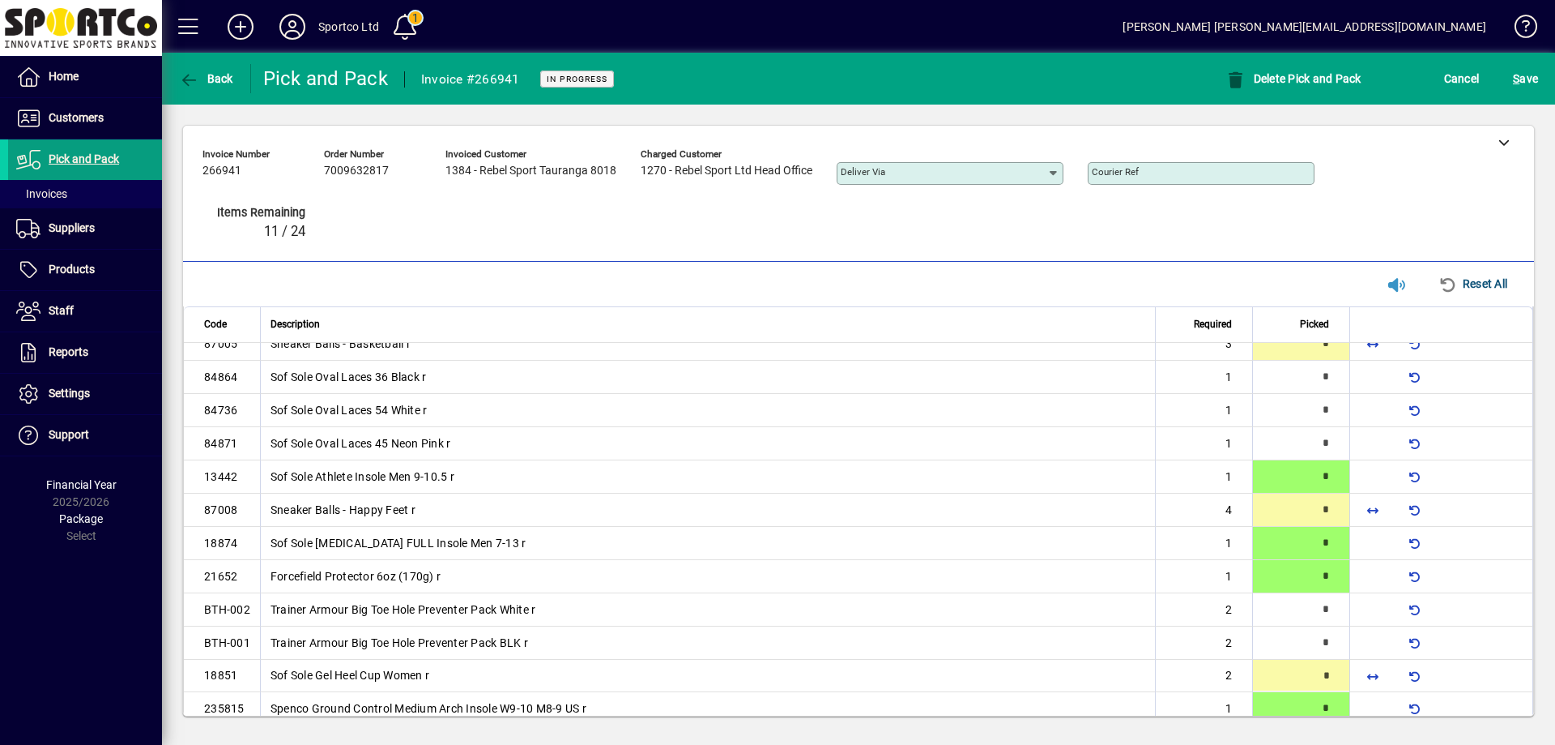
type input "*"
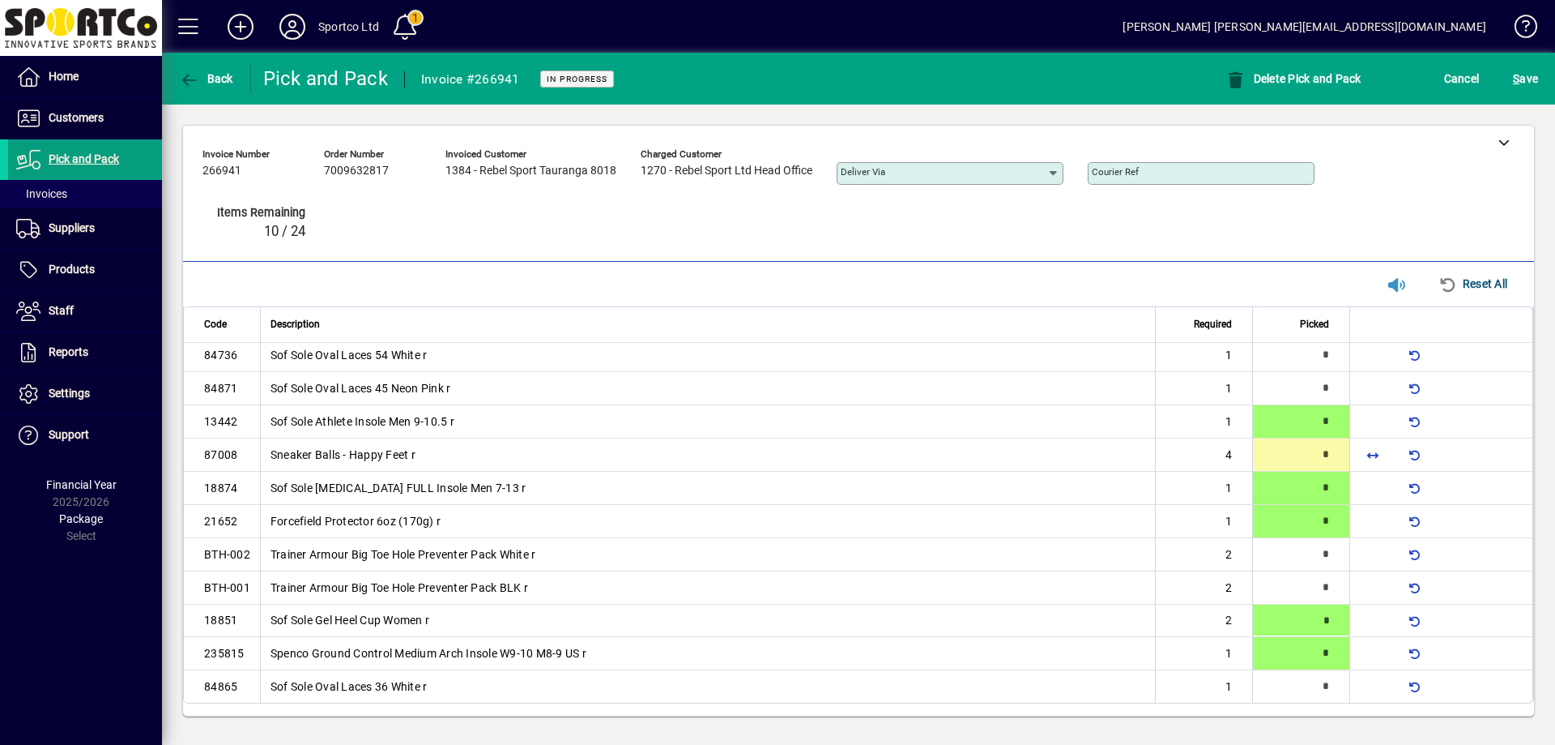
scroll to position [139, 0]
type input "*"
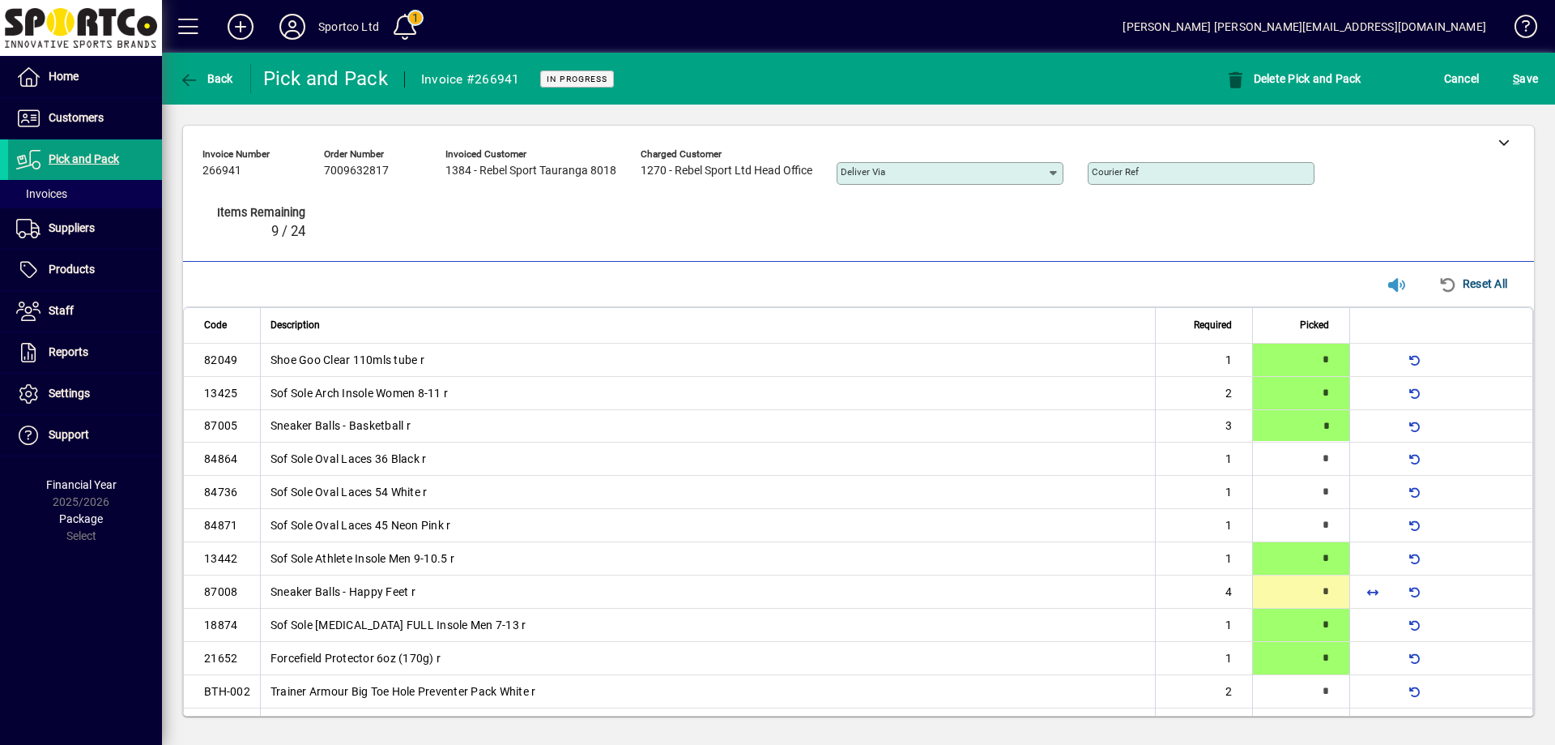
type input "*"
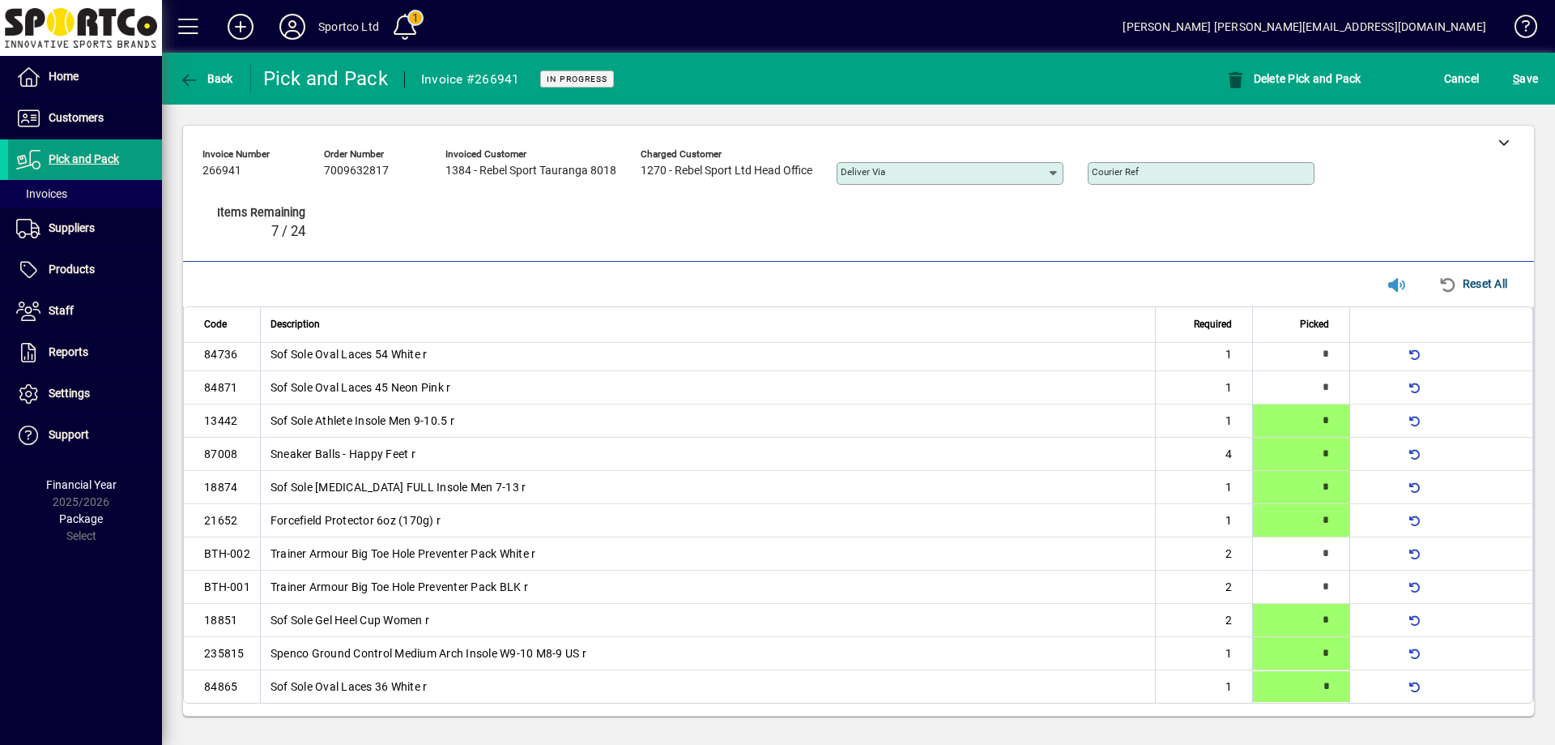
type input "*"
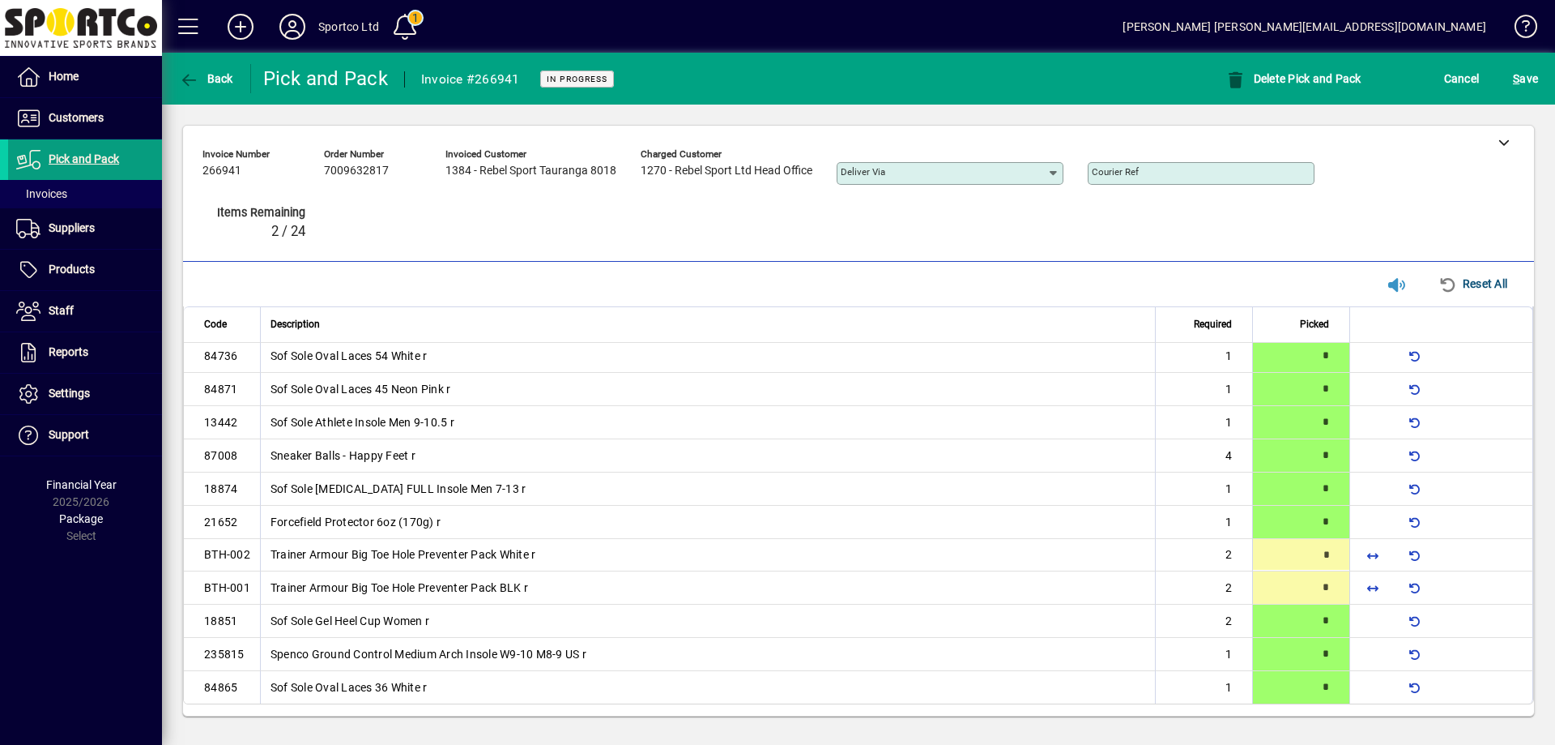
type input "*"
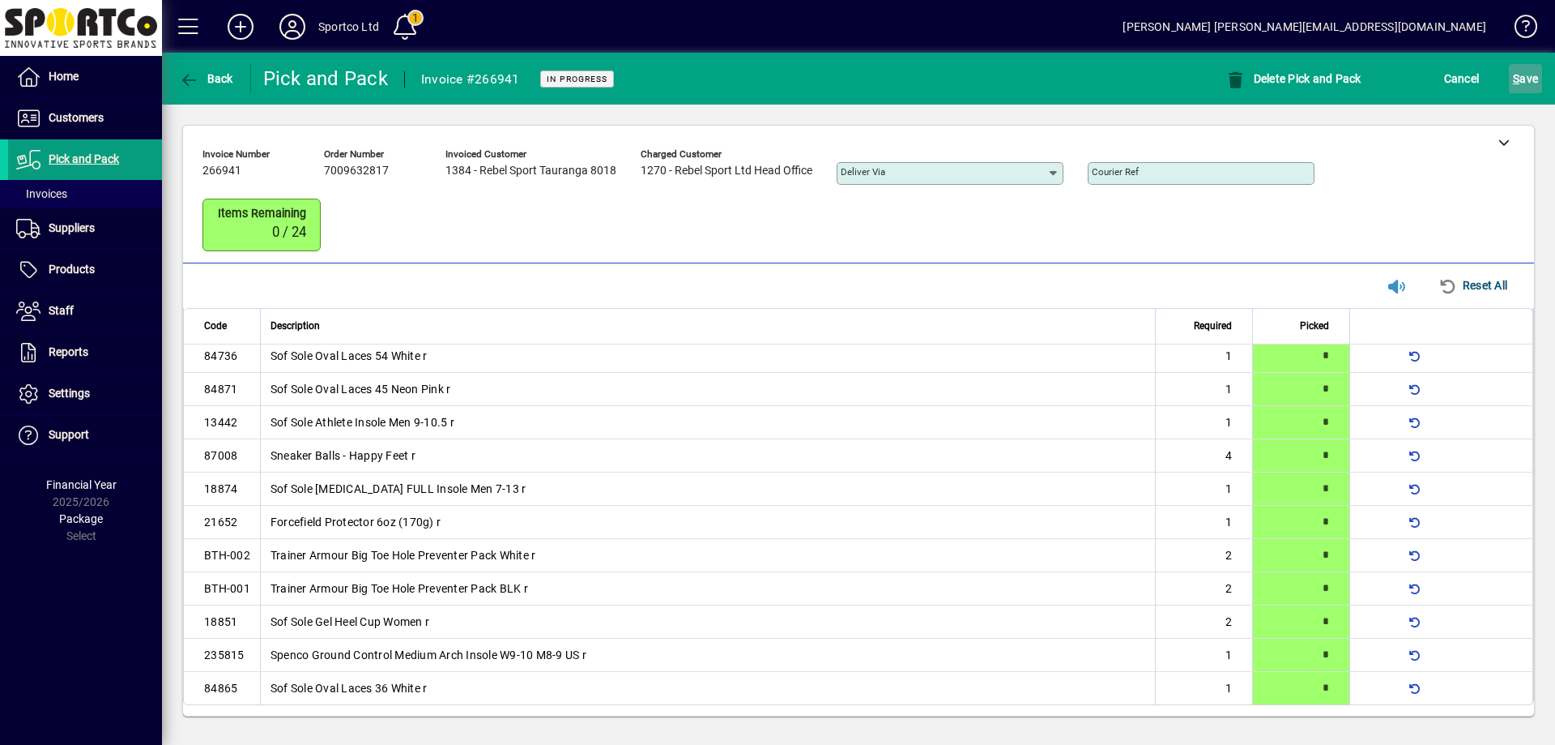
click at [1533, 77] on span "S ave" at bounding box center [1525, 79] width 25 height 26
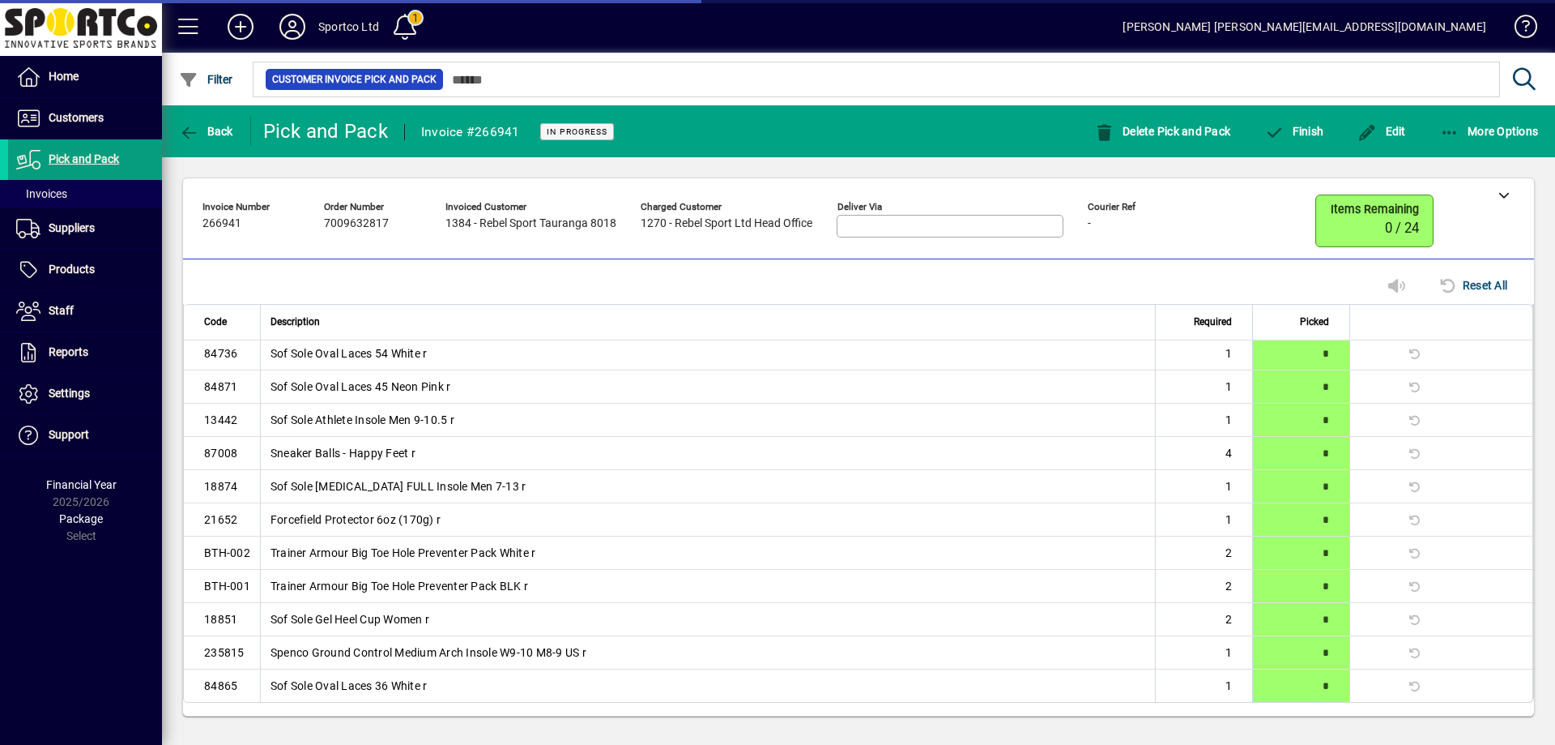
scroll to position [100, 0]
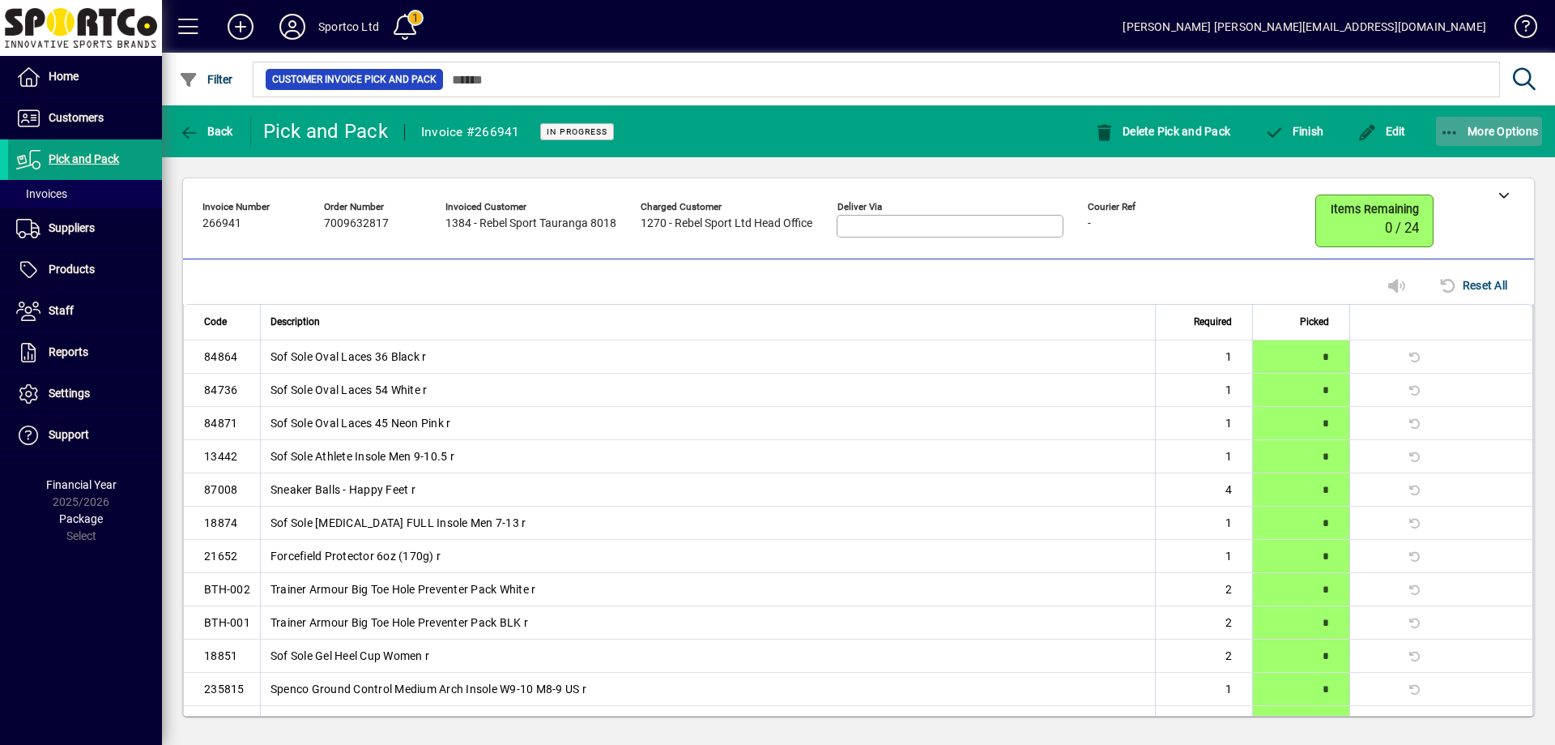
click at [1447, 132] on icon "button" at bounding box center [1450, 133] width 20 height 16
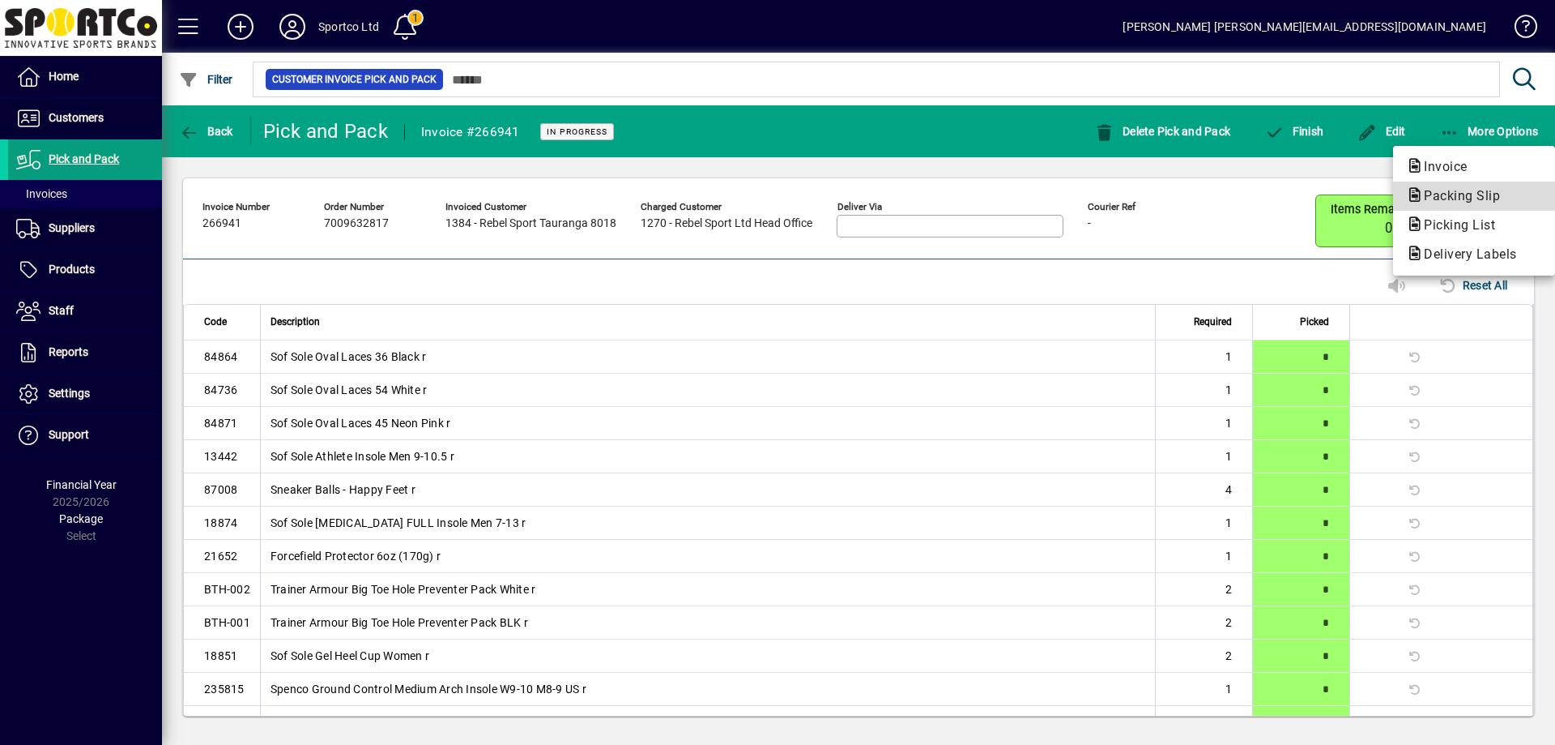
click at [1461, 194] on span "Packing Slip" at bounding box center [1457, 195] width 102 height 15
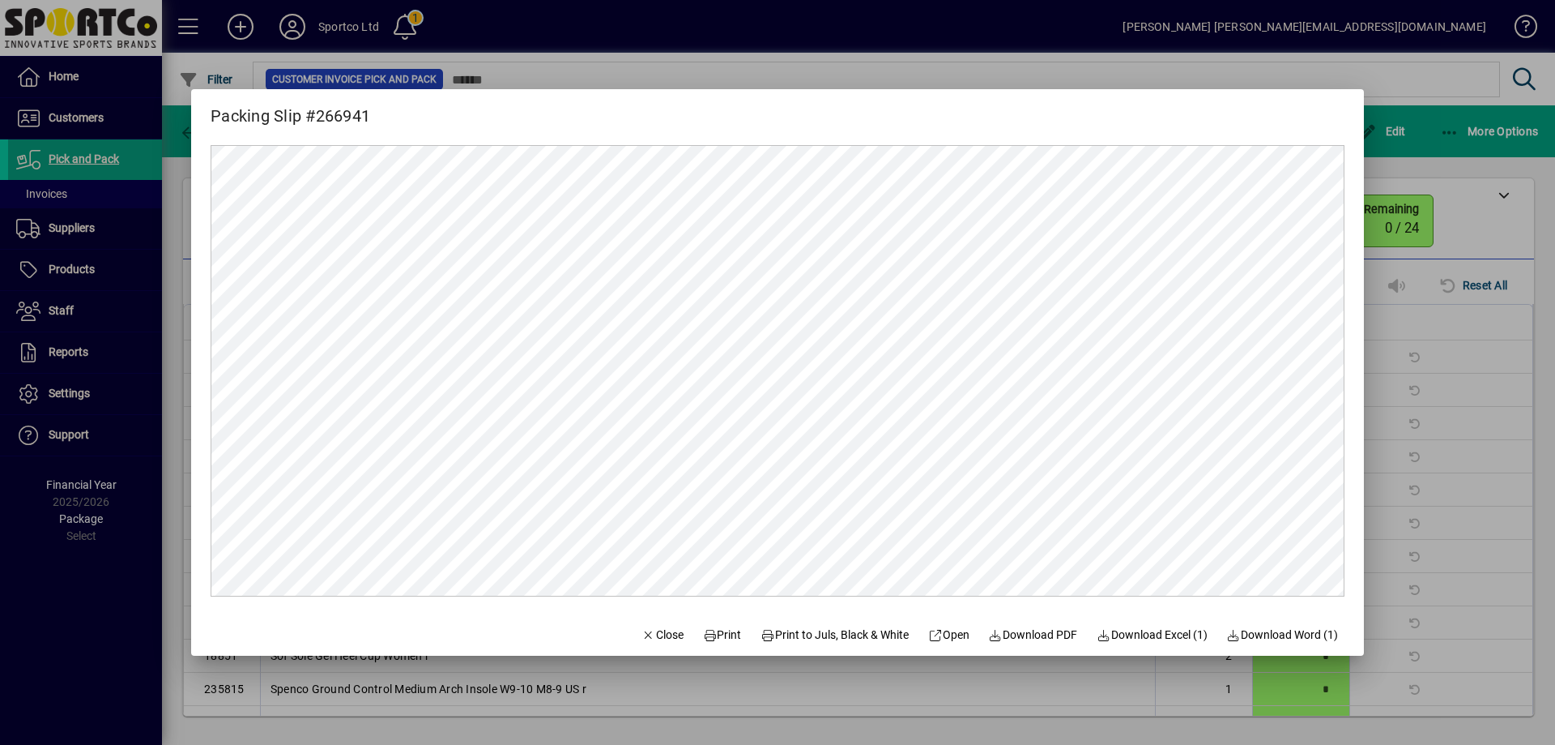
scroll to position [0, 0]
click at [721, 640] on span "Print" at bounding box center [722, 634] width 39 height 17
click at [647, 634] on span "Close" at bounding box center [663, 634] width 42 height 17
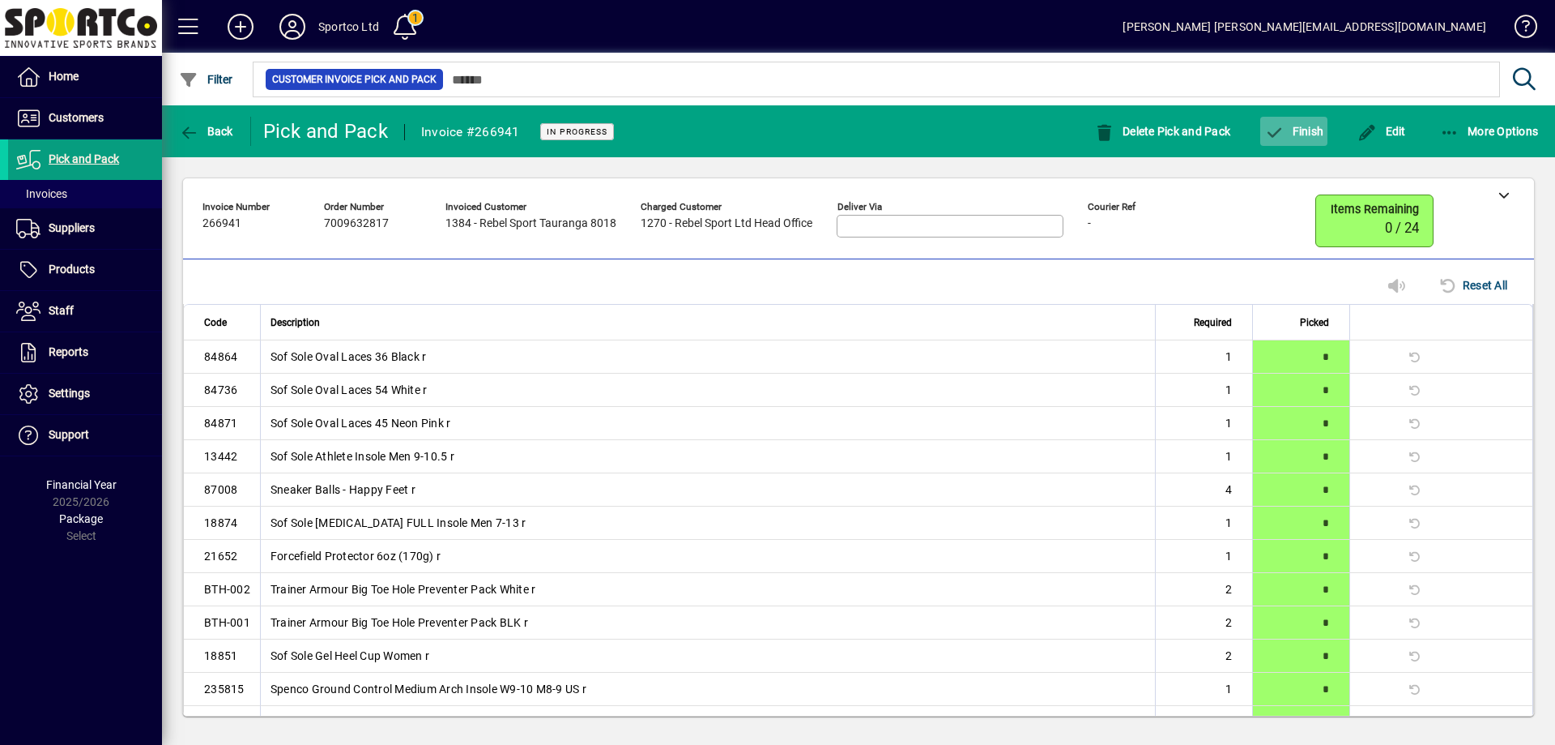
click at [1306, 136] on span "Finish" at bounding box center [1294, 131] width 59 height 13
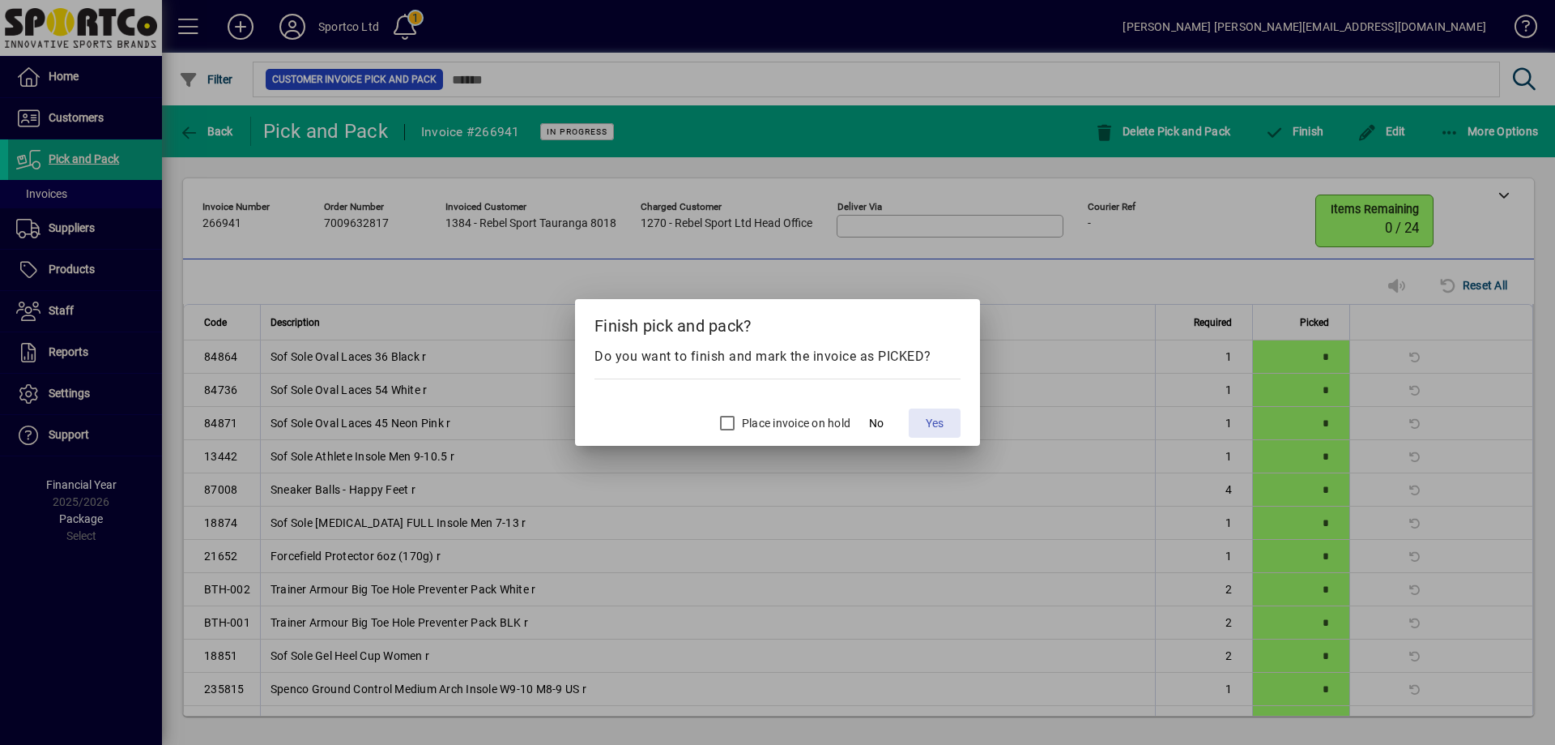
click at [934, 420] on span "Yes" at bounding box center [935, 423] width 18 height 17
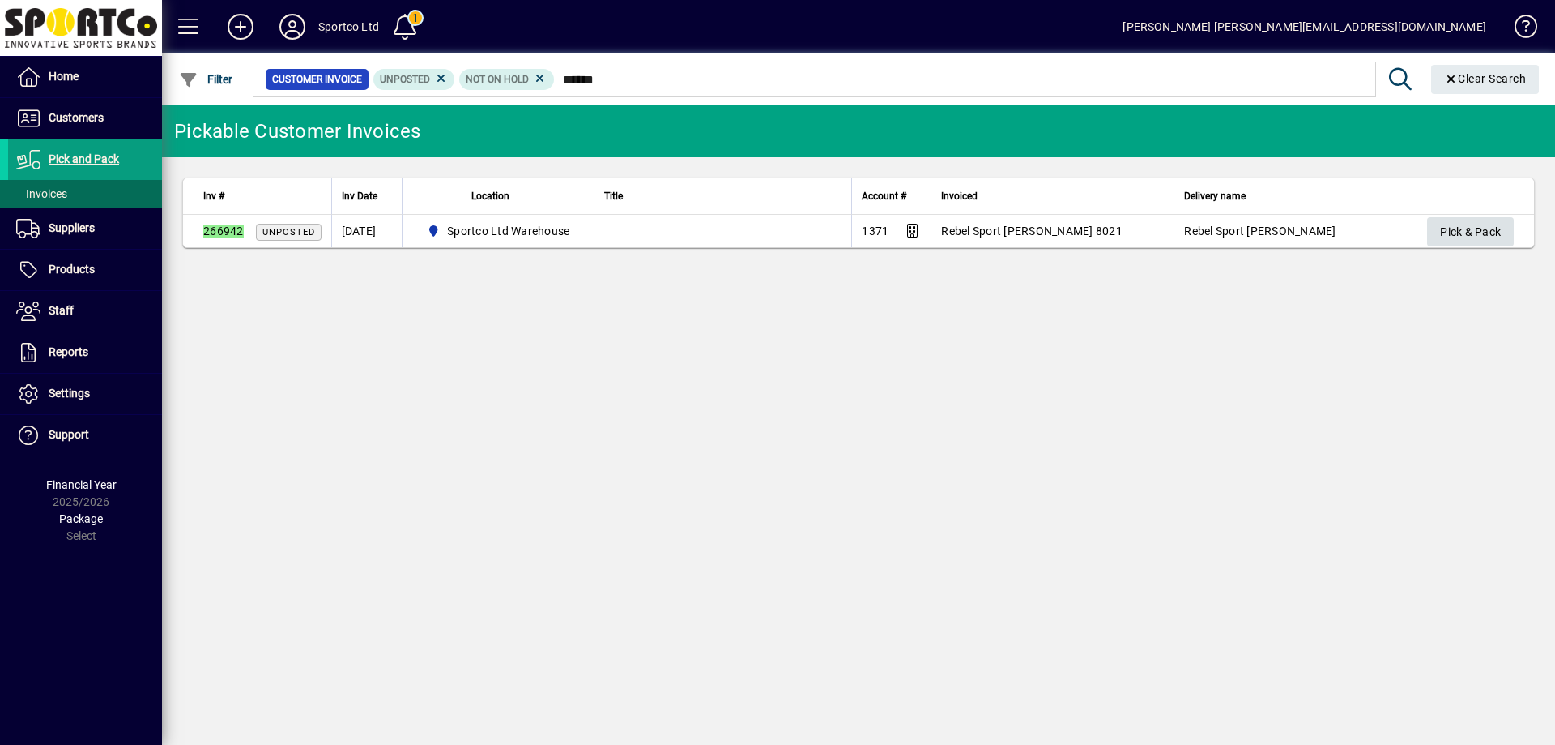
type input "******"
click at [1481, 226] on span "Pick & Pack" at bounding box center [1470, 232] width 61 height 27
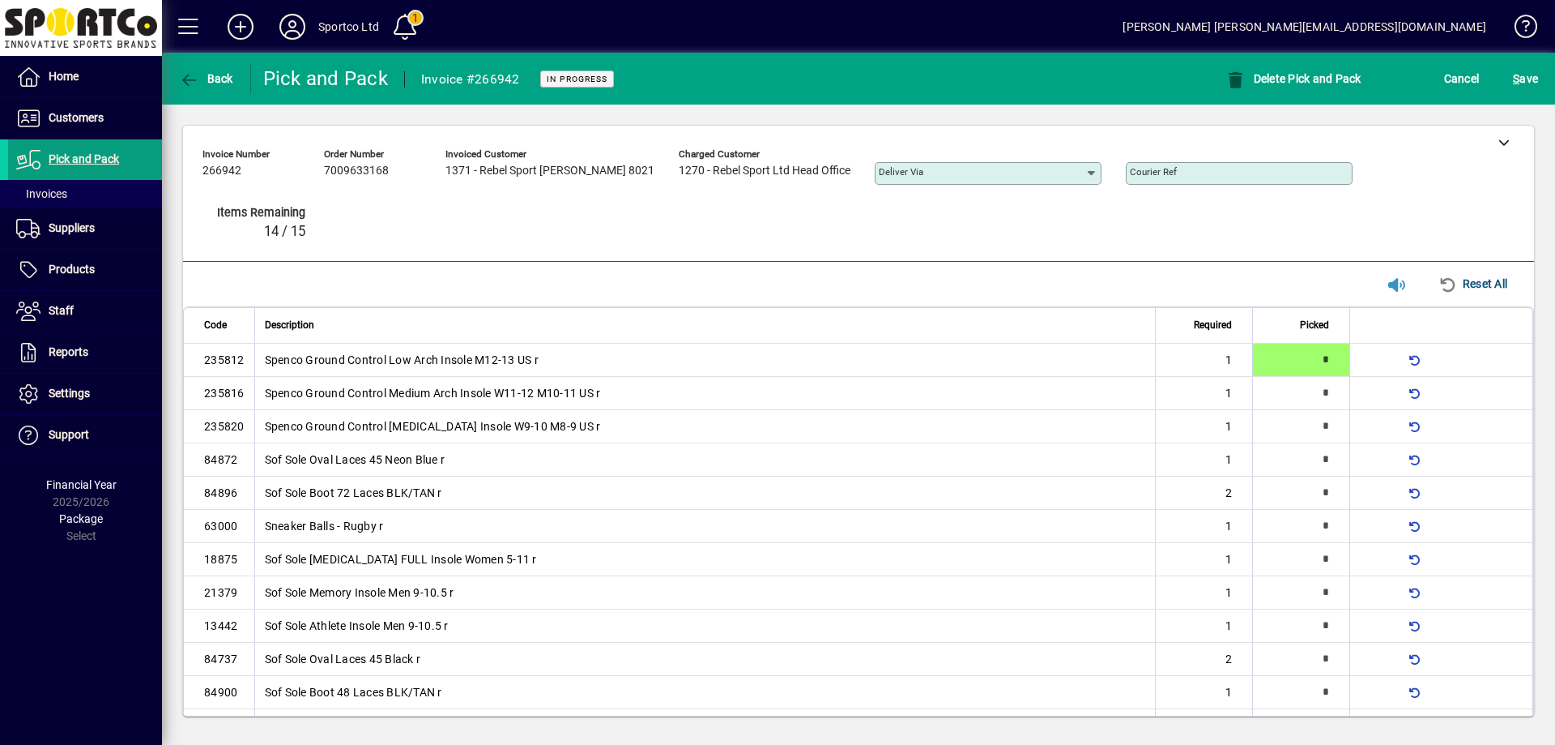
type input "*"
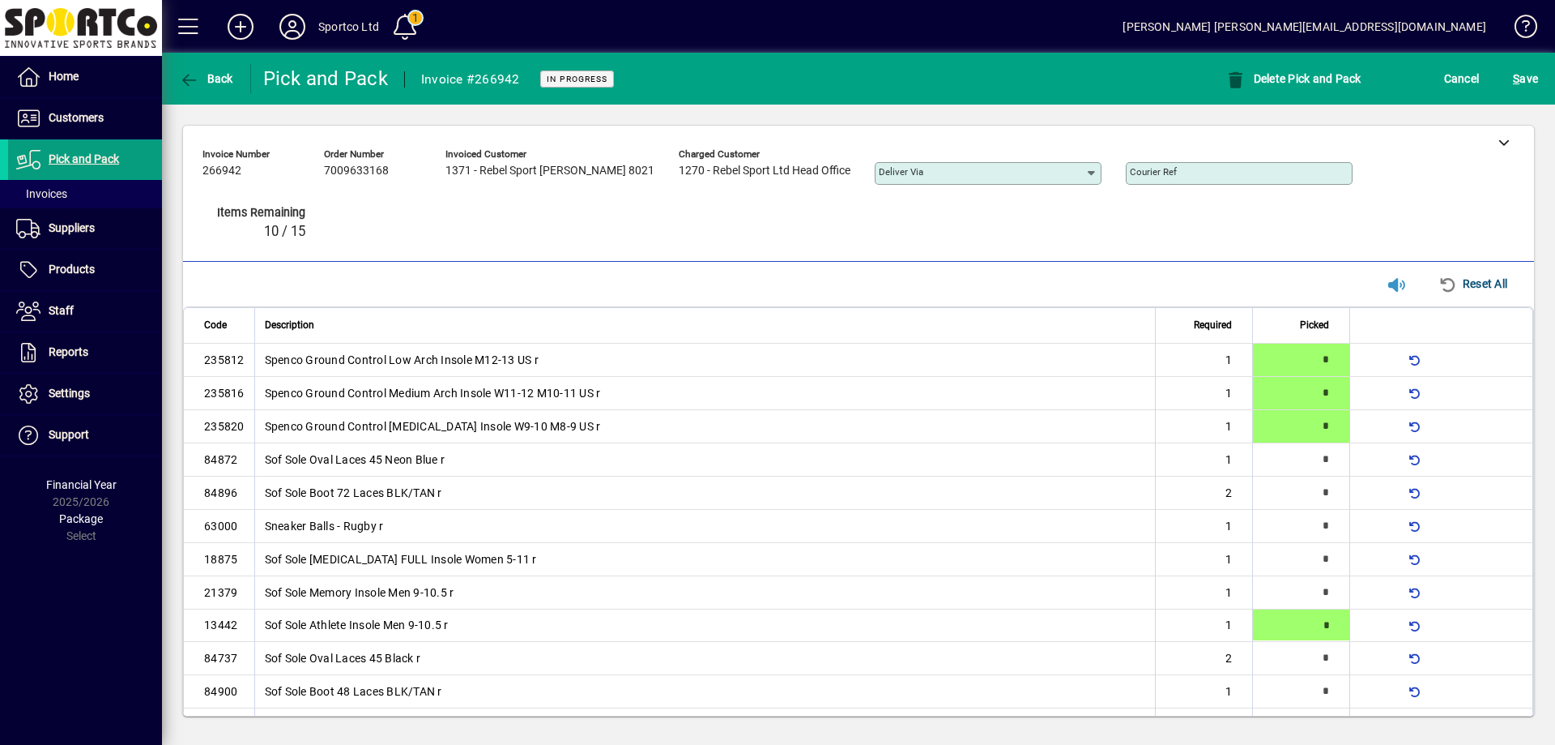
scroll to position [72, 0]
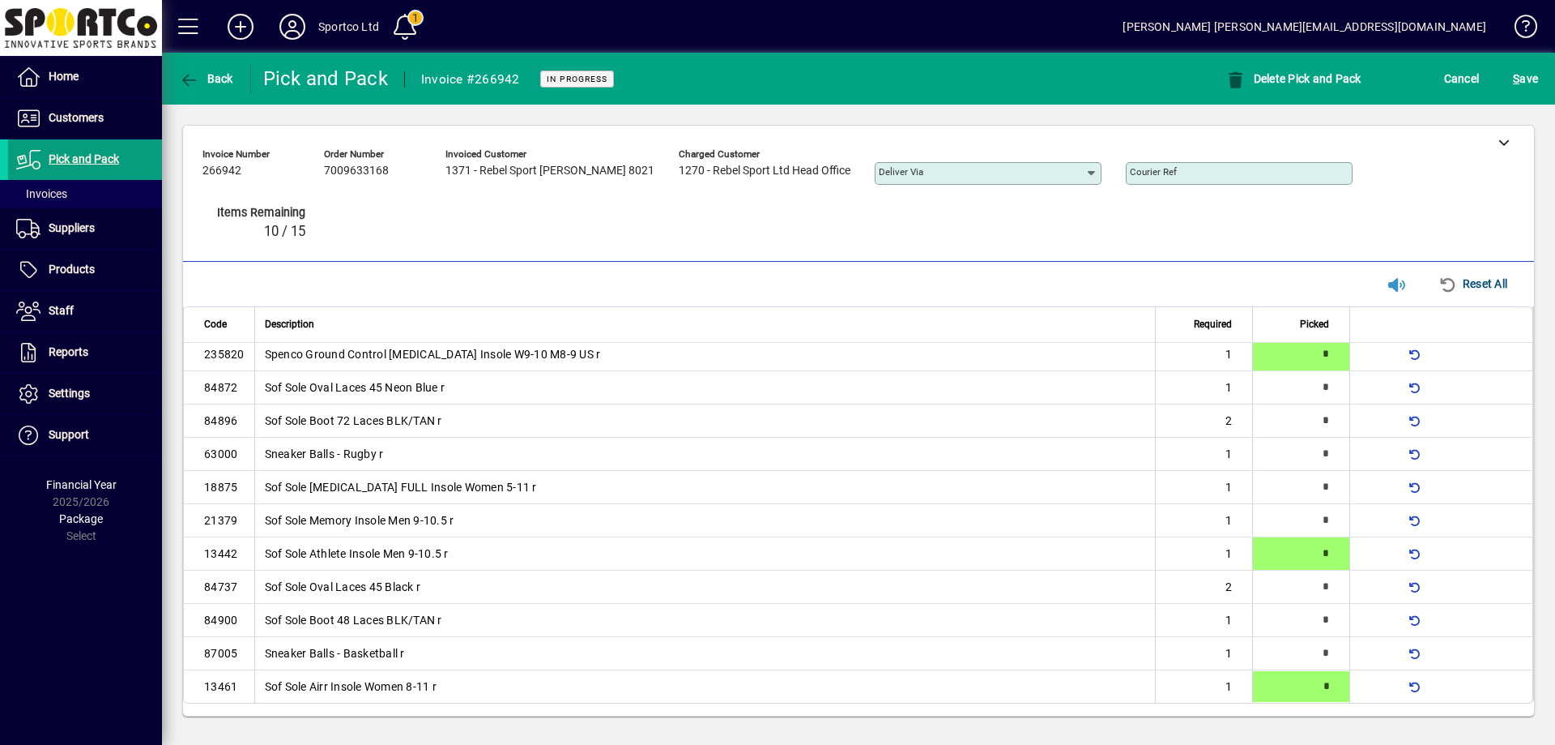
type input "*"
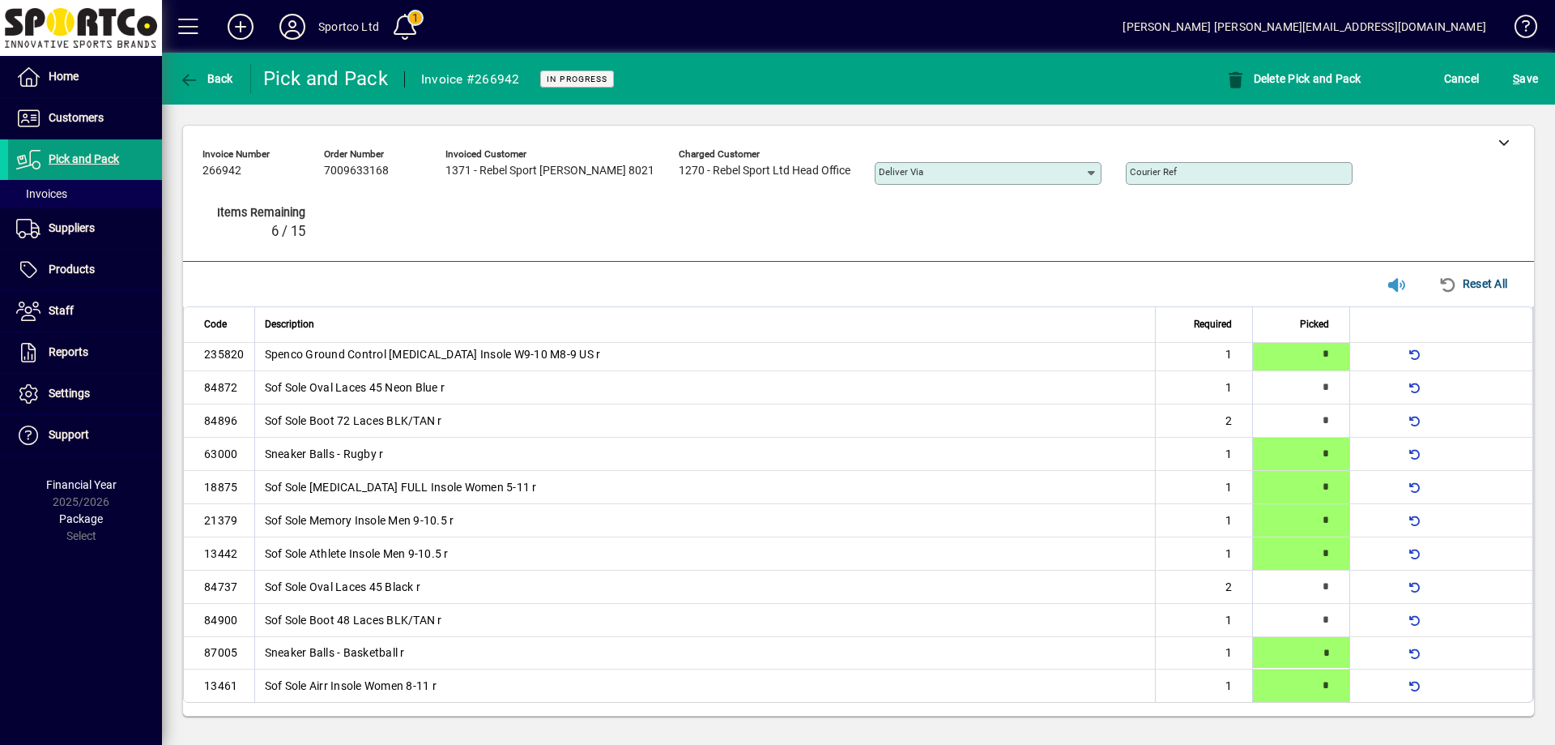
type input "*"
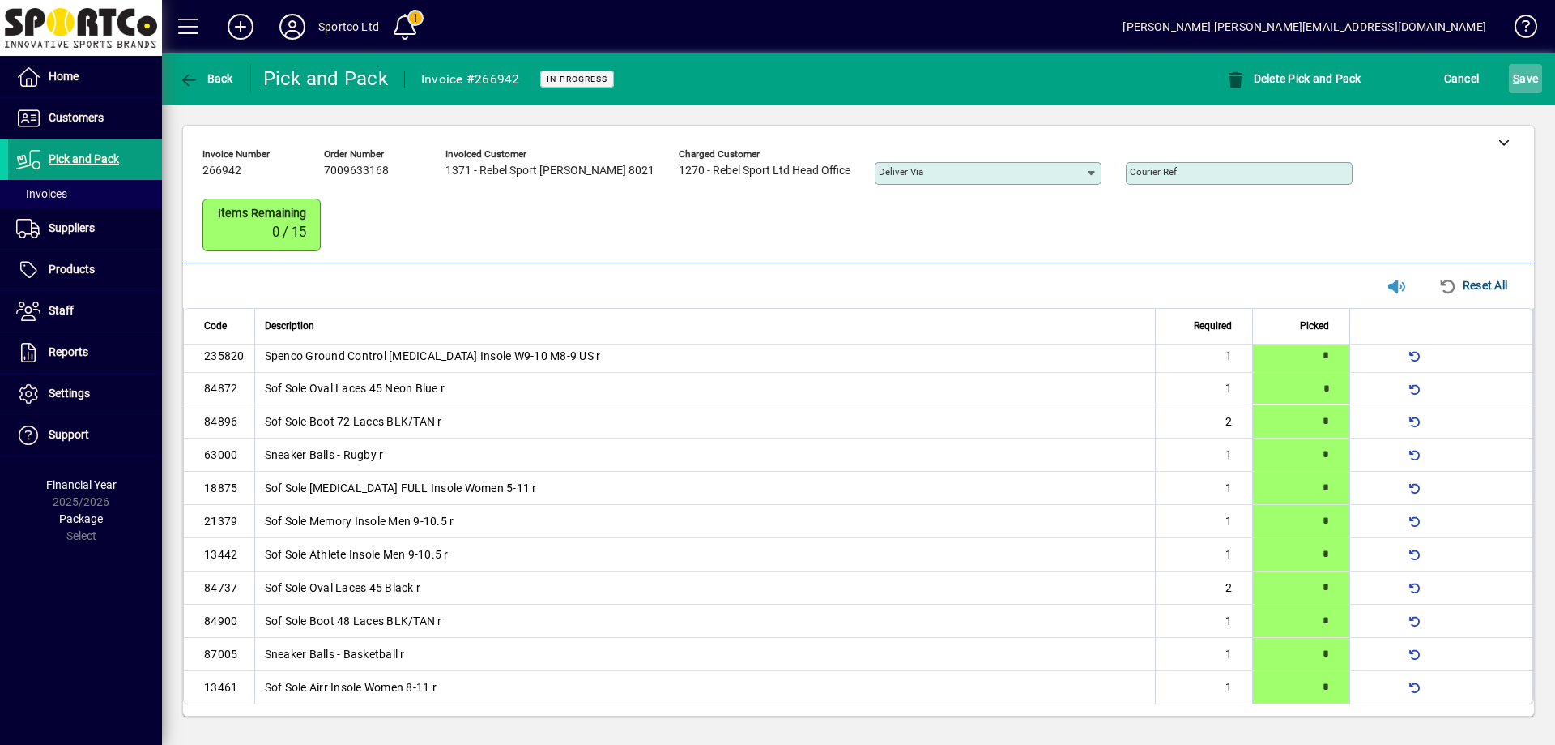
click at [1513, 75] on span "S" at bounding box center [1516, 78] width 6 height 13
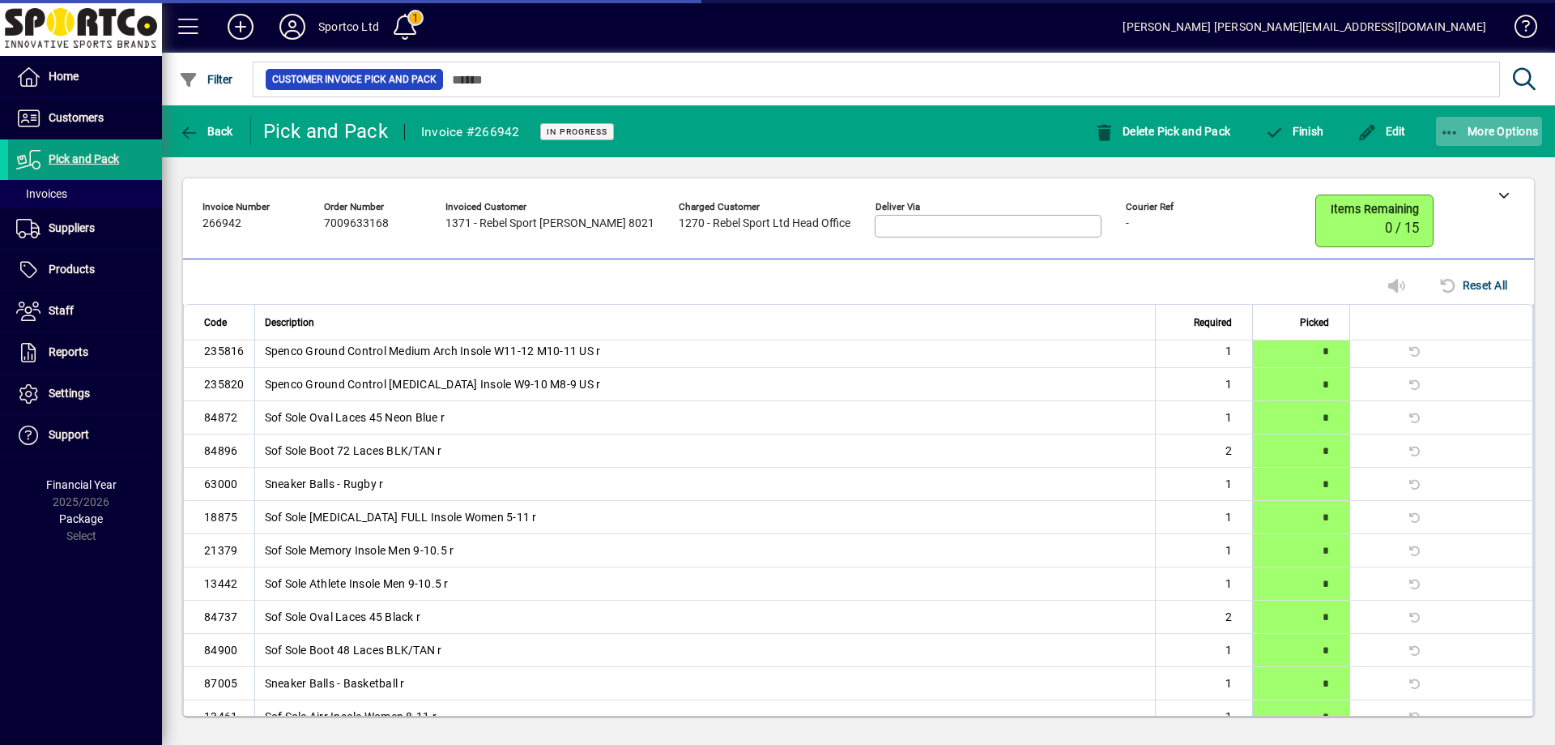
scroll to position [40, 0]
click at [1444, 118] on span "button" at bounding box center [1489, 131] width 107 height 39
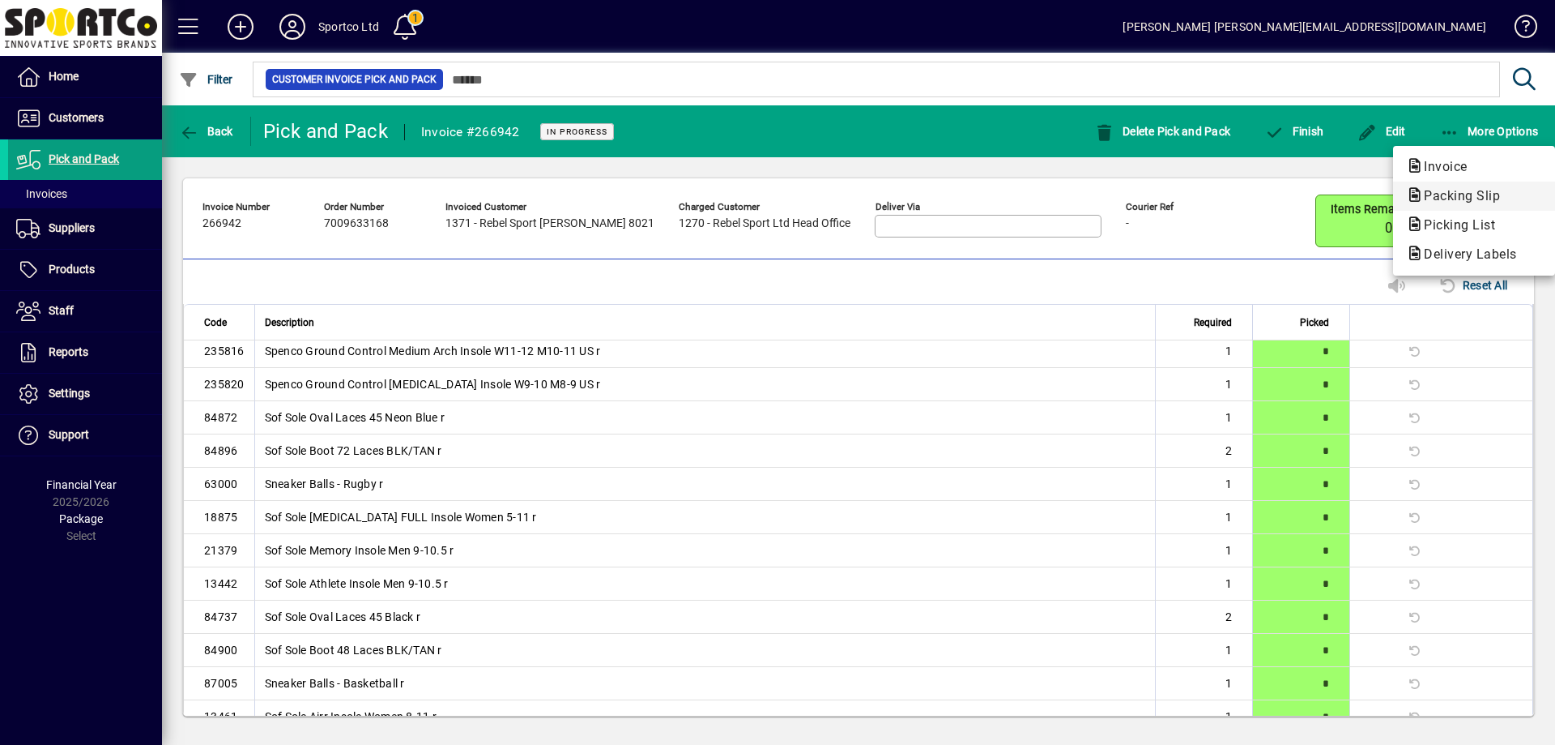
click at [1452, 194] on span "Packing Slip" at bounding box center [1457, 195] width 102 height 15
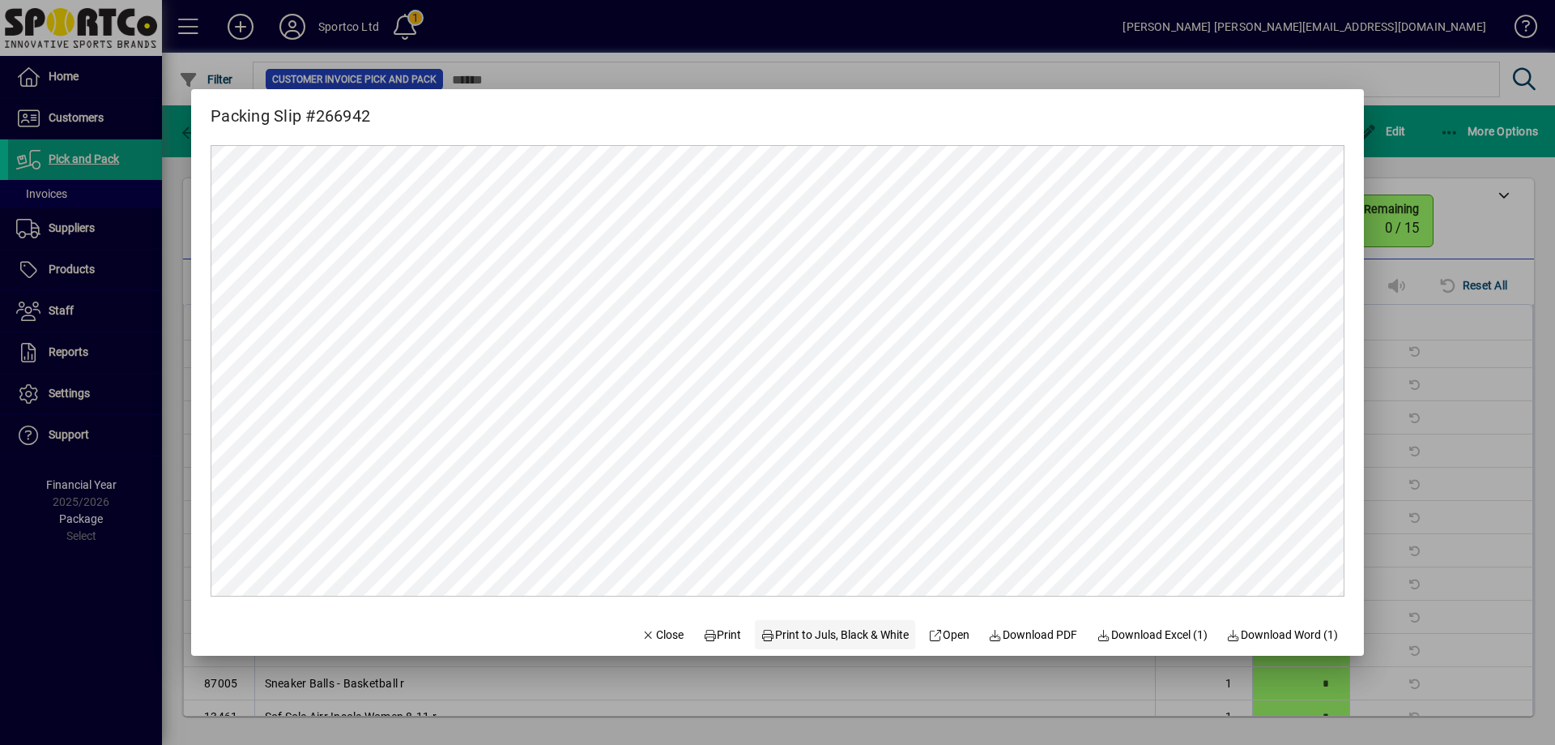
scroll to position [0, 0]
click at [715, 633] on span "Print" at bounding box center [722, 634] width 39 height 17
click at [642, 633] on icon "button" at bounding box center [649, 634] width 15 height 11
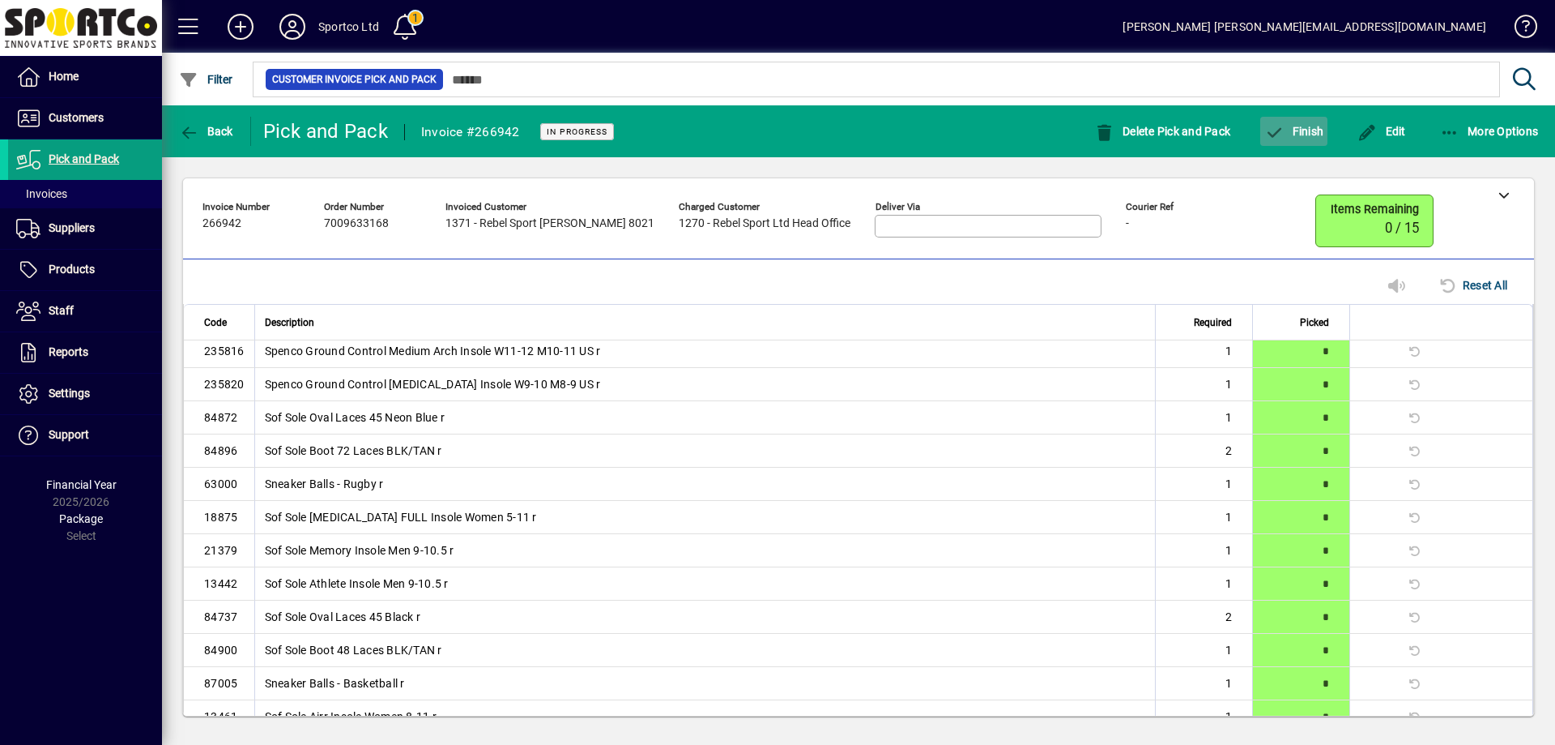
click at [1307, 129] on span "Finish" at bounding box center [1294, 131] width 59 height 13
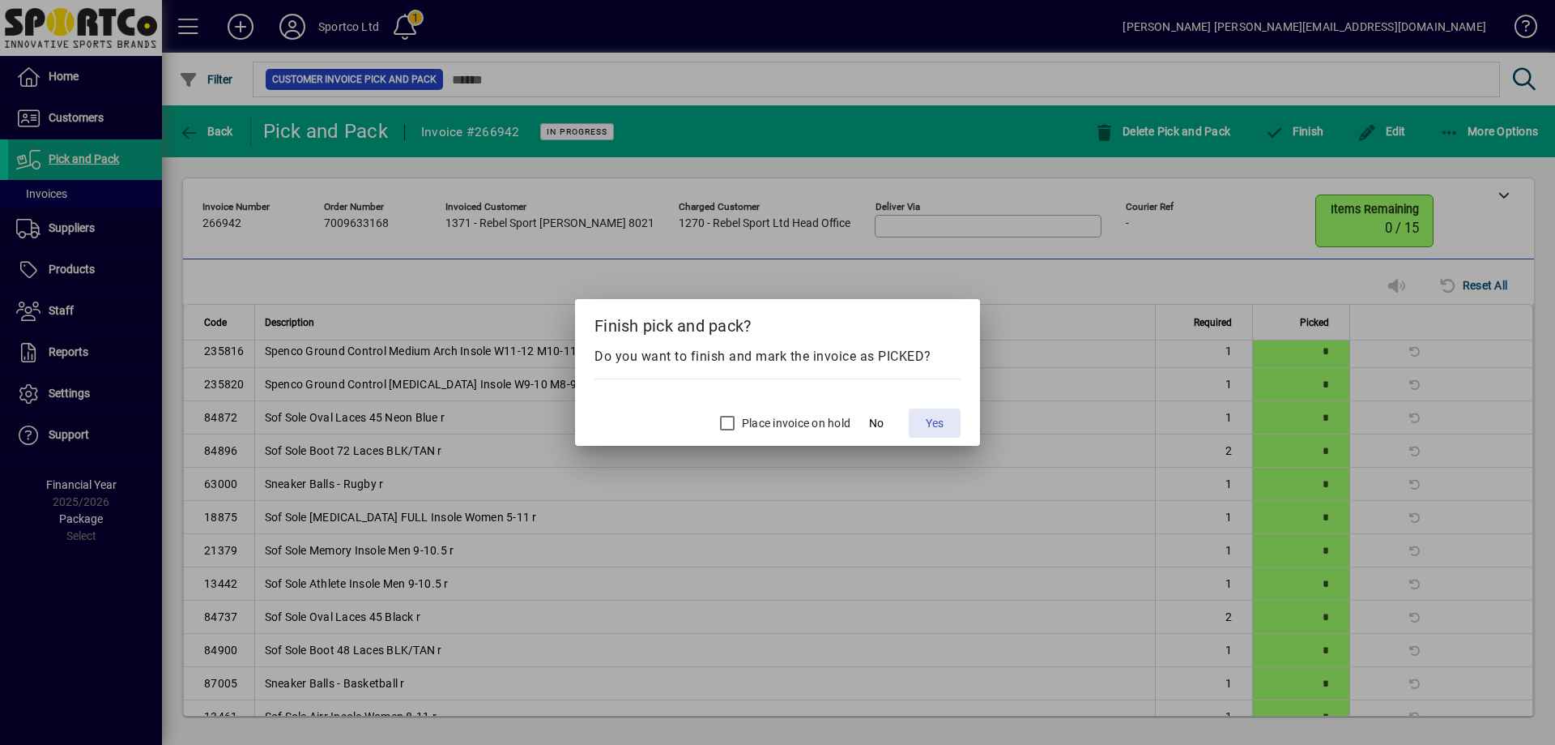
click at [937, 417] on span "Yes" at bounding box center [935, 423] width 18 height 17
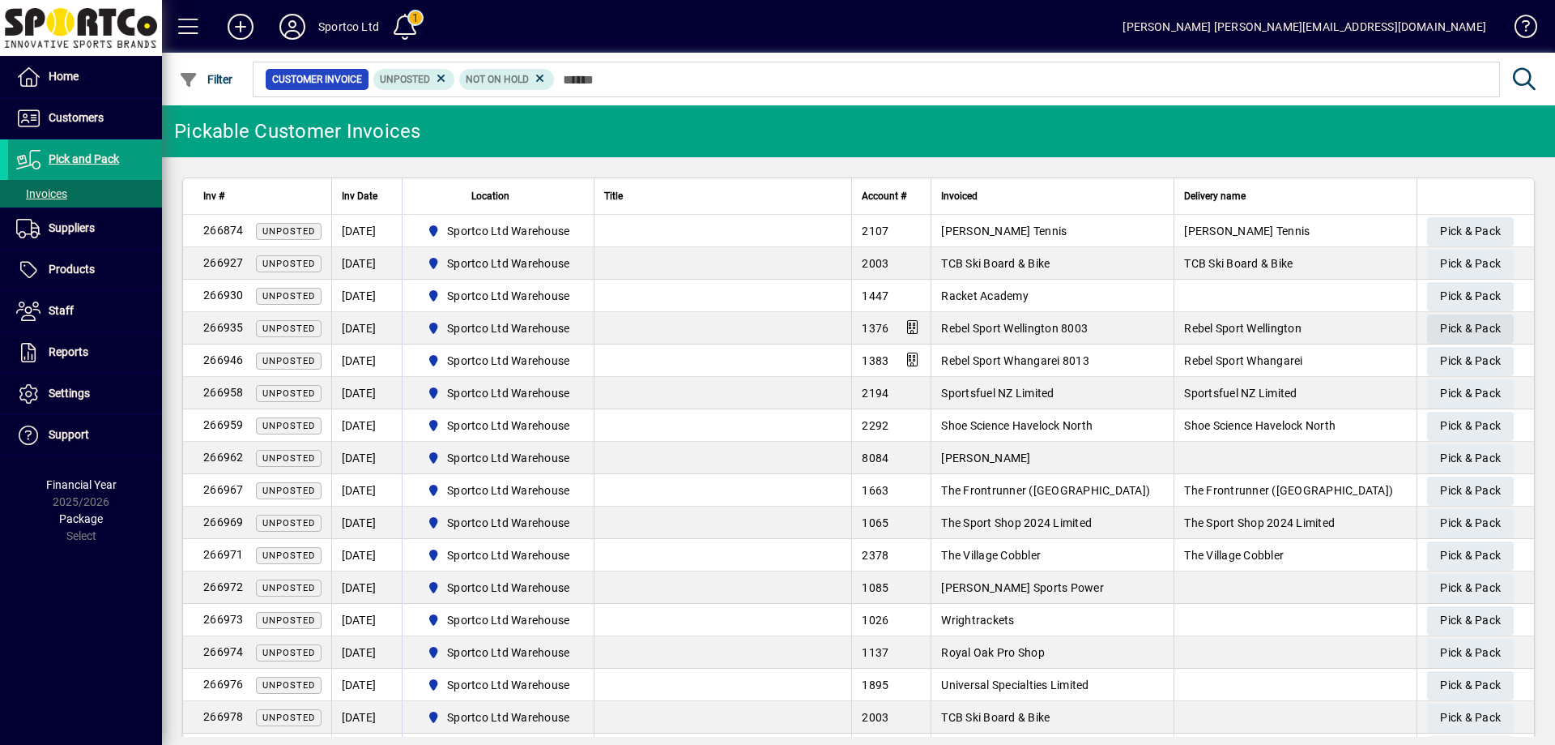
click at [1459, 325] on span "Pick & Pack" at bounding box center [1470, 328] width 61 height 27
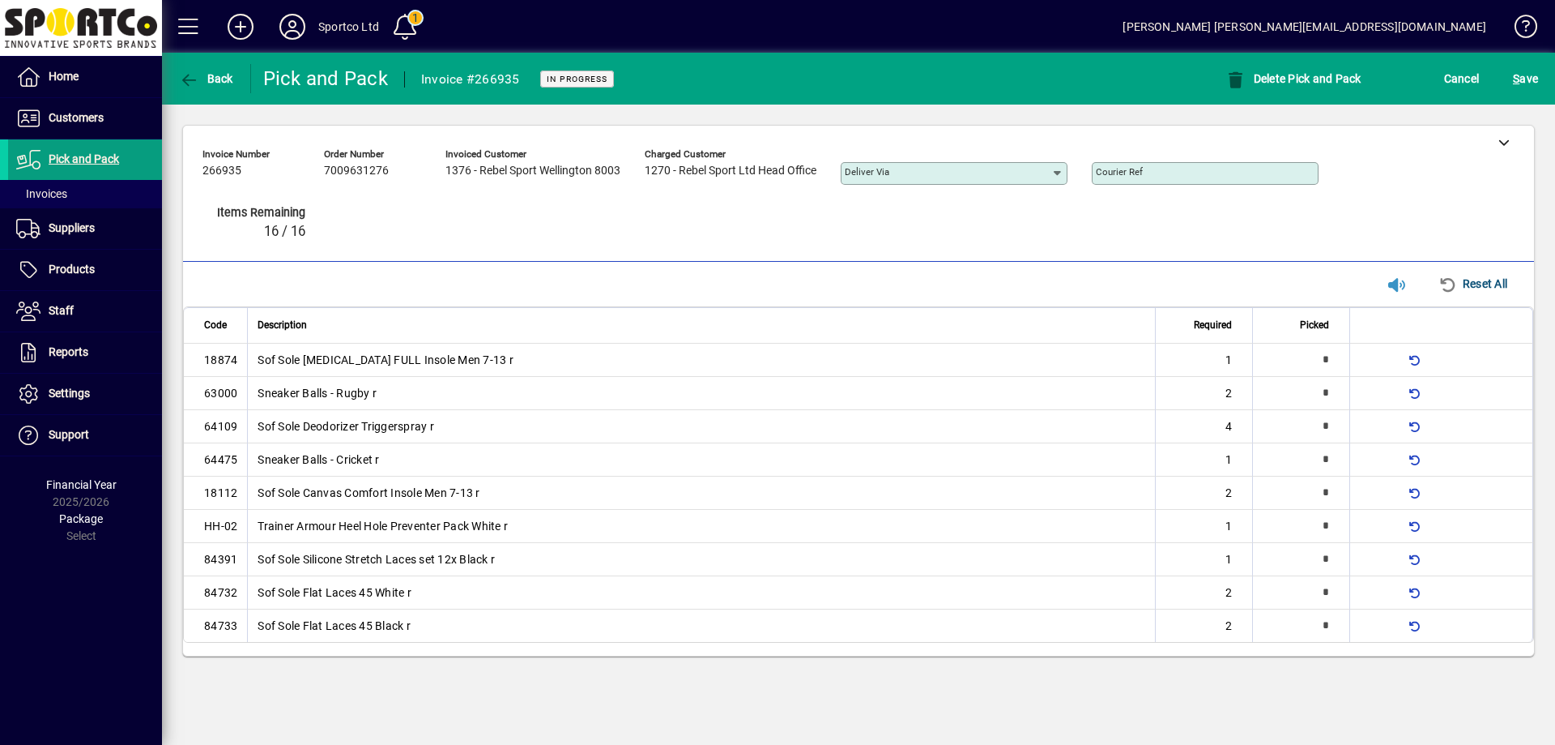
type input "*"
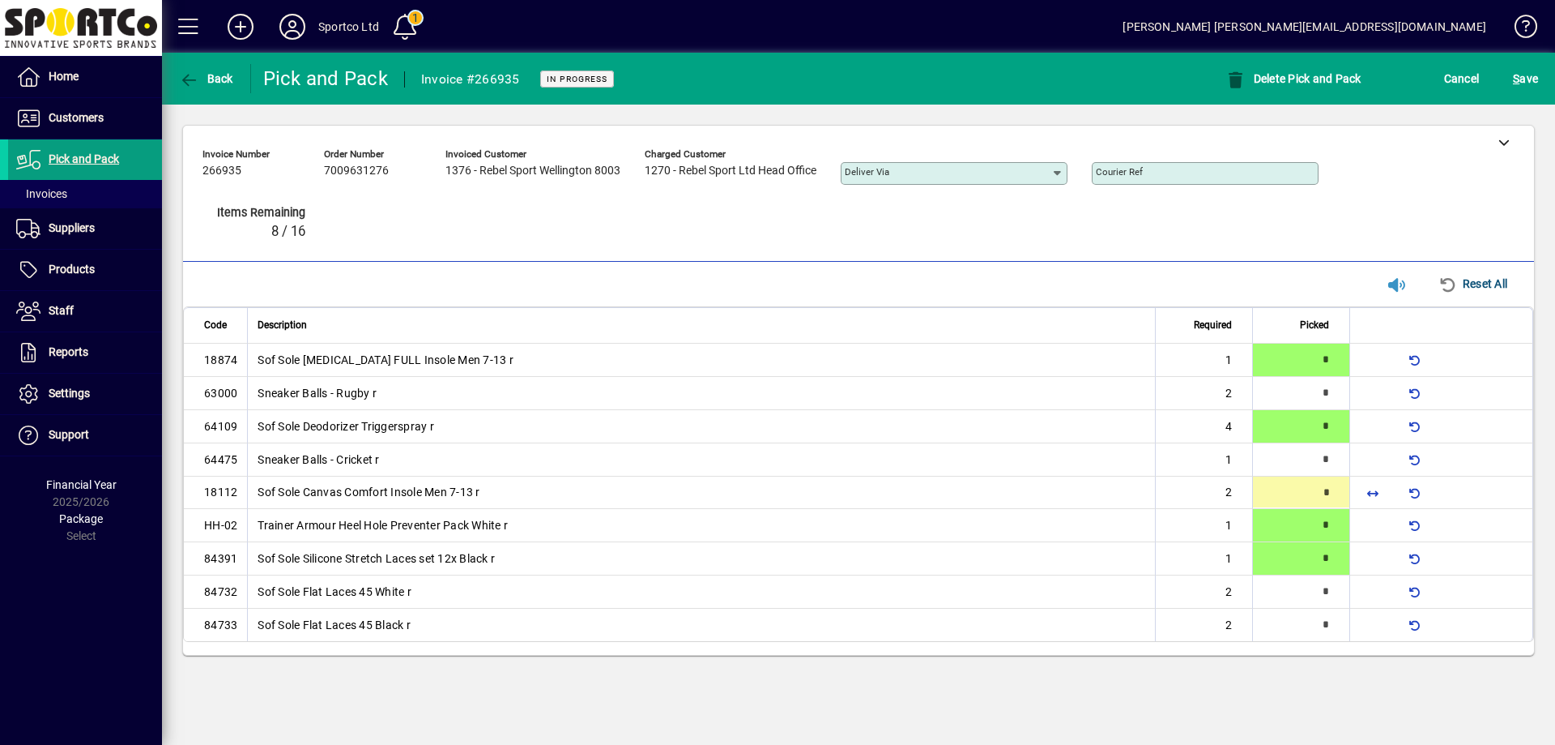
type input "*"
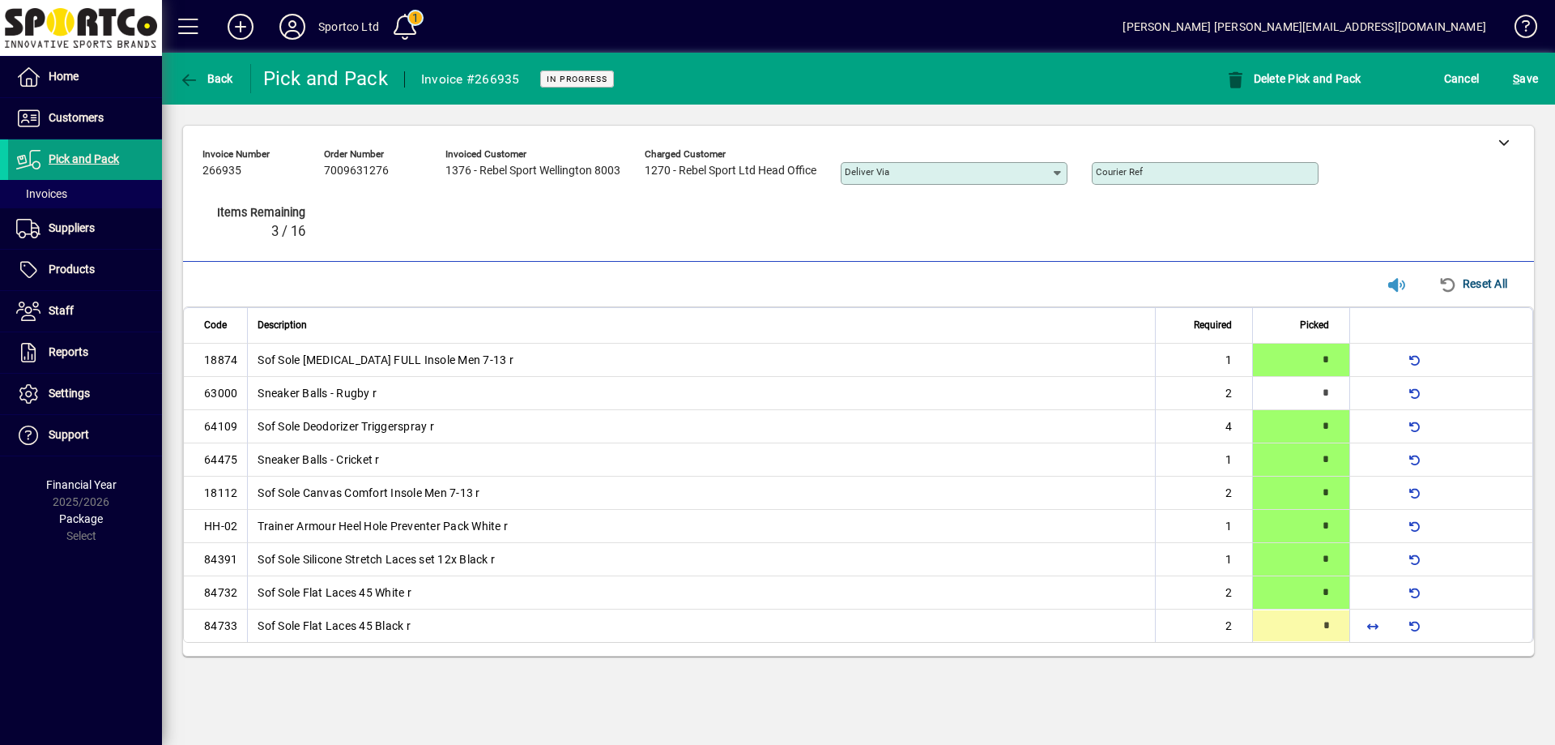
type input "*"
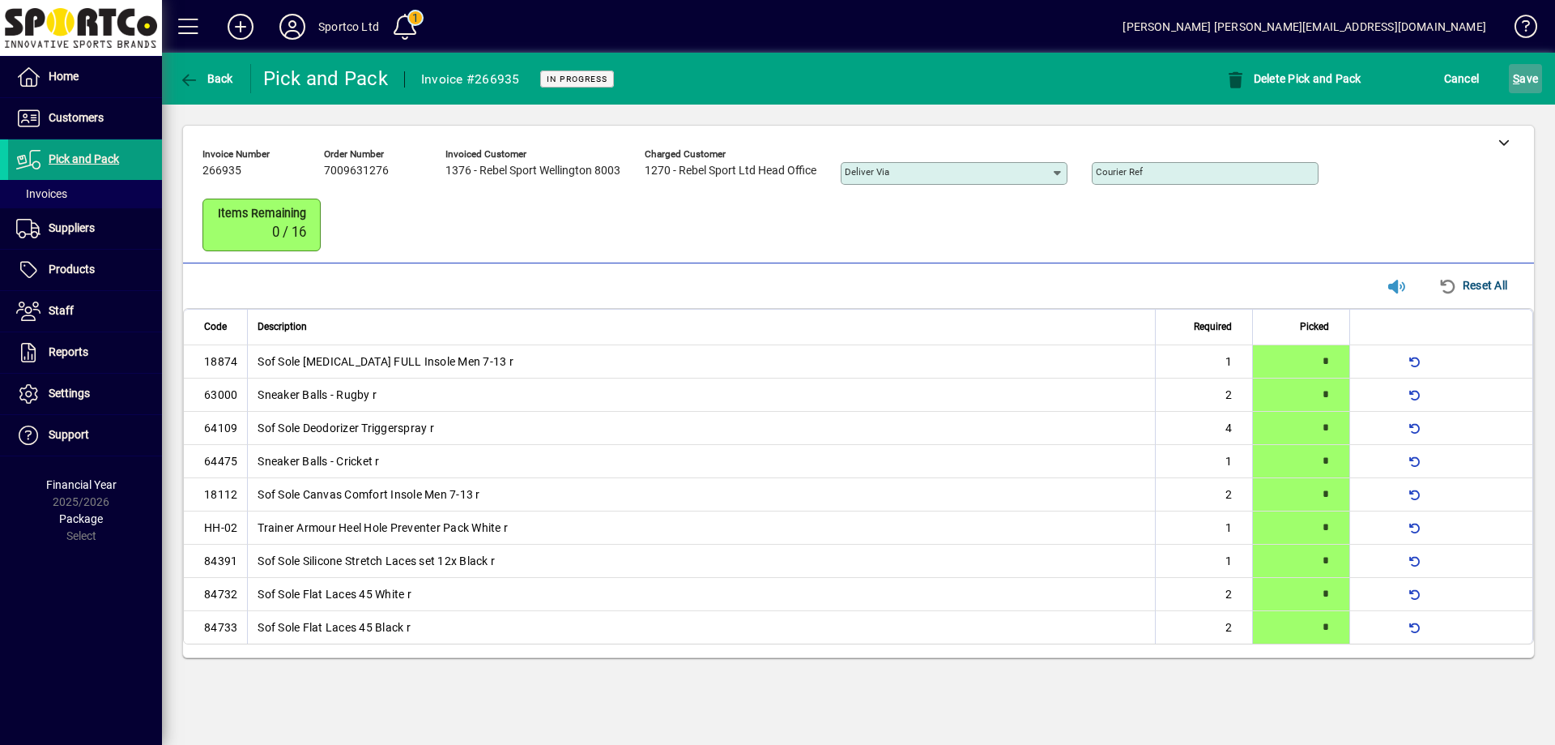
click at [1532, 79] on span "S ave" at bounding box center [1525, 79] width 25 height 26
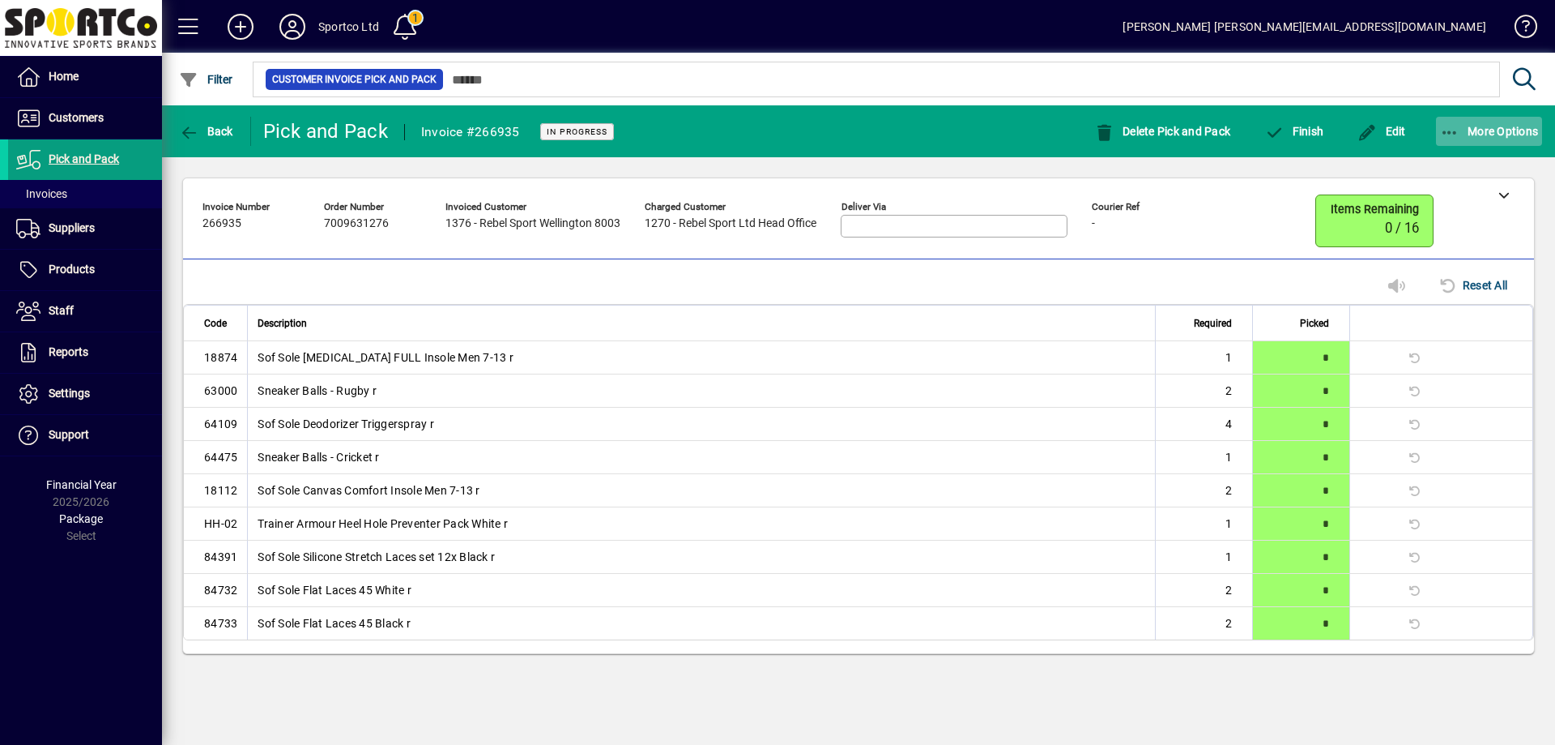
click at [1448, 130] on icon "button" at bounding box center [1450, 133] width 20 height 16
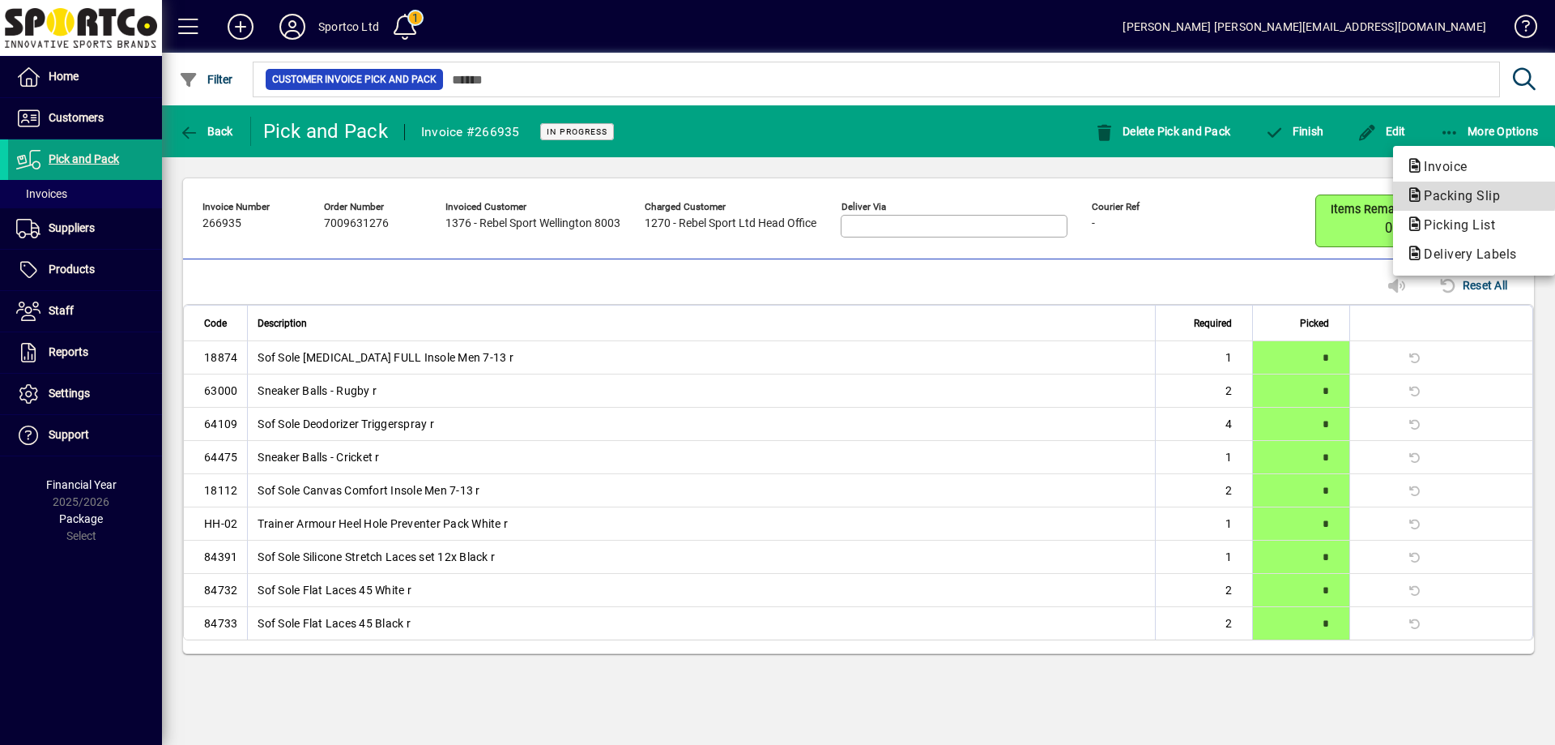
click at [1452, 190] on span "Packing Slip" at bounding box center [1457, 195] width 102 height 15
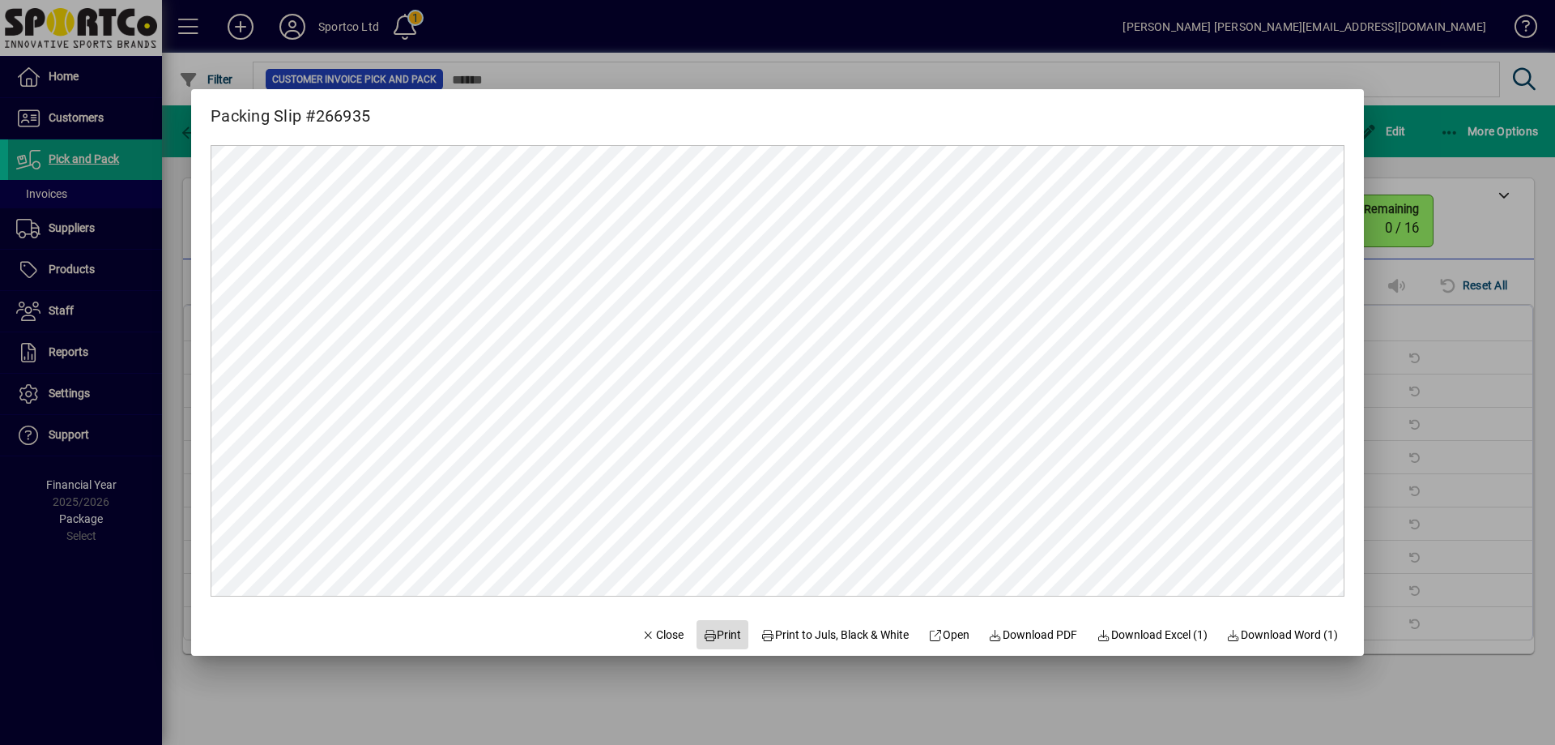
click at [714, 634] on span "Print" at bounding box center [722, 634] width 39 height 17
click at [642, 637] on span "Close" at bounding box center [663, 634] width 42 height 17
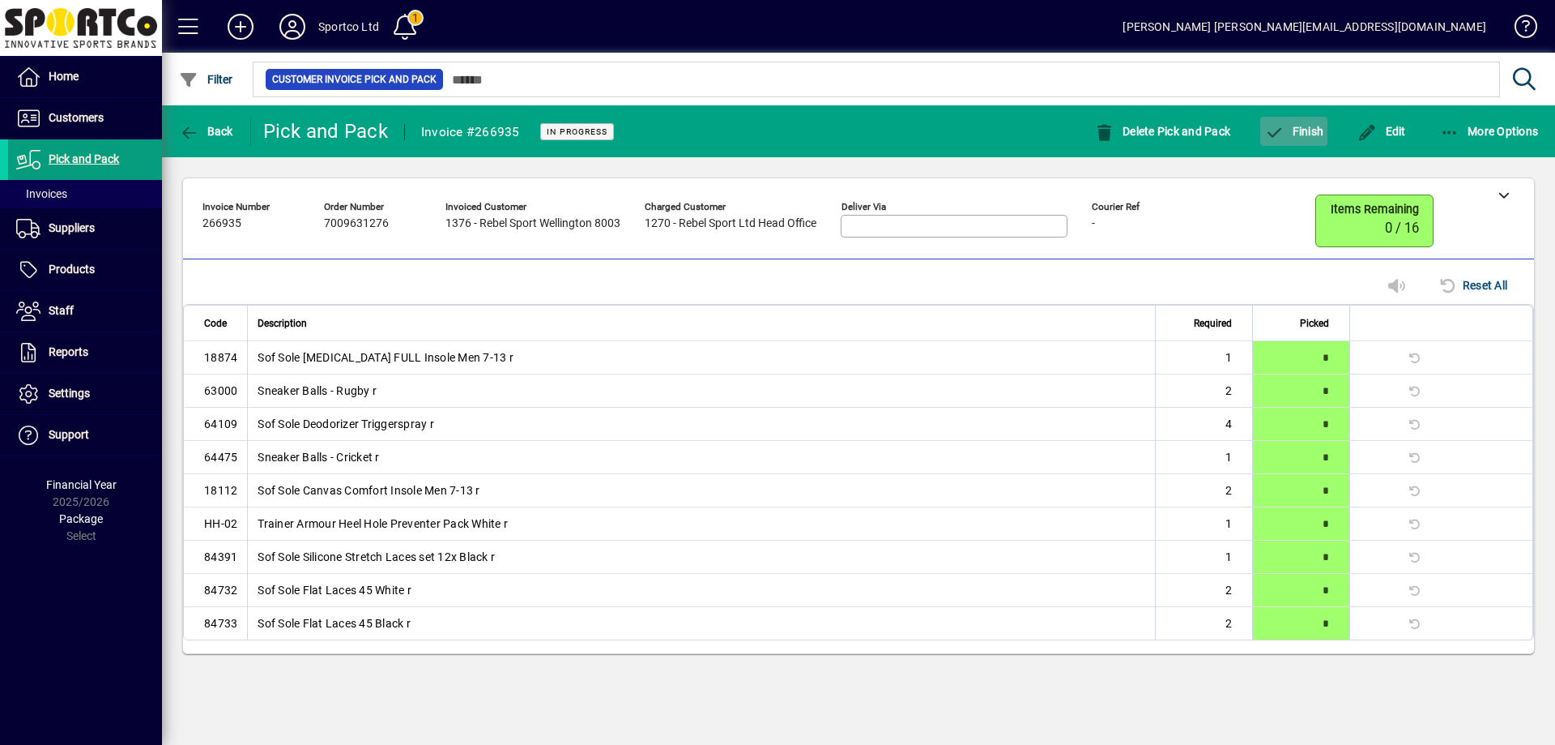
click at [1291, 132] on span "Finish" at bounding box center [1294, 131] width 59 height 13
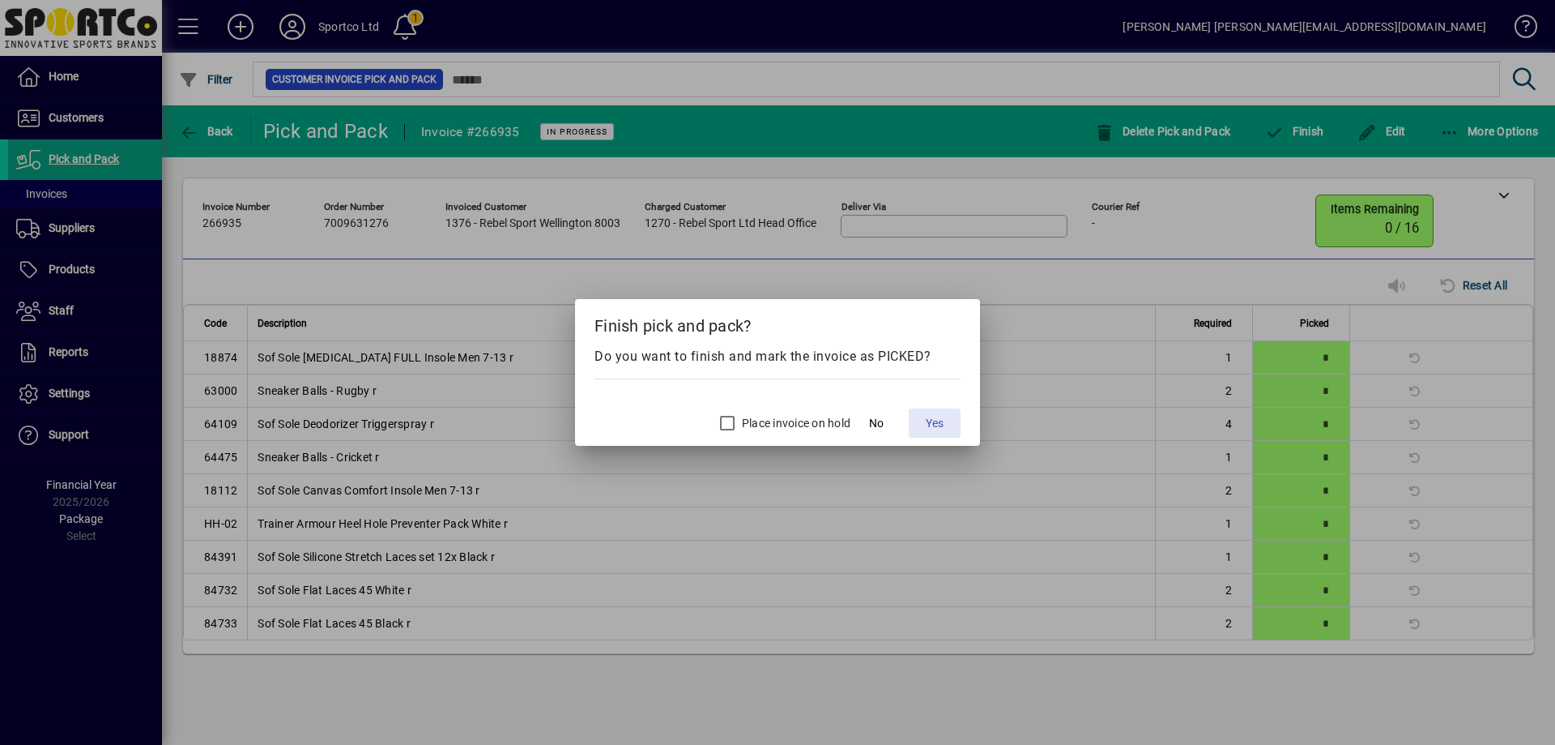
click at [932, 420] on span "Yes" at bounding box center [935, 423] width 18 height 17
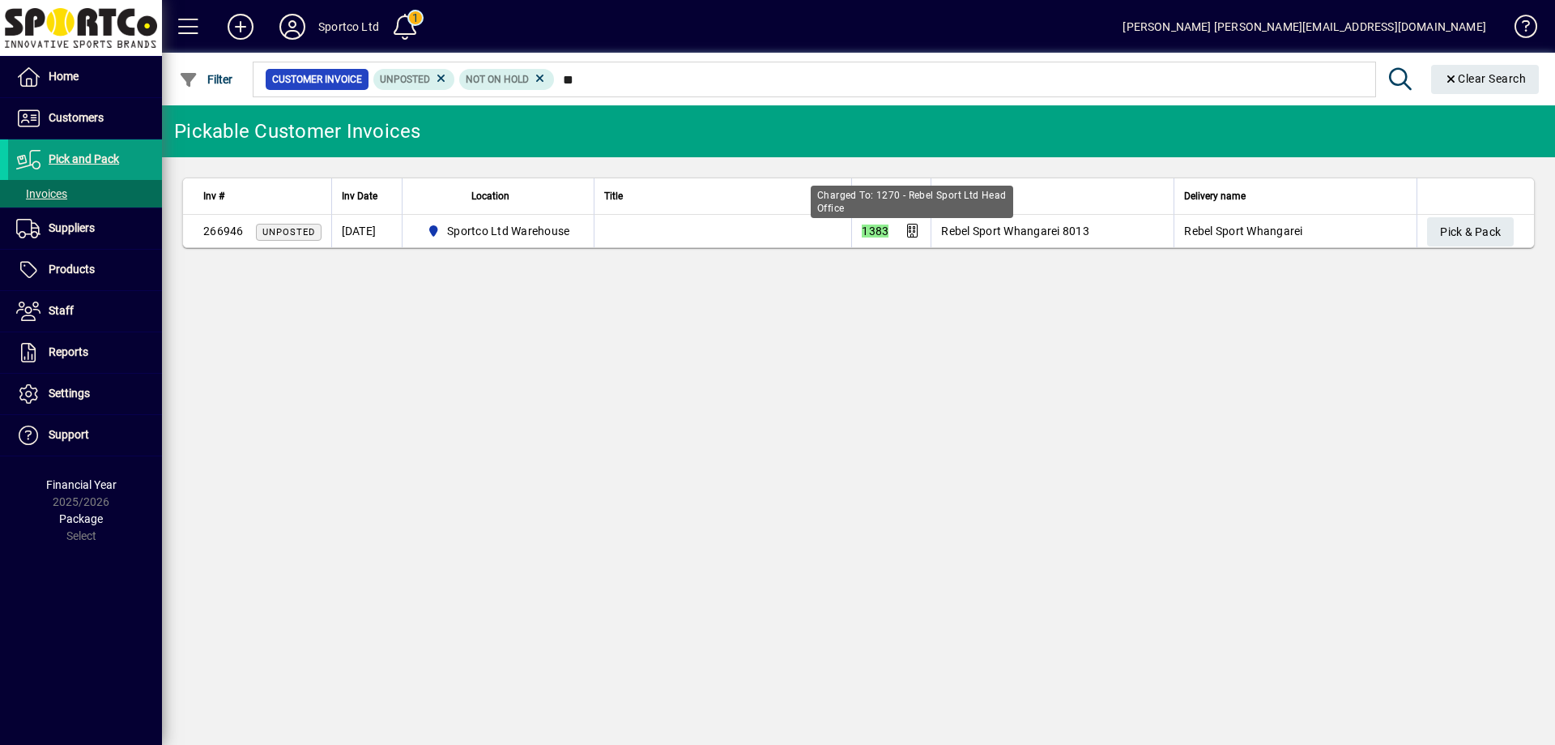
type input "*"
type input "****"
click at [1494, 236] on span "Pick & Pack" at bounding box center [1470, 232] width 61 height 27
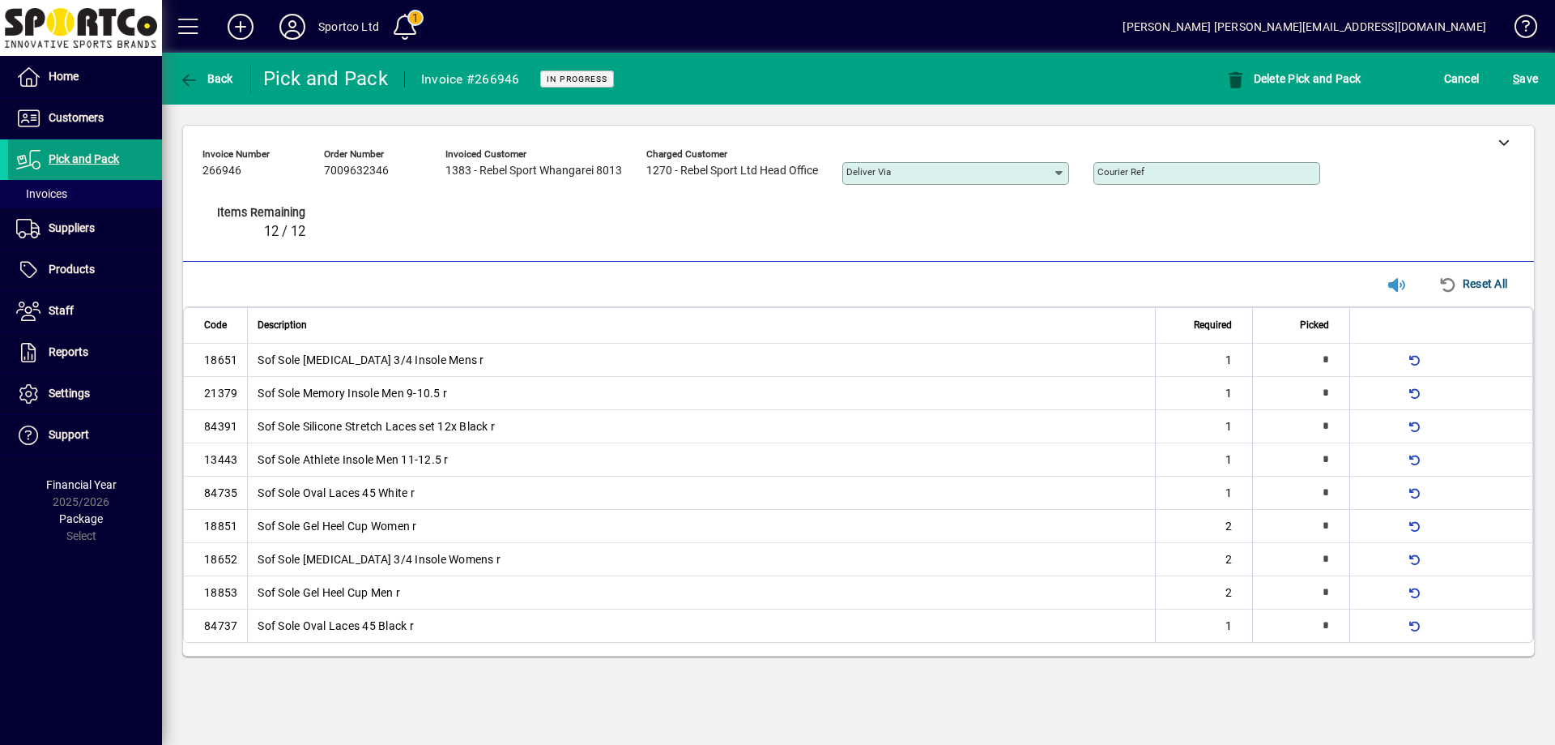
type input "*"
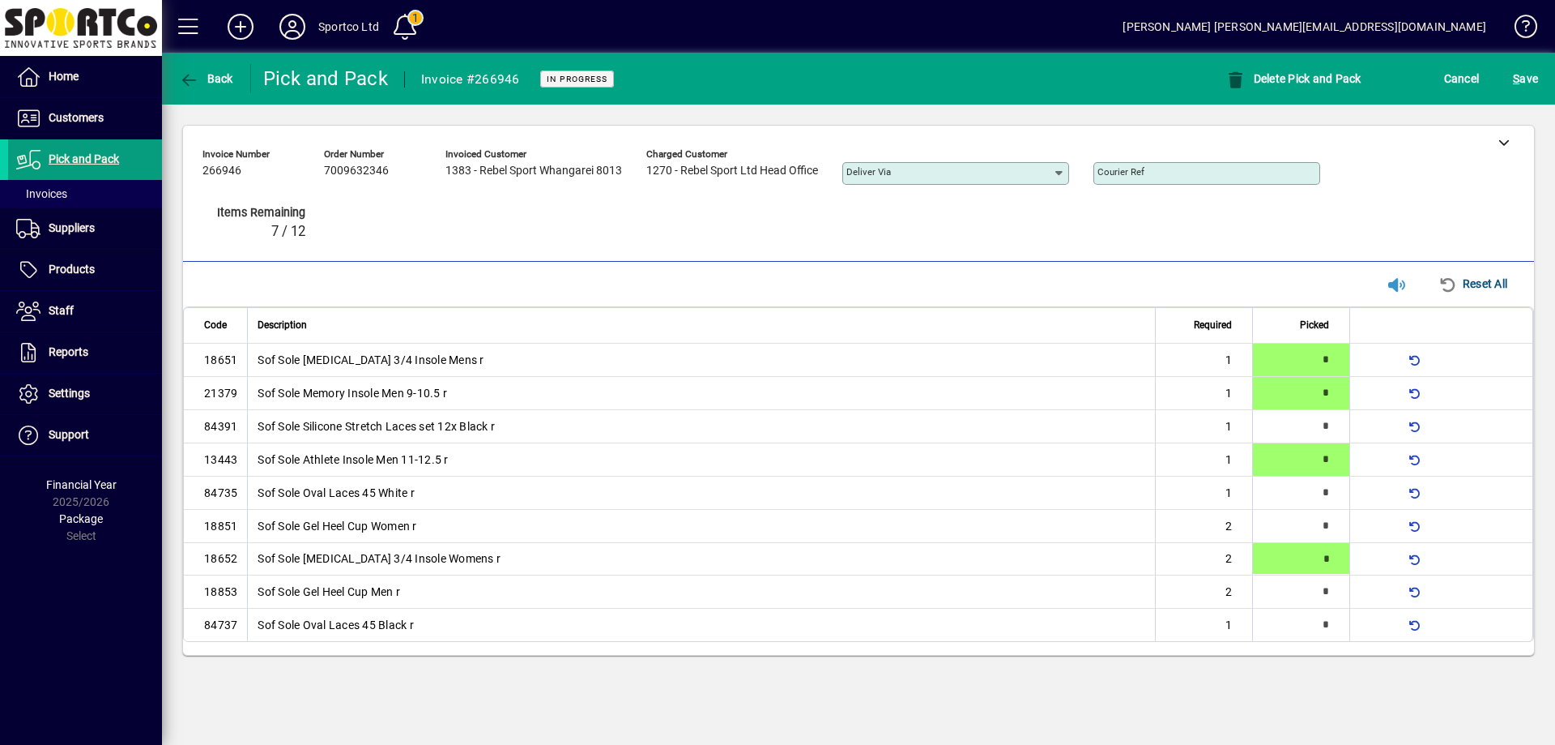
type input "*"
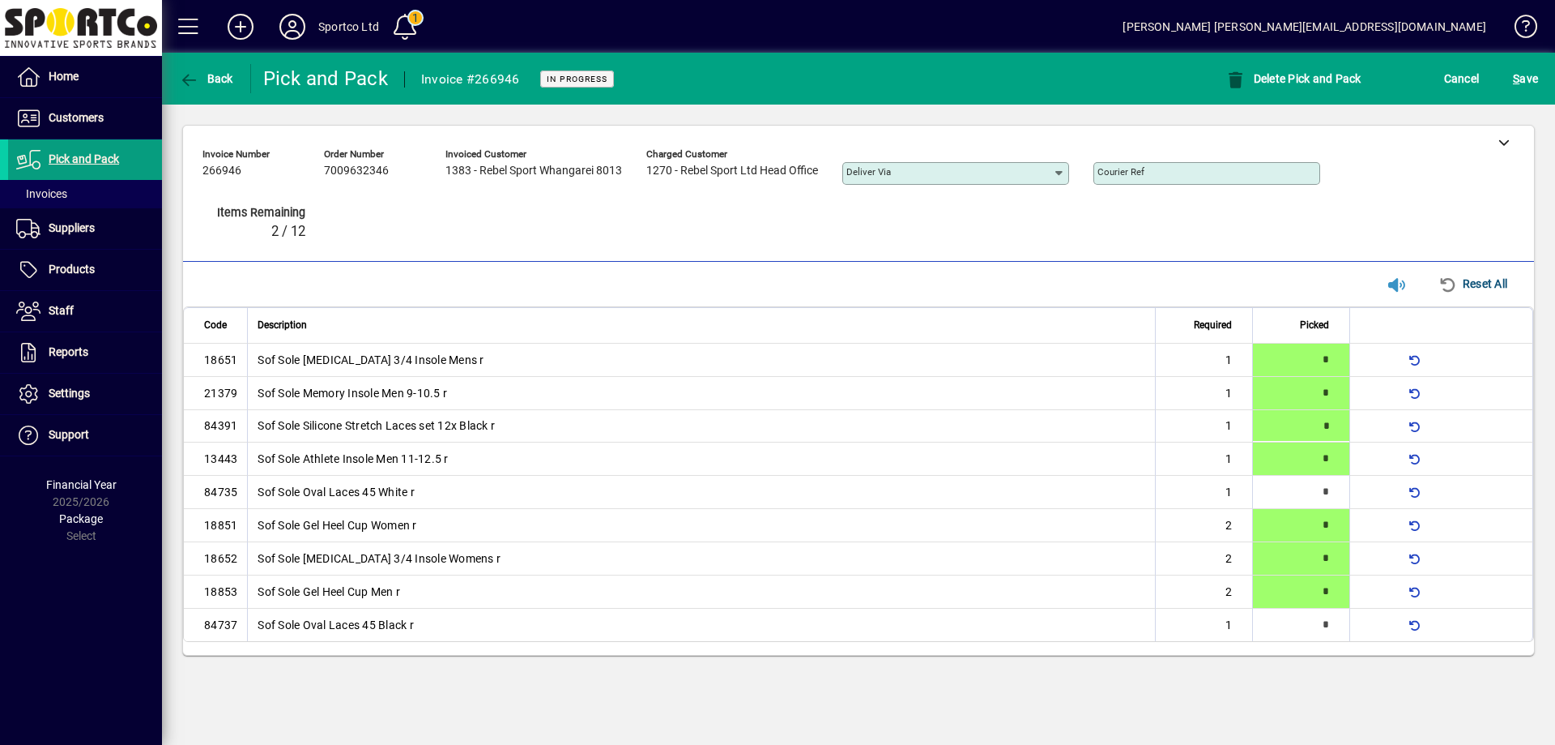
type input "*"
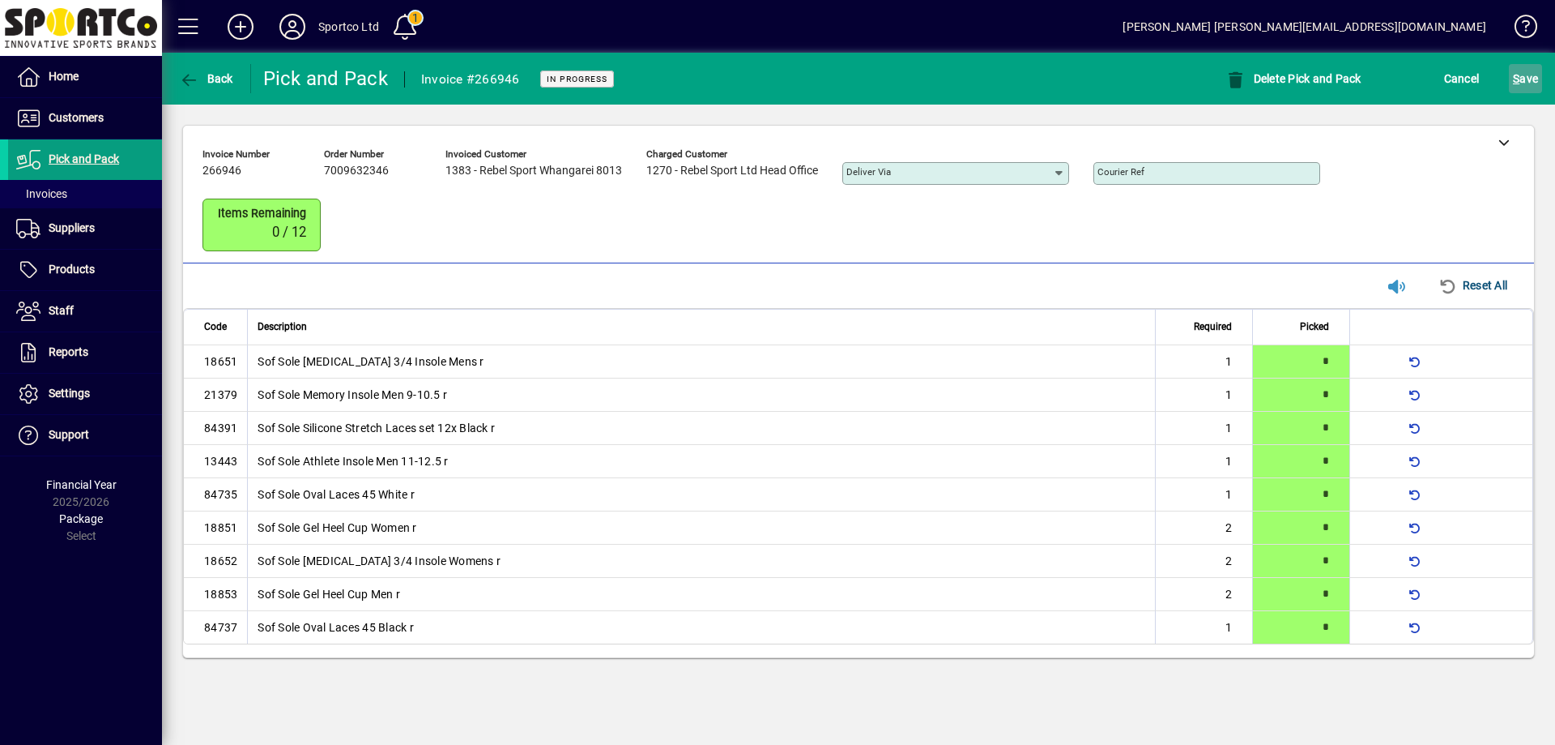
click at [1530, 73] on span "S ave" at bounding box center [1525, 79] width 25 height 26
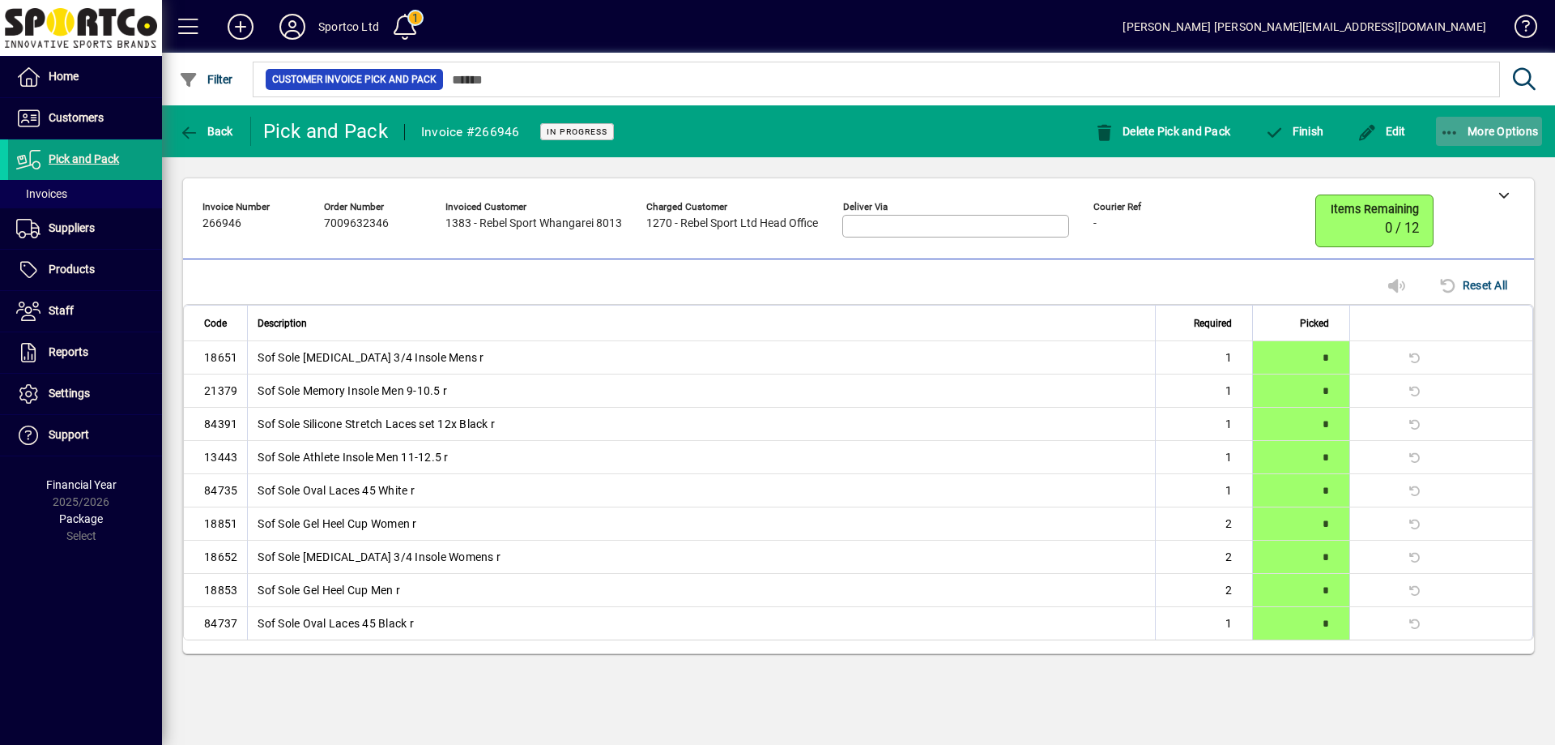
click at [1450, 134] on icon "button" at bounding box center [1450, 133] width 20 height 16
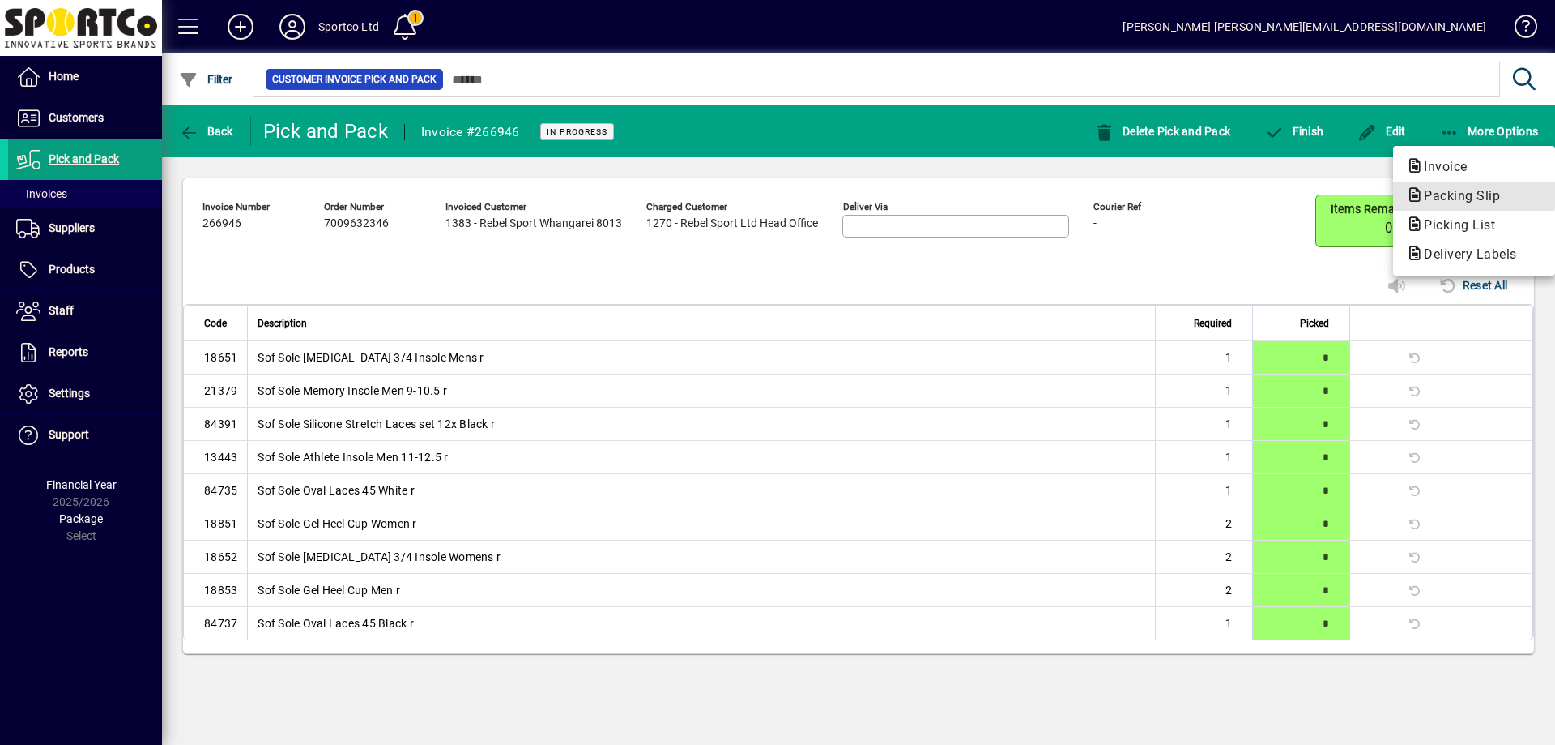
click at [1456, 194] on span "Packing Slip" at bounding box center [1457, 195] width 102 height 15
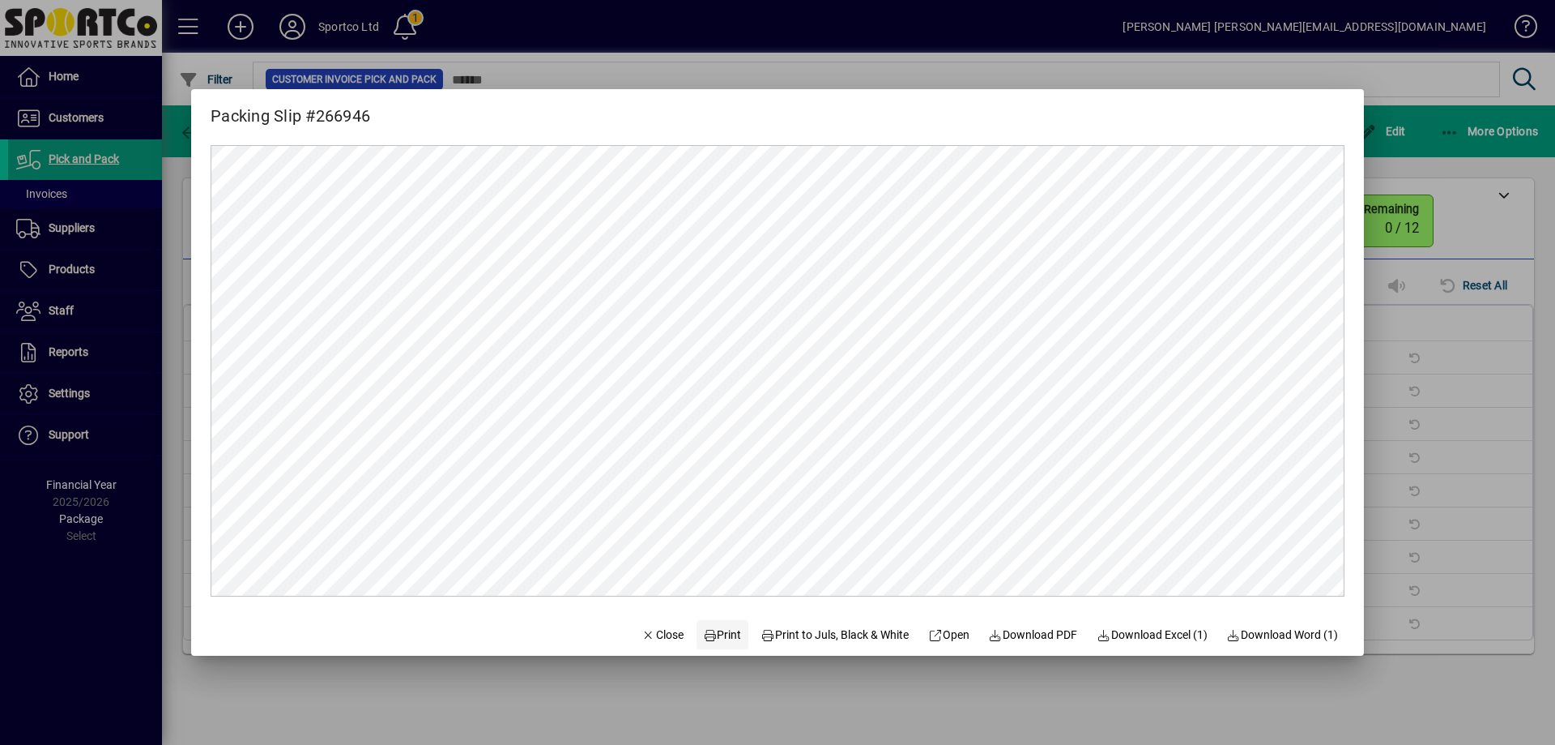
click at [723, 624] on span at bounding box center [723, 634] width 52 height 39
click at [662, 635] on span "Close" at bounding box center [663, 634] width 42 height 17
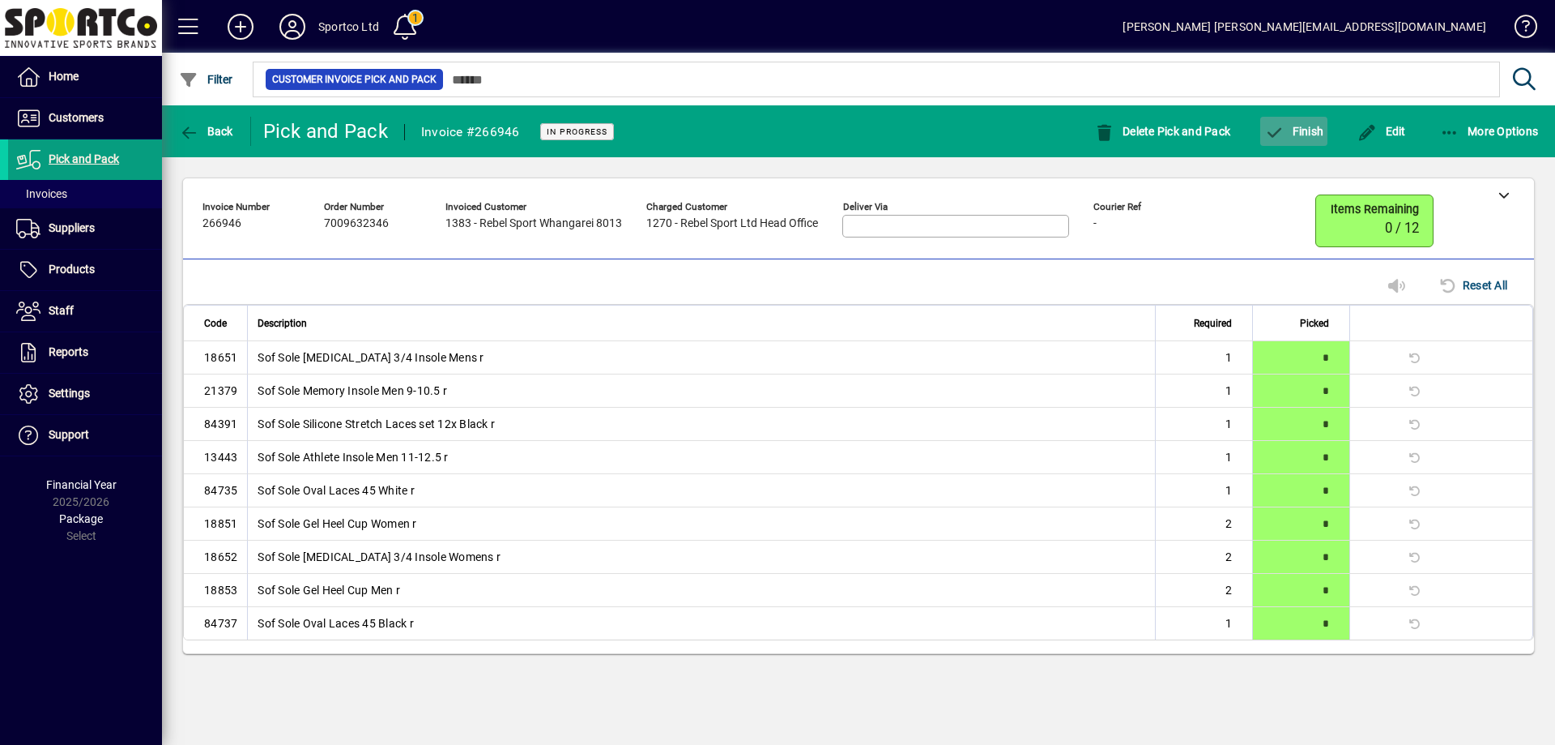
click at [1298, 128] on span "Finish" at bounding box center [1294, 131] width 59 height 13
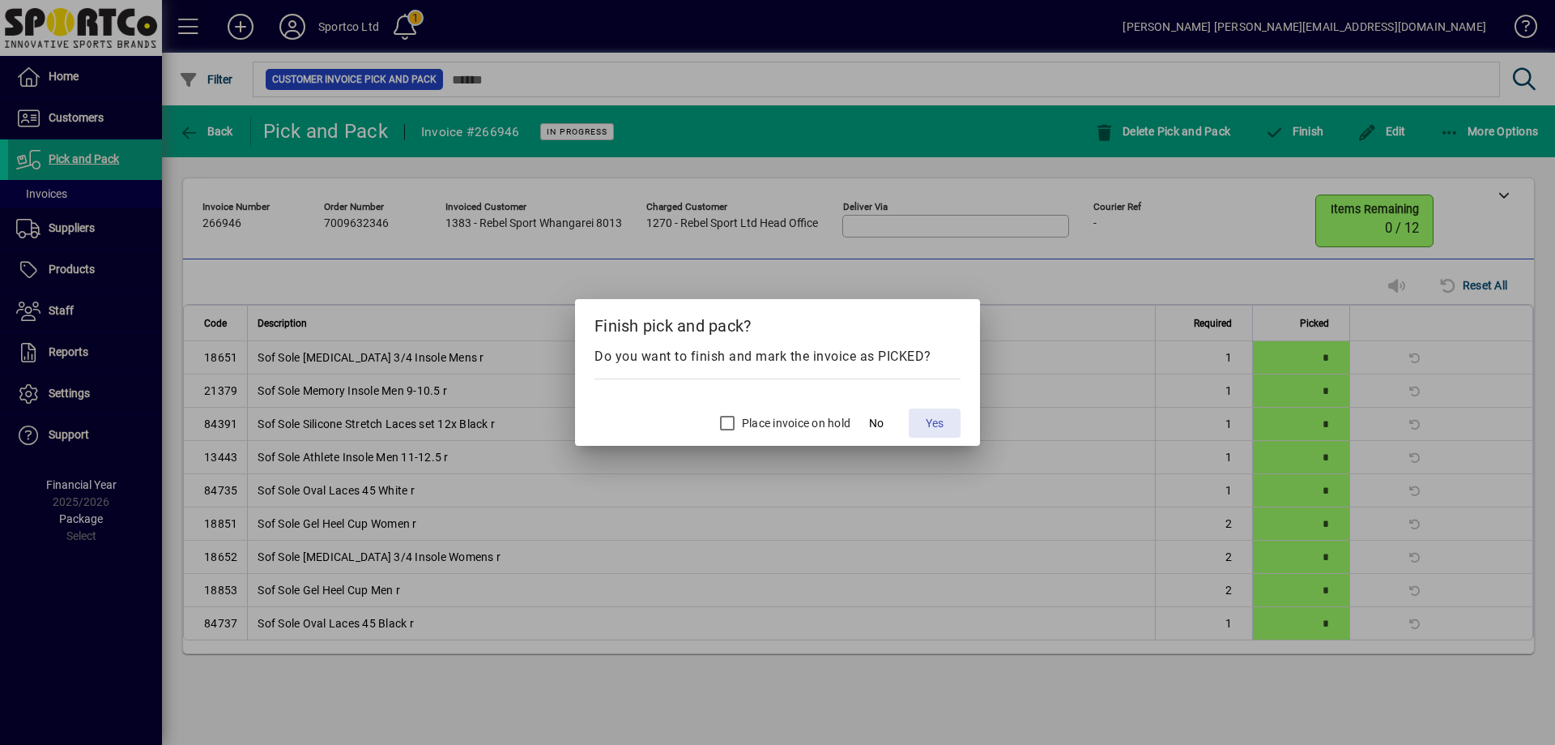
click at [938, 420] on span "Yes" at bounding box center [935, 423] width 18 height 17
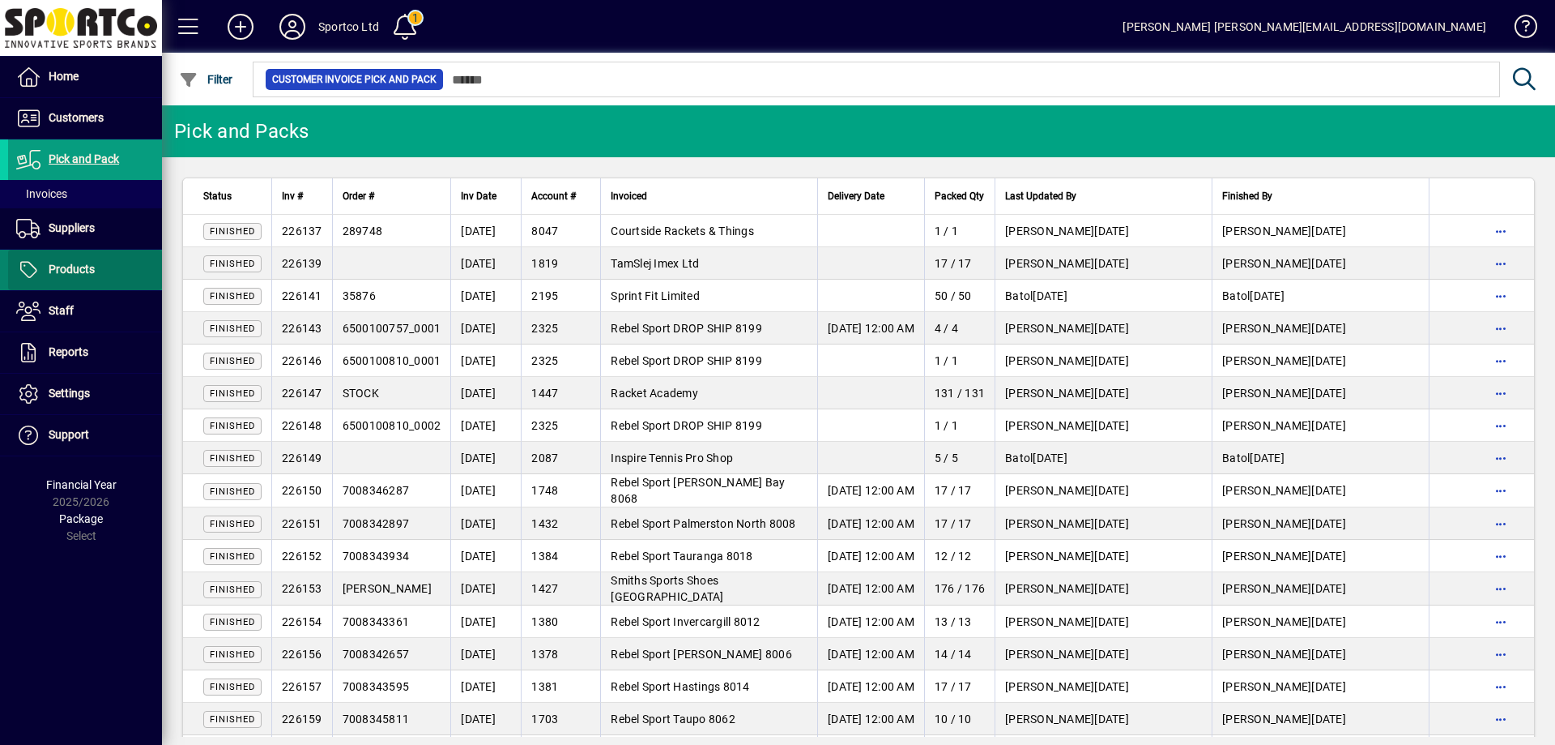
click at [72, 264] on span "Products" at bounding box center [72, 268] width 46 height 13
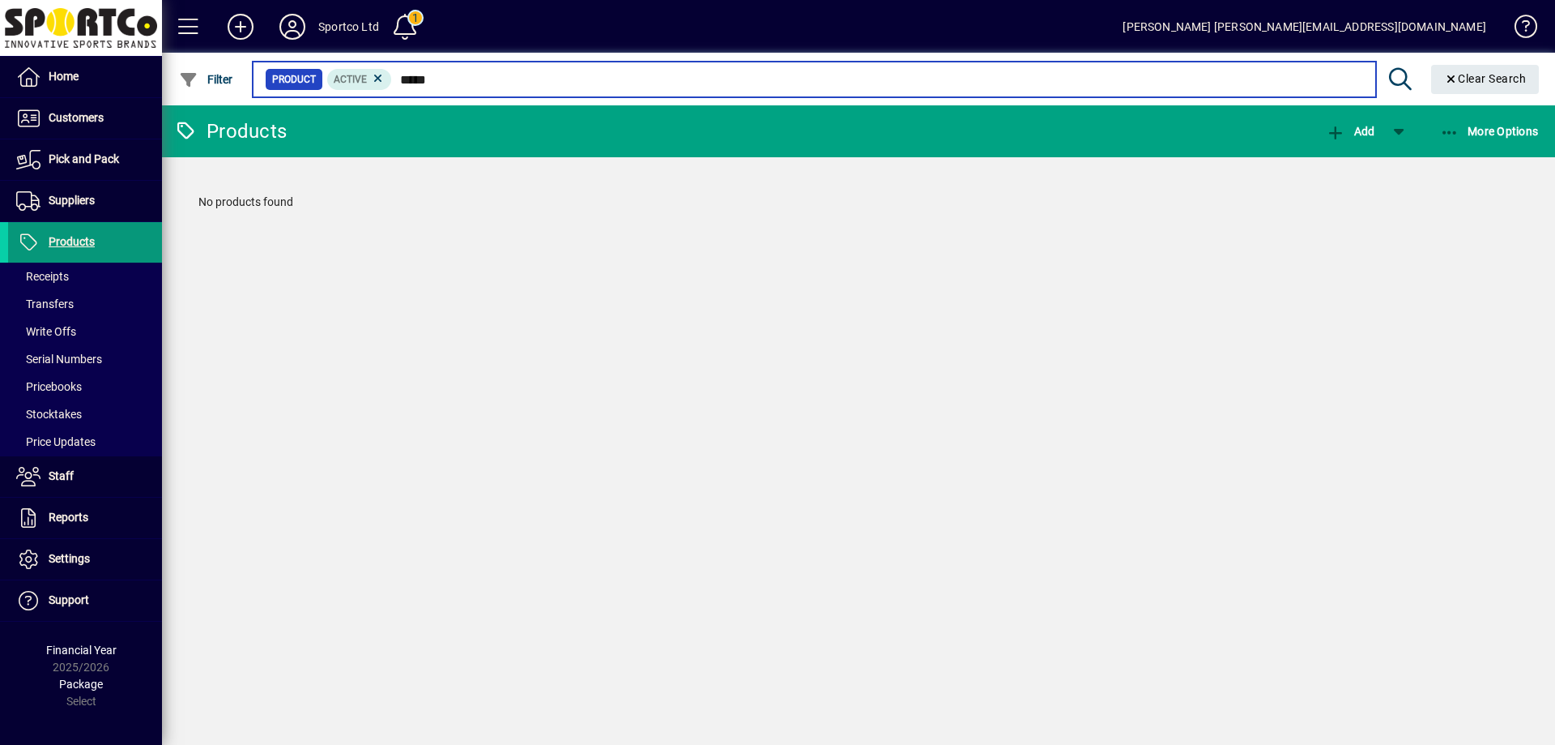
type input "****"
